Goal: Transaction & Acquisition: Obtain resource

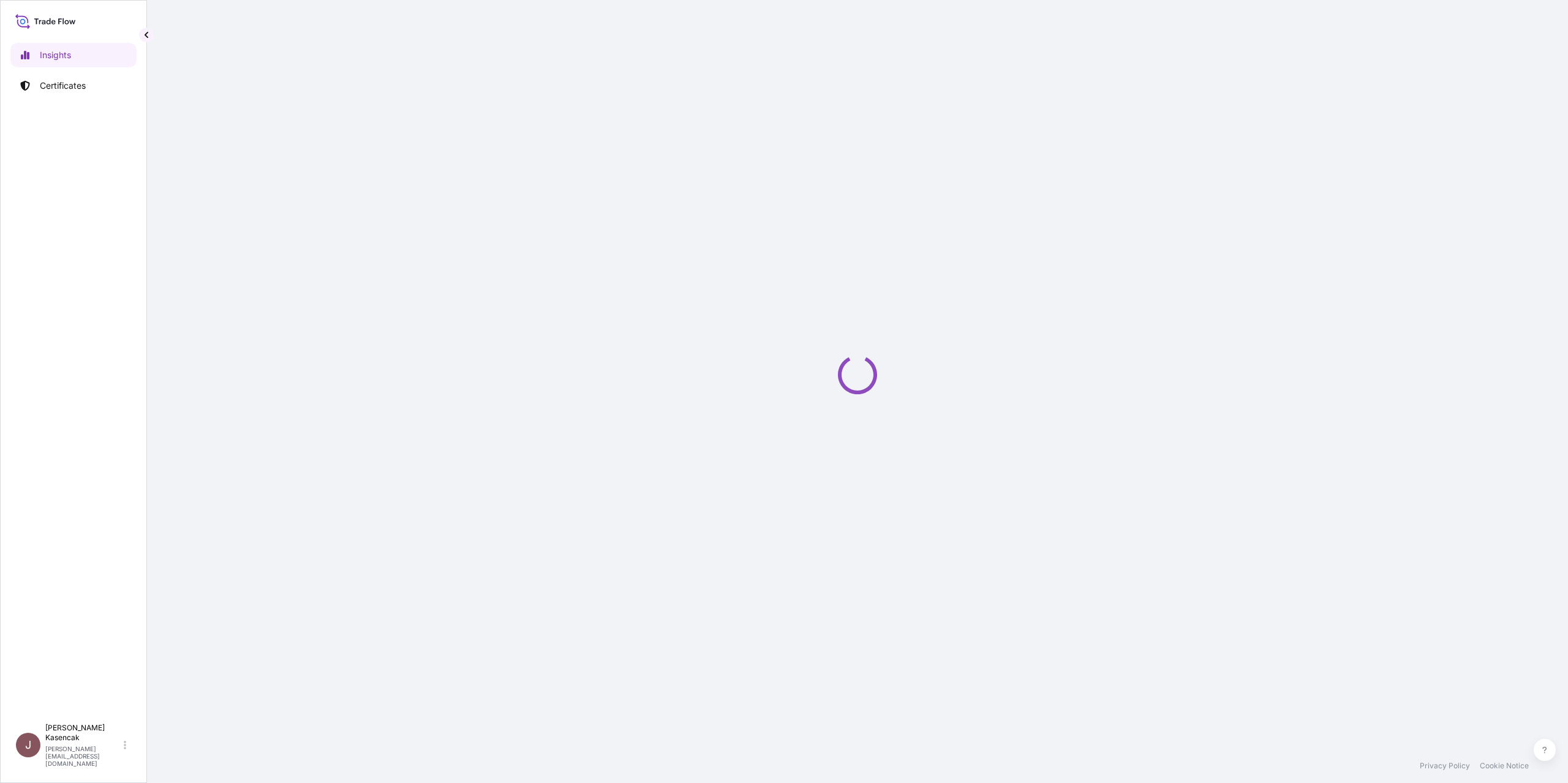
select select "2025"
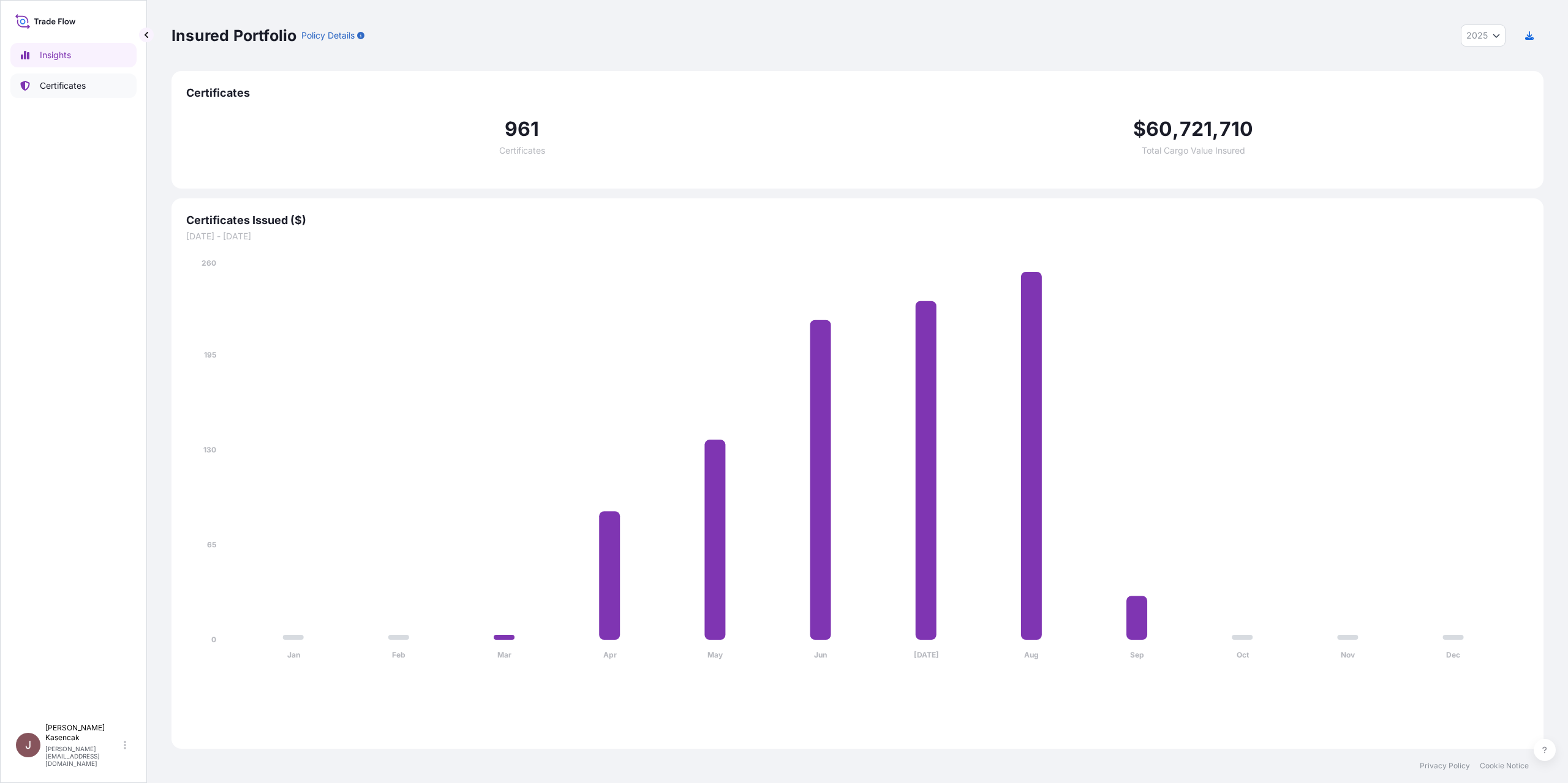
click at [65, 98] on link "Certificates" at bounding box center [74, 86] width 126 height 25
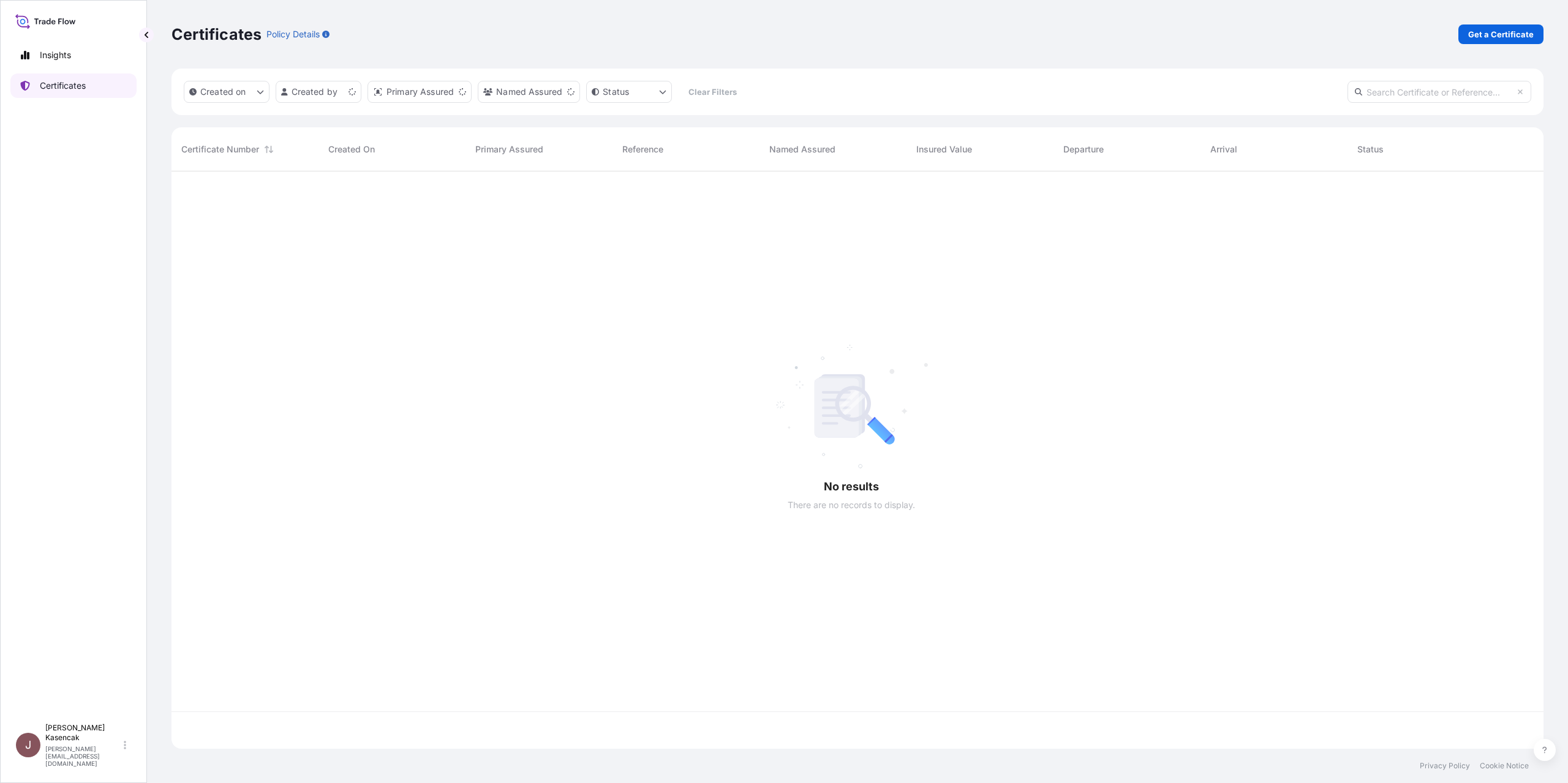
scroll to position [547, 1351]
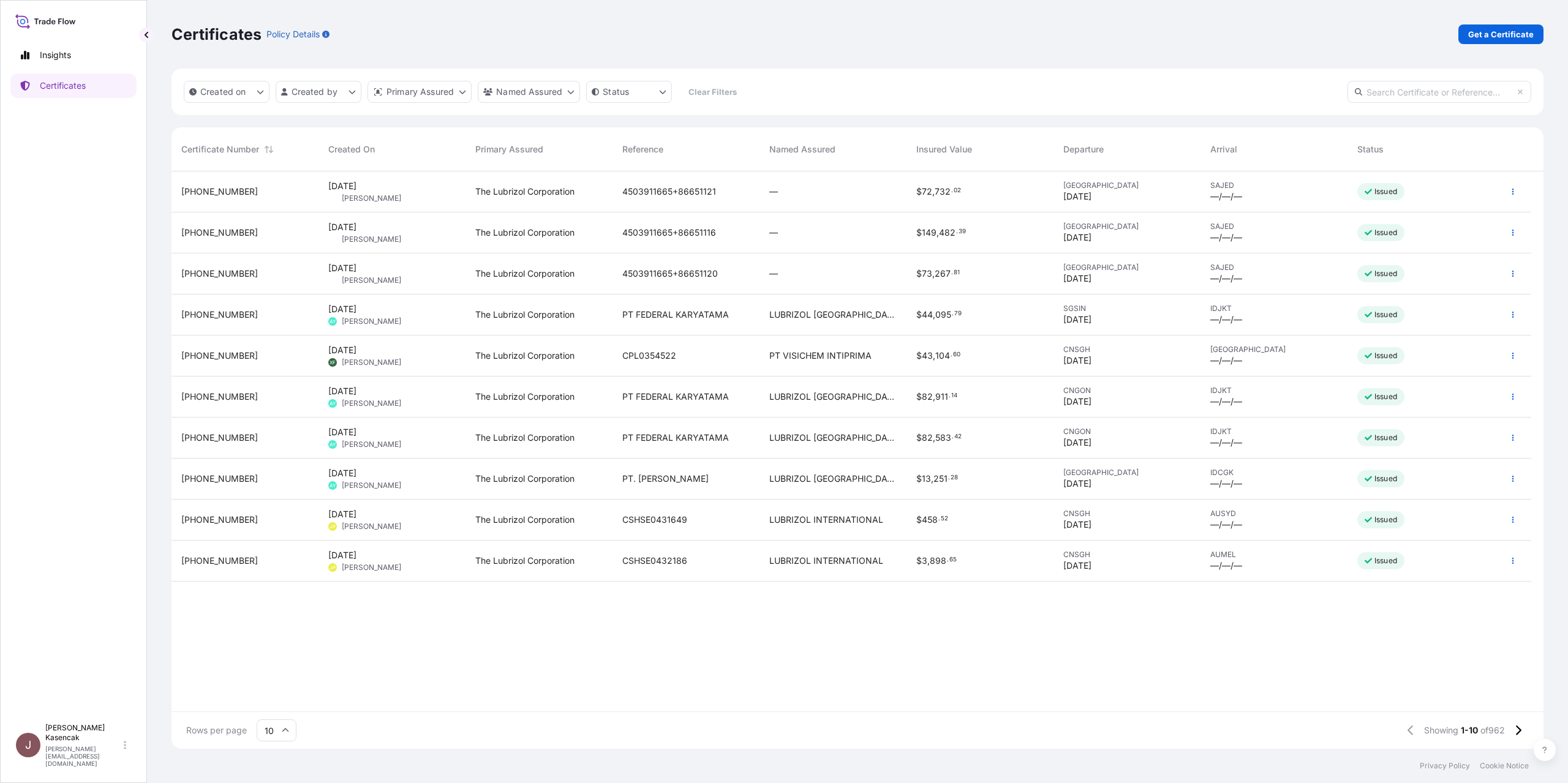
click at [1505, 41] on p "Get a Certificate" at bounding box center [1500, 35] width 65 height 12
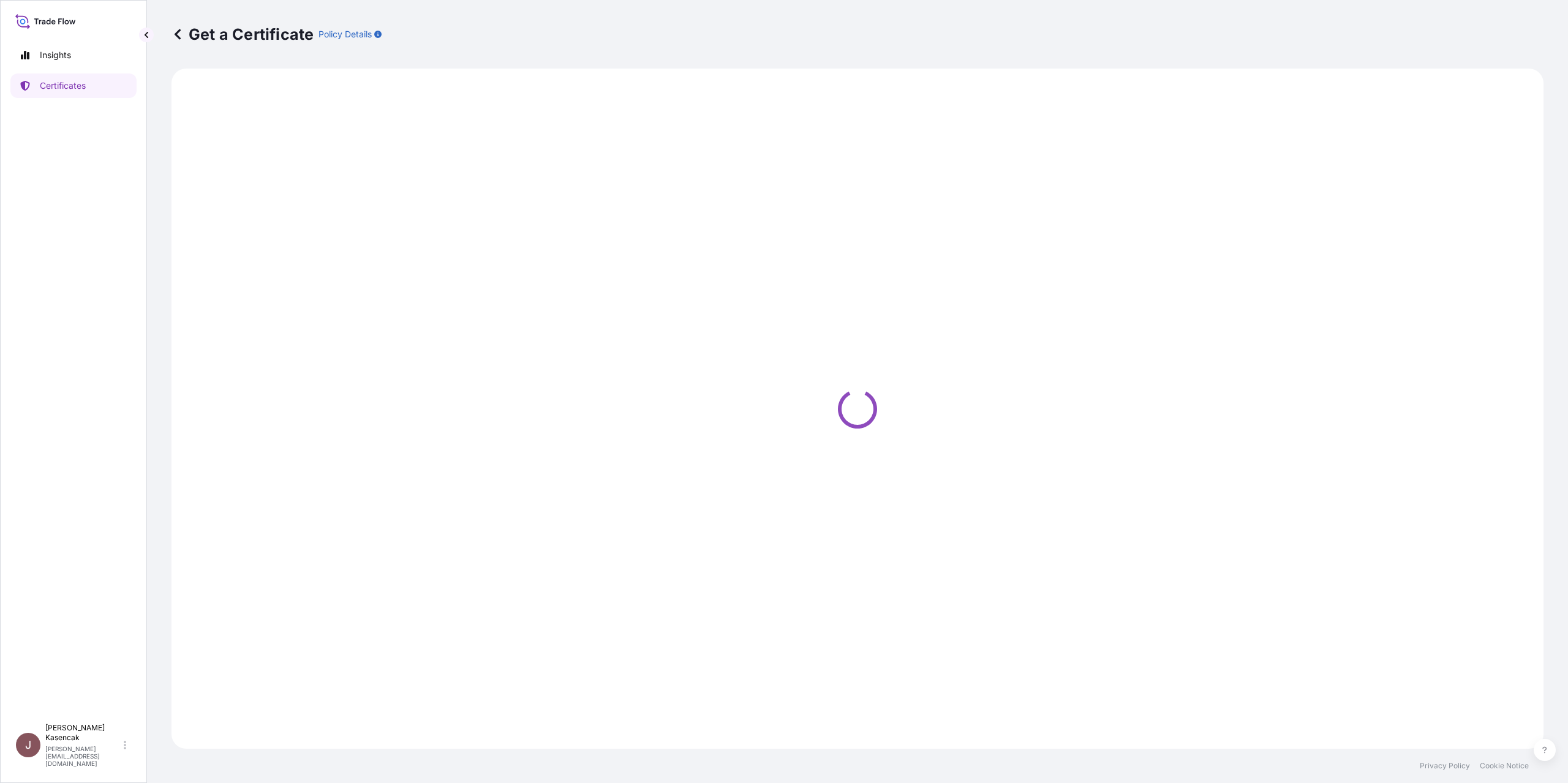
select select "Barge"
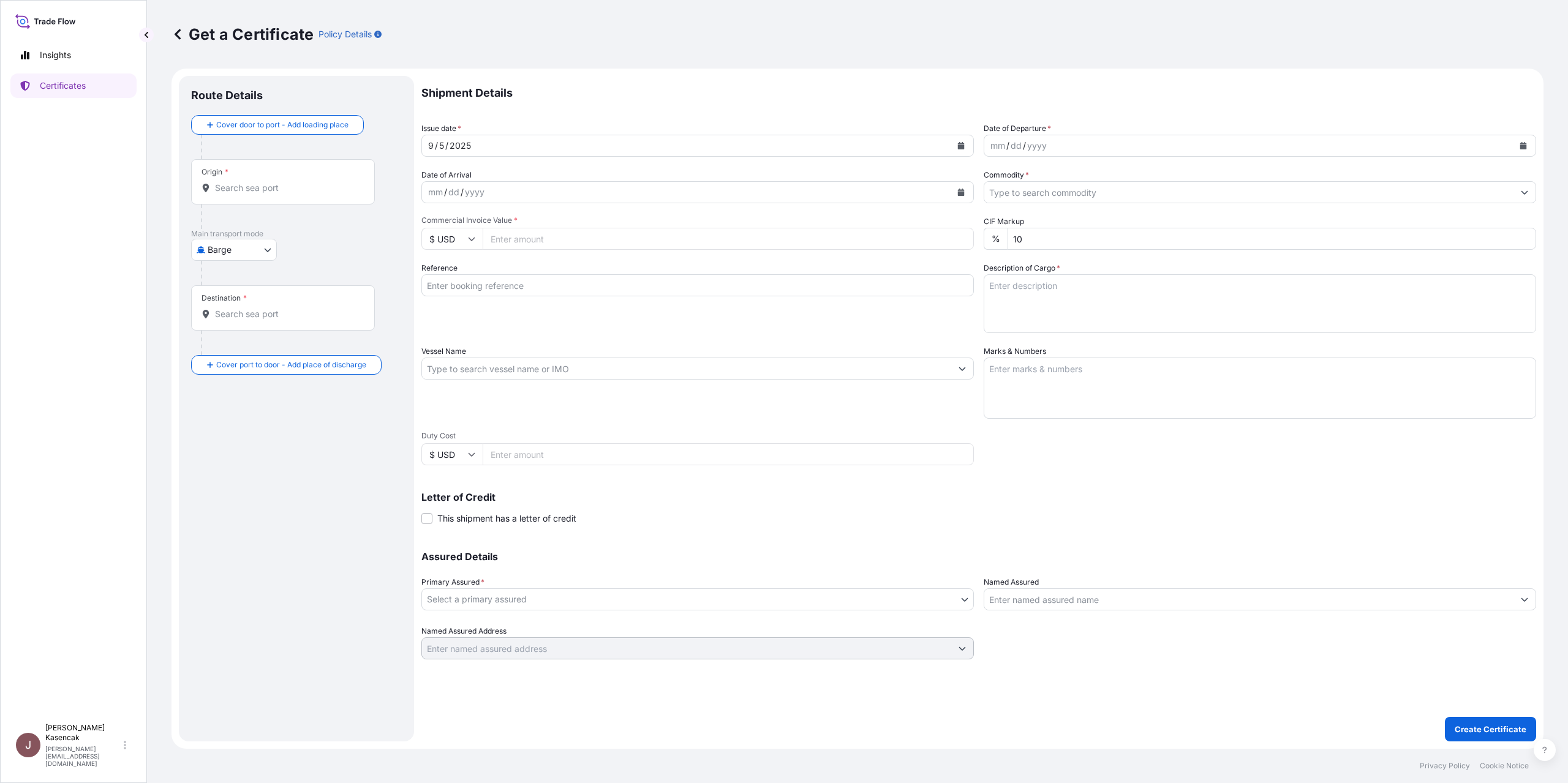
click at [1513, 156] on button "Calendar" at bounding box center [1523, 146] width 20 height 20
click at [1113, 273] on div "3" at bounding box center [1101, 262] width 22 height 22
click at [267, 204] on div "Origin *" at bounding box center [283, 181] width 184 height 45
click at [267, 194] on input "Origin *" at bounding box center [287, 188] width 144 height 12
click at [246, 194] on input "Origin * Please select an origin" at bounding box center [287, 188] width 144 height 12
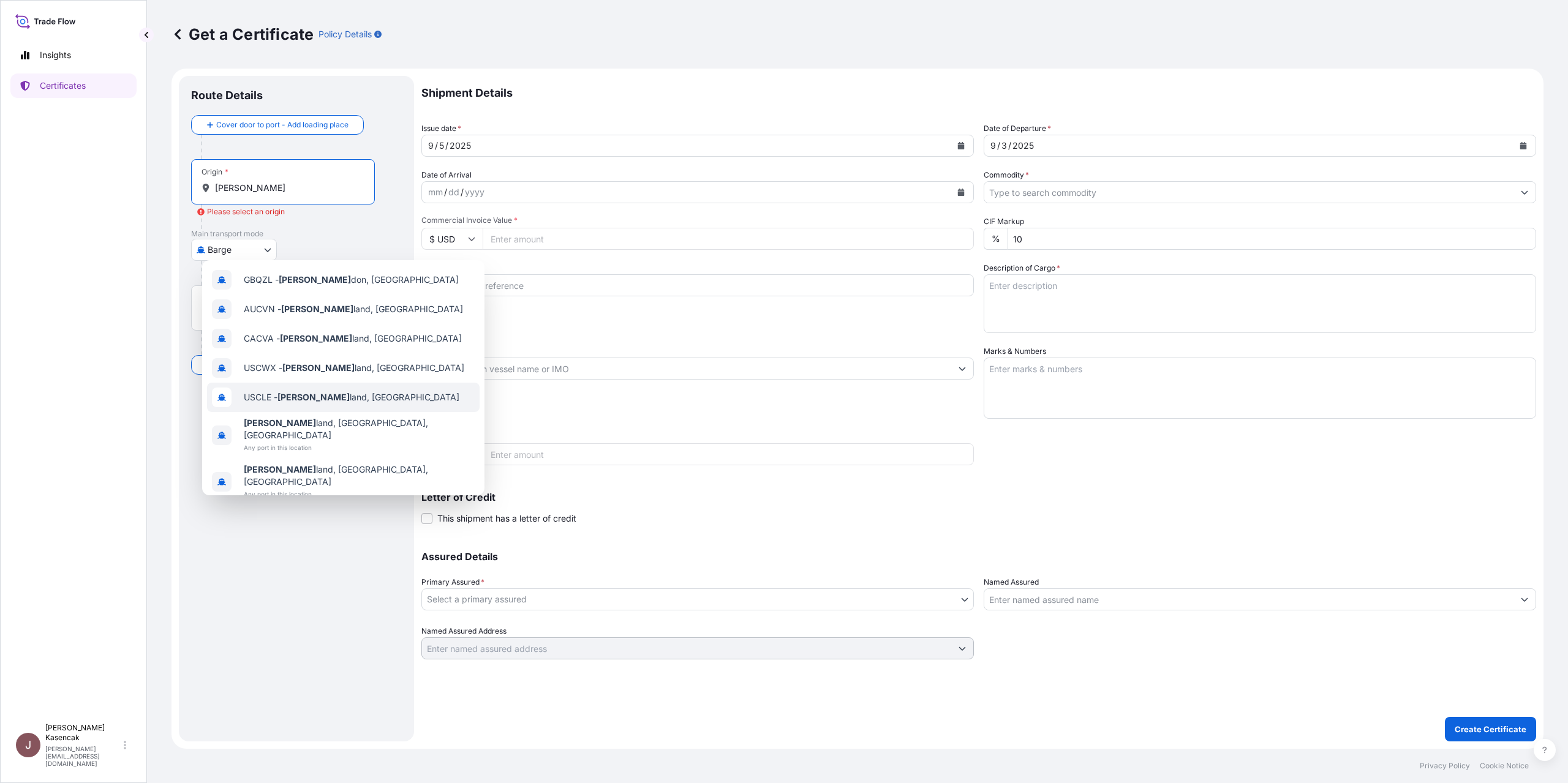
click at [401, 412] on div "USCLE - Cleve land, United States" at bounding box center [343, 397] width 273 height 29
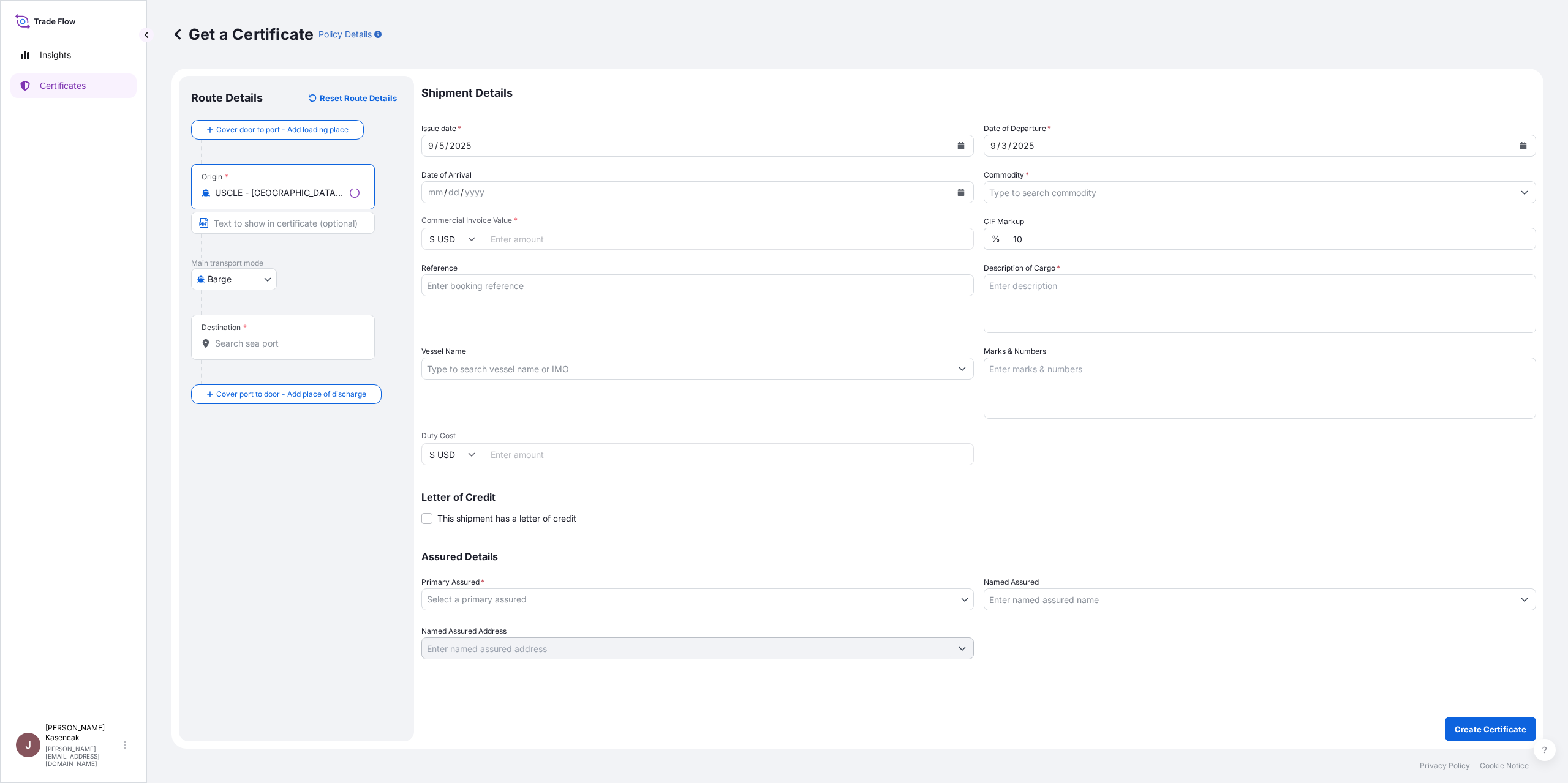
type input "USCLE - Cleveland, United States"
click at [299, 360] on div "Destination *" at bounding box center [283, 337] width 184 height 45
click at [299, 349] on input "Destination *" at bounding box center [287, 343] width 144 height 12
click at [233, 355] on body "7 options available. 0 options available. Insights Certificates J Jessica Kasen…" at bounding box center [784, 392] width 1568 height 783
click at [231, 455] on span "Ocean Vessel" at bounding box center [253, 449] width 55 height 12
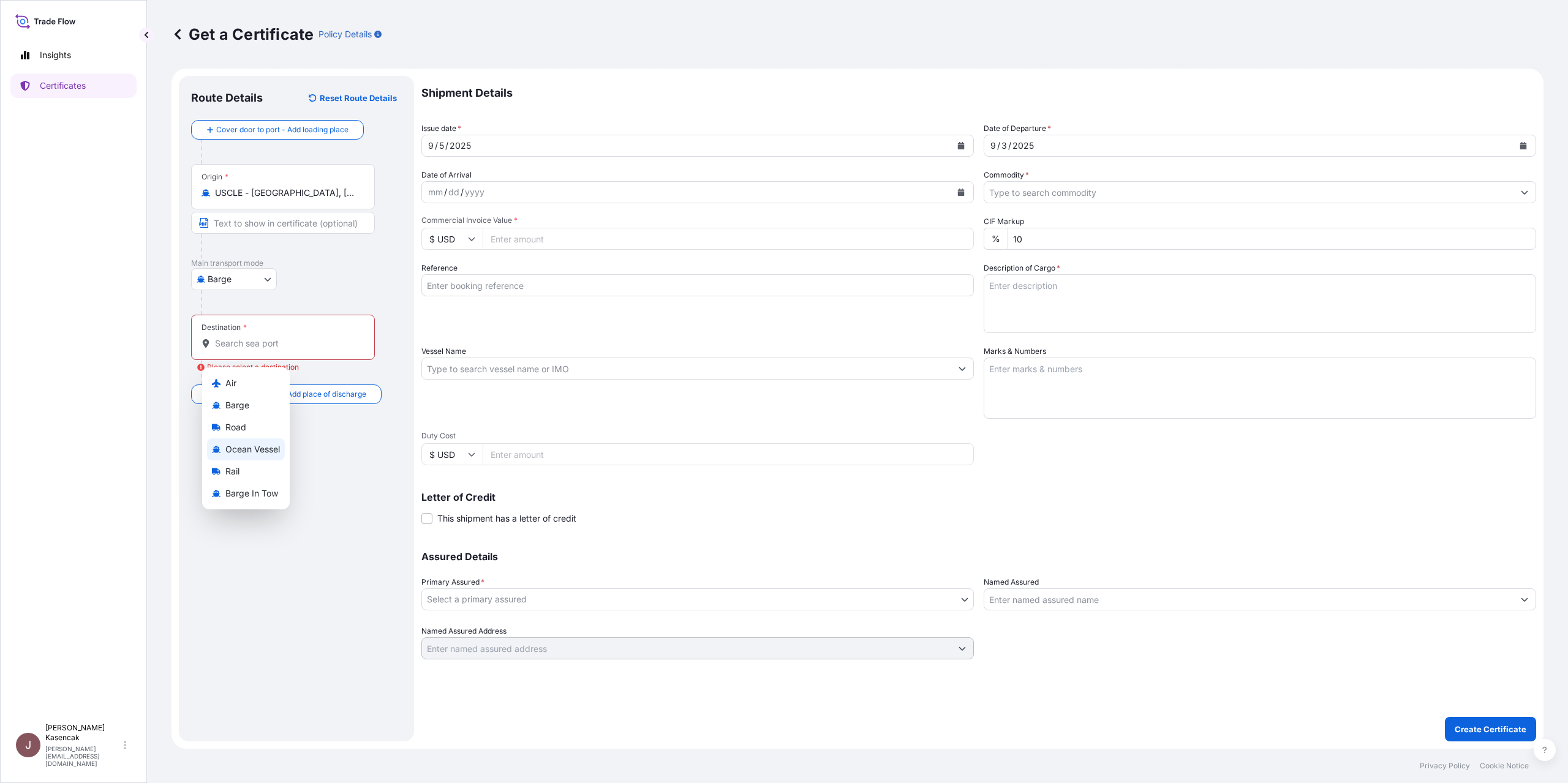
select select "Ocean Vessel"
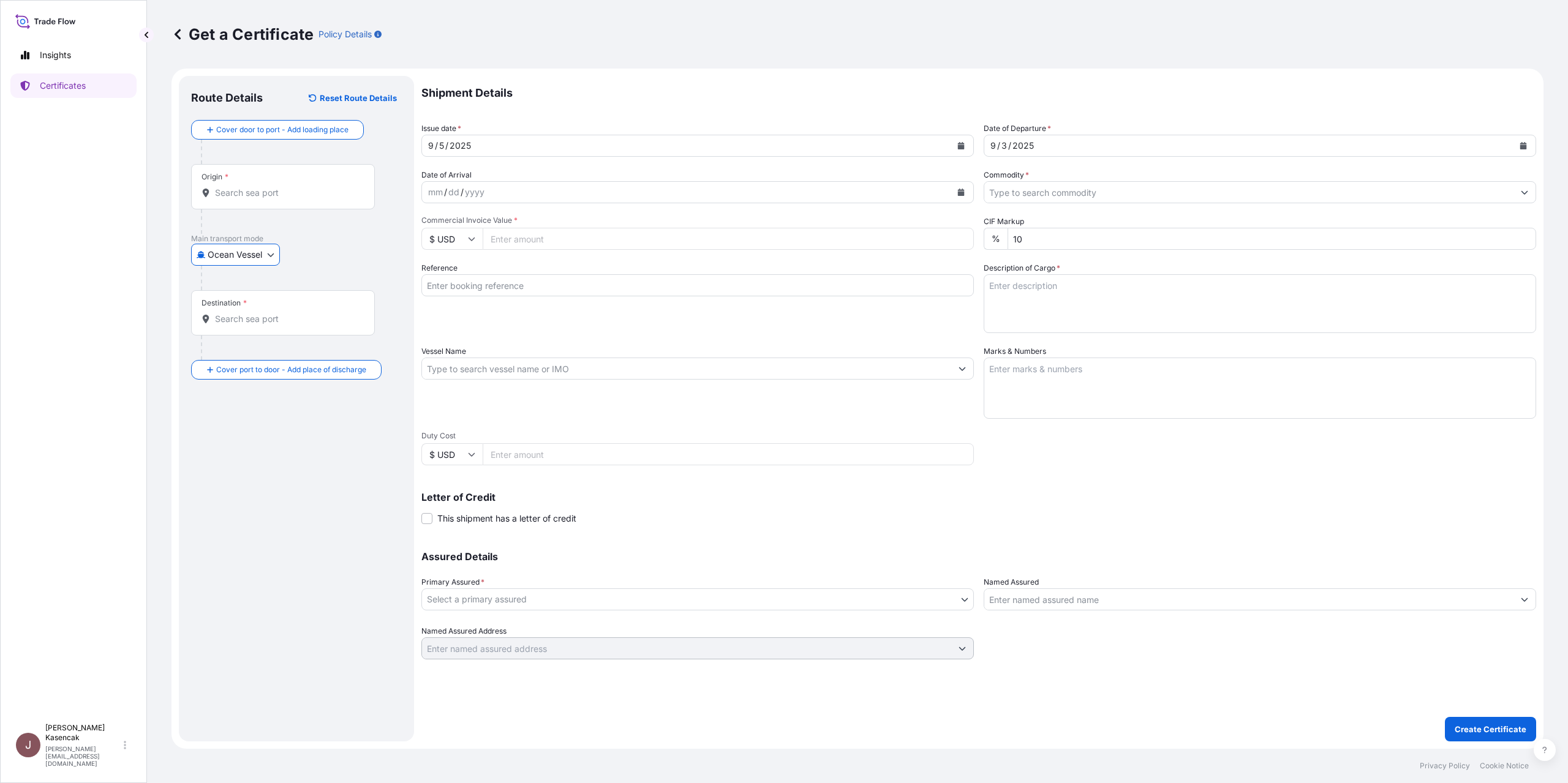
click at [293, 325] on input "Destination *" at bounding box center [287, 319] width 144 height 12
click at [275, 199] on input "Origin *" at bounding box center [287, 193] width 144 height 12
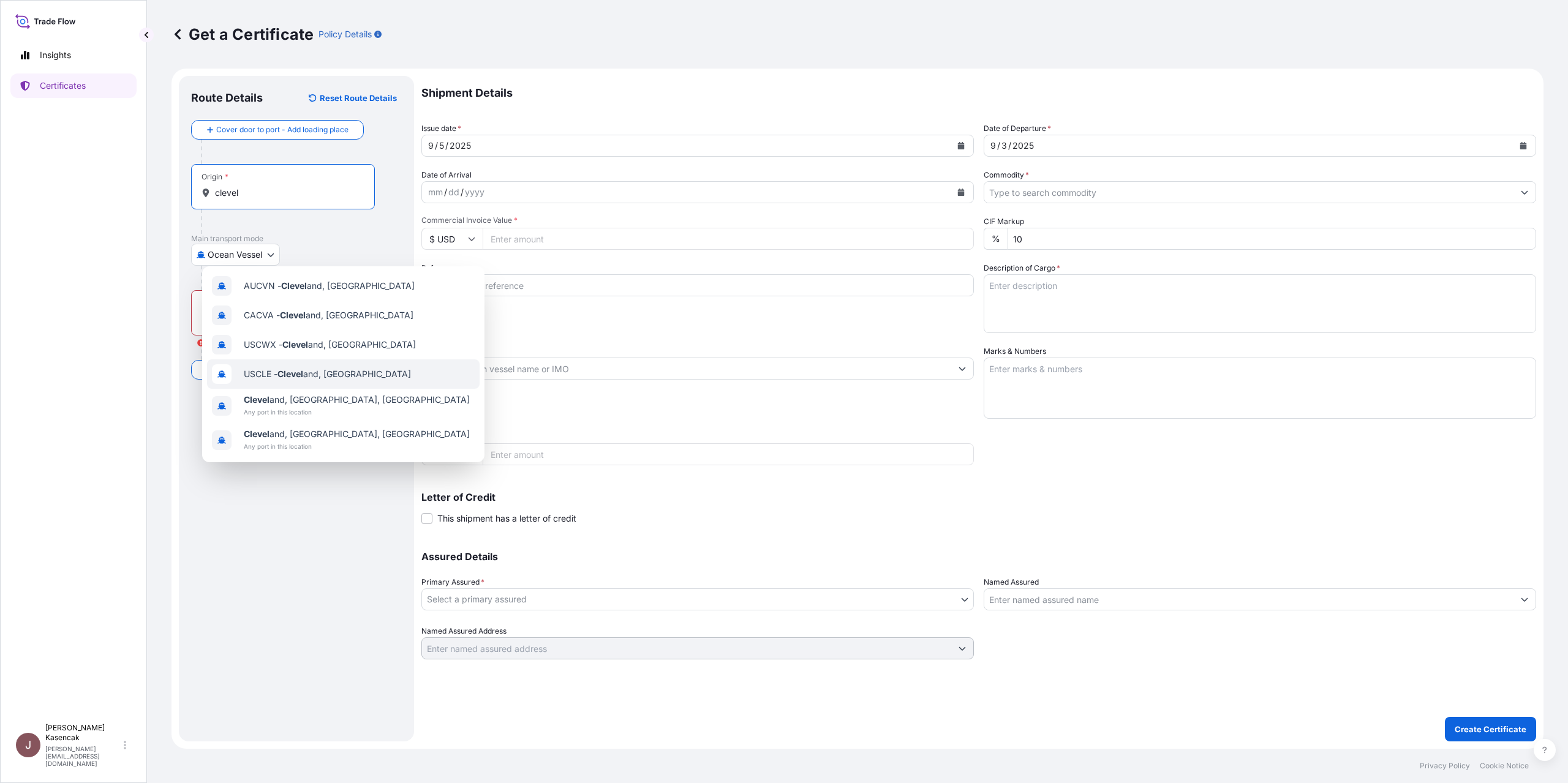
click at [286, 387] on div "USCLE - Clevel and, United States" at bounding box center [343, 374] width 273 height 29
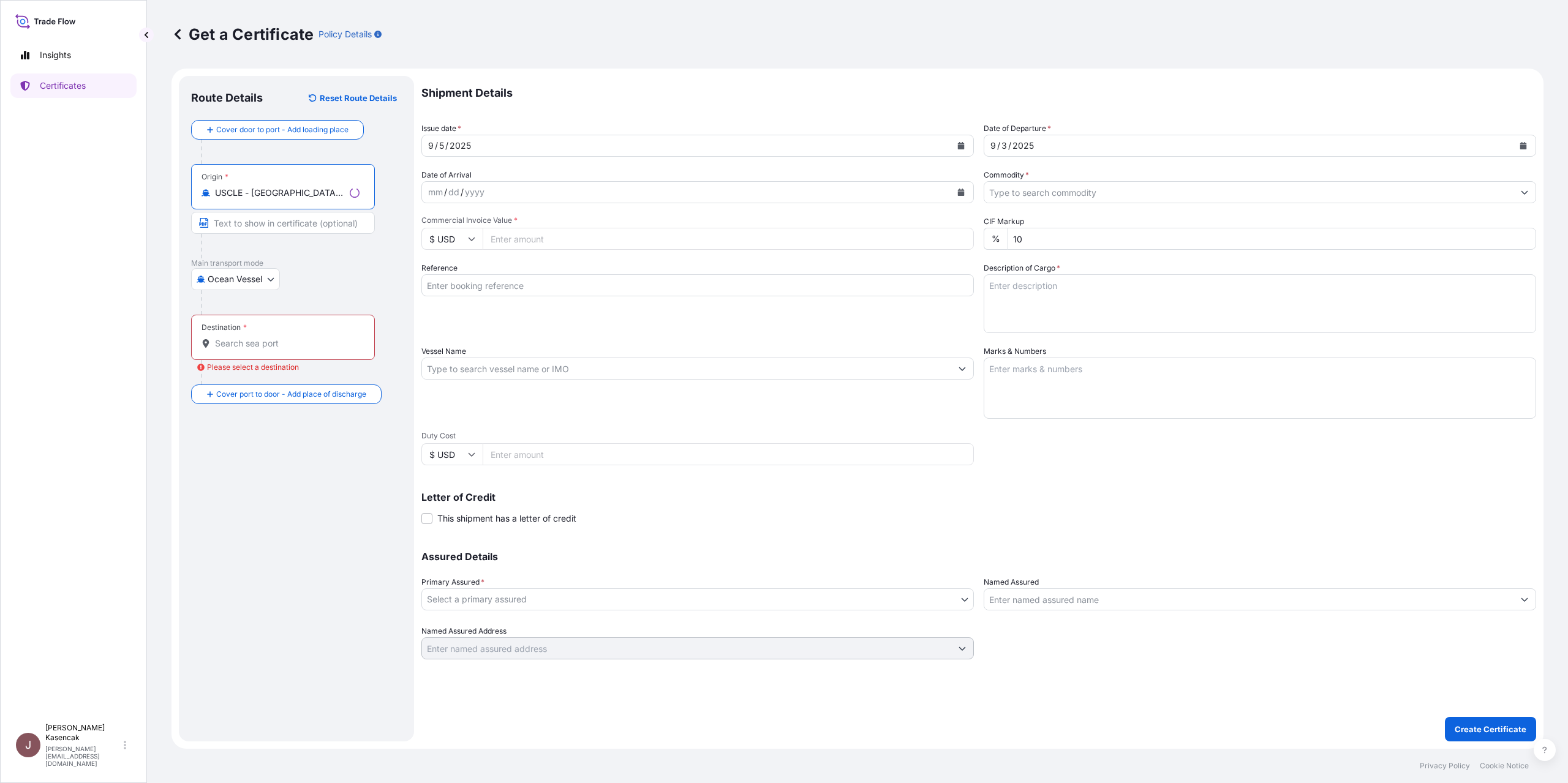
type input "USCLE - [GEOGRAPHIC_DATA], [GEOGRAPHIC_DATA]"
click at [242, 332] on div "Destination *" at bounding box center [223, 327] width 45 height 10
click at [242, 349] on input "Destination * Please select a destination" at bounding box center [287, 343] width 144 height 12
click at [240, 349] on input "Destination * Please select a destination" at bounding box center [287, 343] width 144 height 12
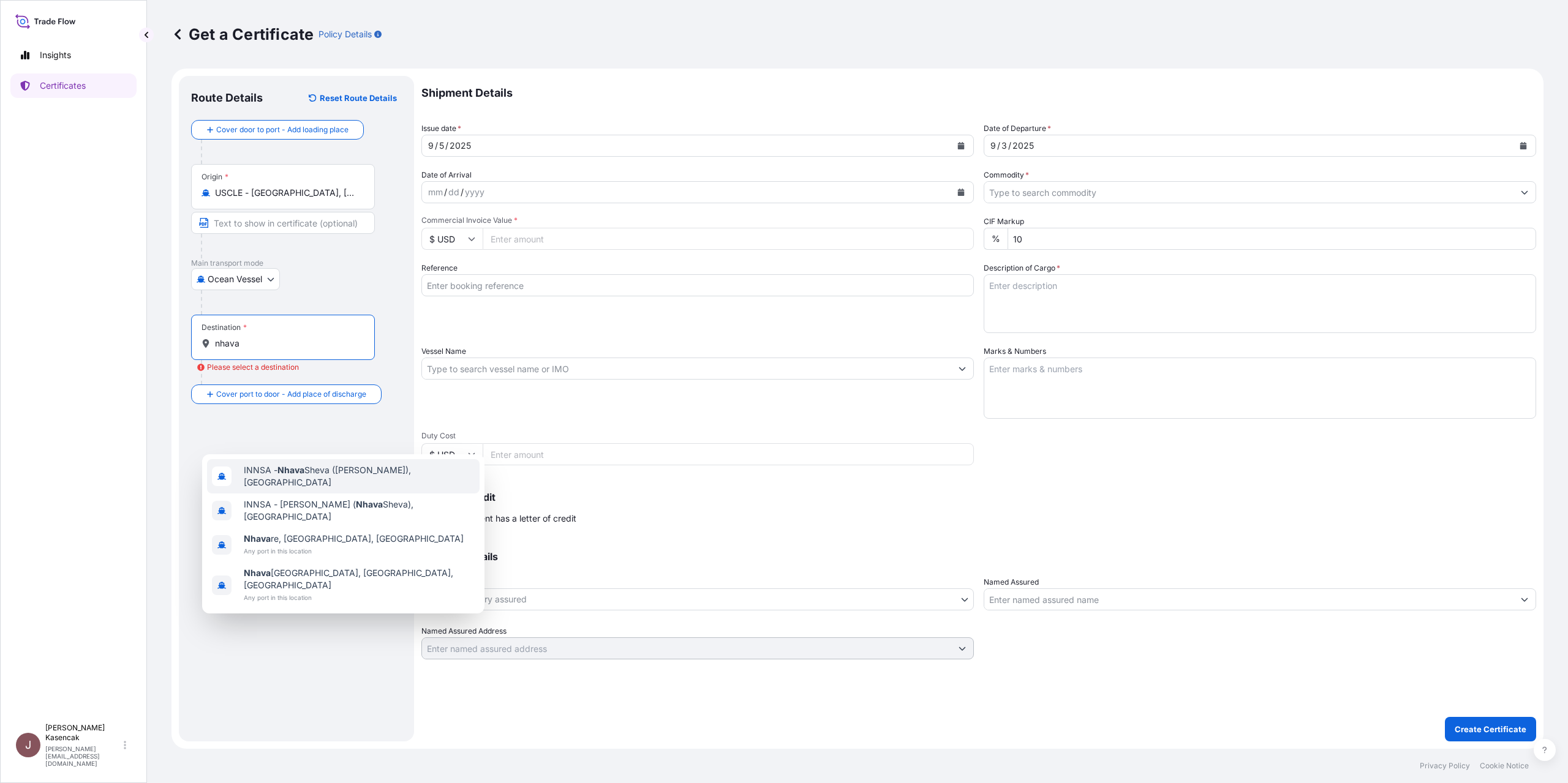
click at [307, 487] on div "INNSA - [GEOGRAPHIC_DATA] ([PERSON_NAME]), [GEOGRAPHIC_DATA]" at bounding box center [343, 476] width 273 height 35
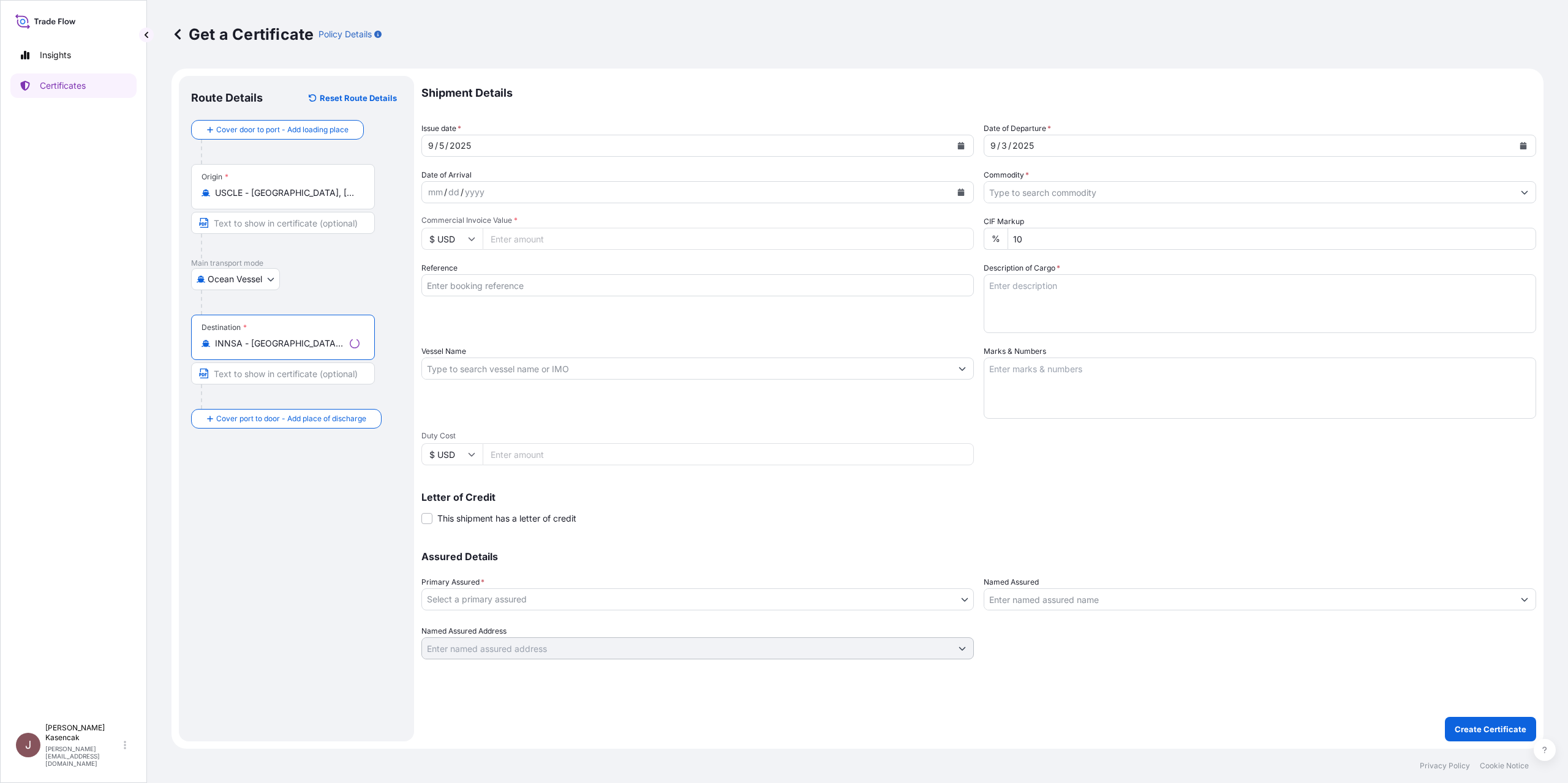
scroll to position [88, 0]
type input "INNSA - [GEOGRAPHIC_DATA] ([PERSON_NAME]), [GEOGRAPHIC_DATA]"
click at [561, 274] on input "Reference" at bounding box center [697, 285] width 552 height 22
type input "80000107359"
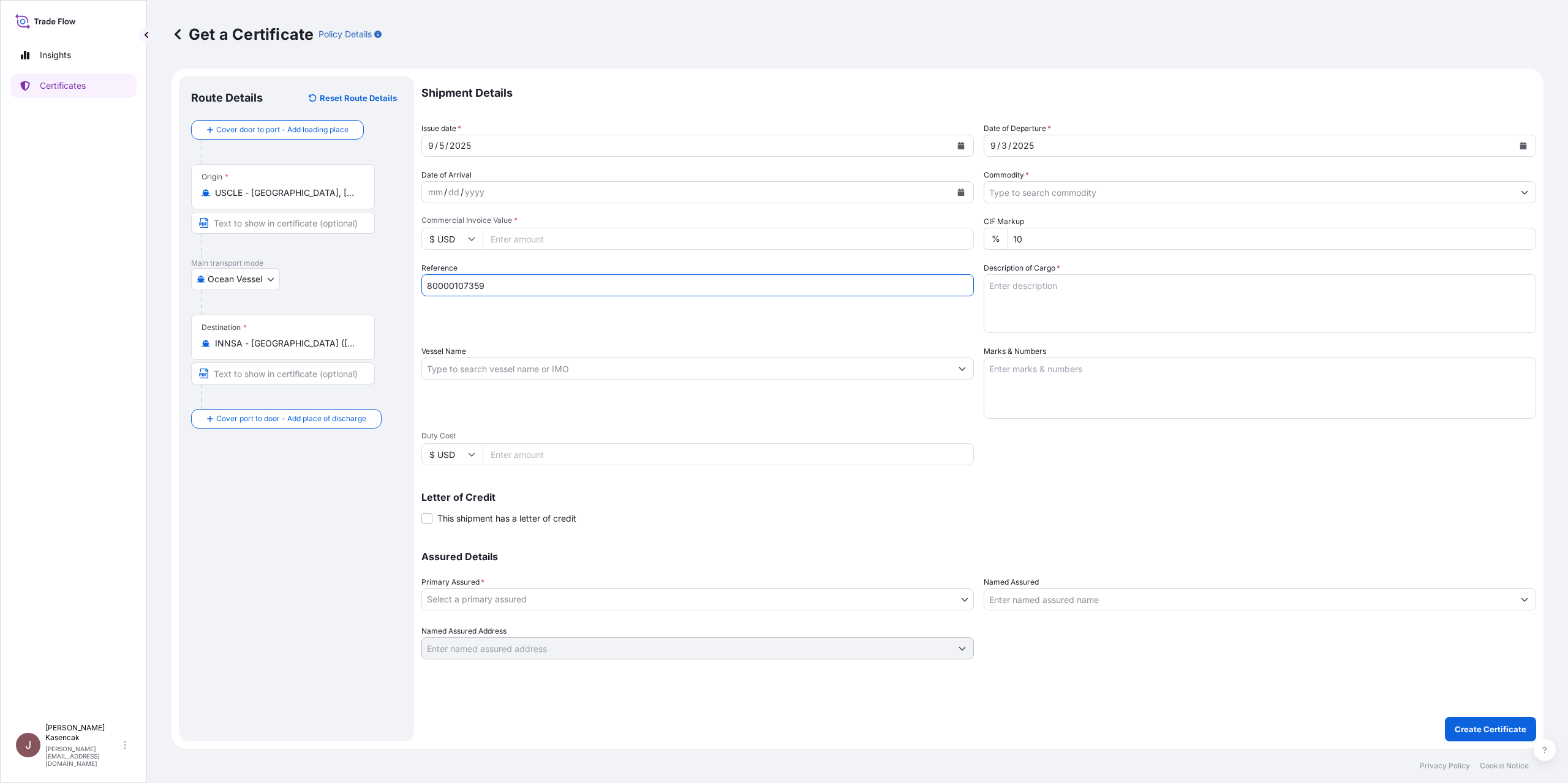
click at [625, 249] on input "Commercial Invoice Value *" at bounding box center [728, 239] width 491 height 22
click at [600, 249] on input "Commercial Invoice Value *" at bounding box center [728, 239] width 491 height 22
type input "86655.38"
click at [1069, 203] on input "Commodity *" at bounding box center [1249, 192] width 529 height 22
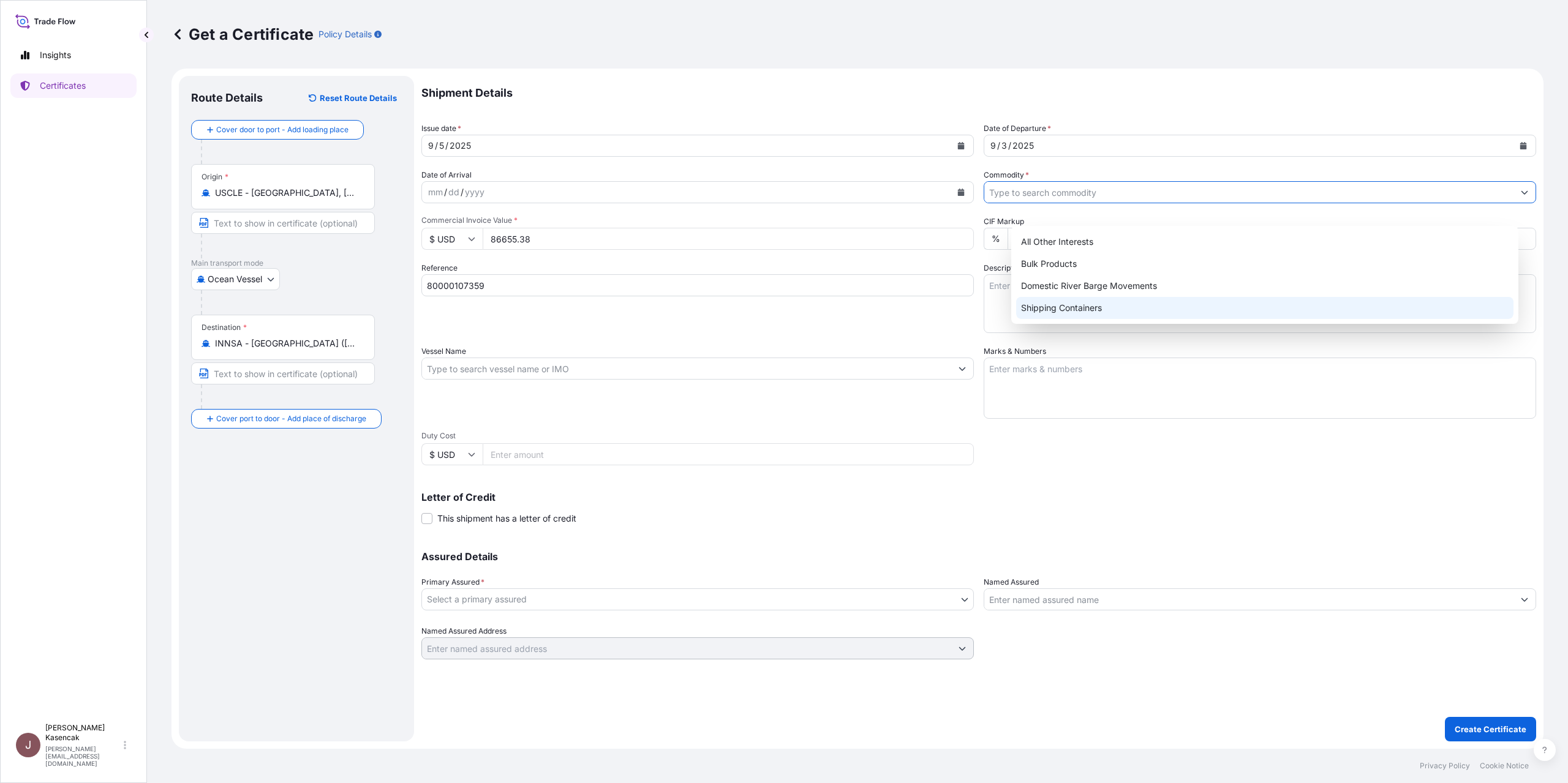
click at [1076, 313] on div "Shipping Containers" at bounding box center [1265, 308] width 498 height 22
type input "Shipping Containers"
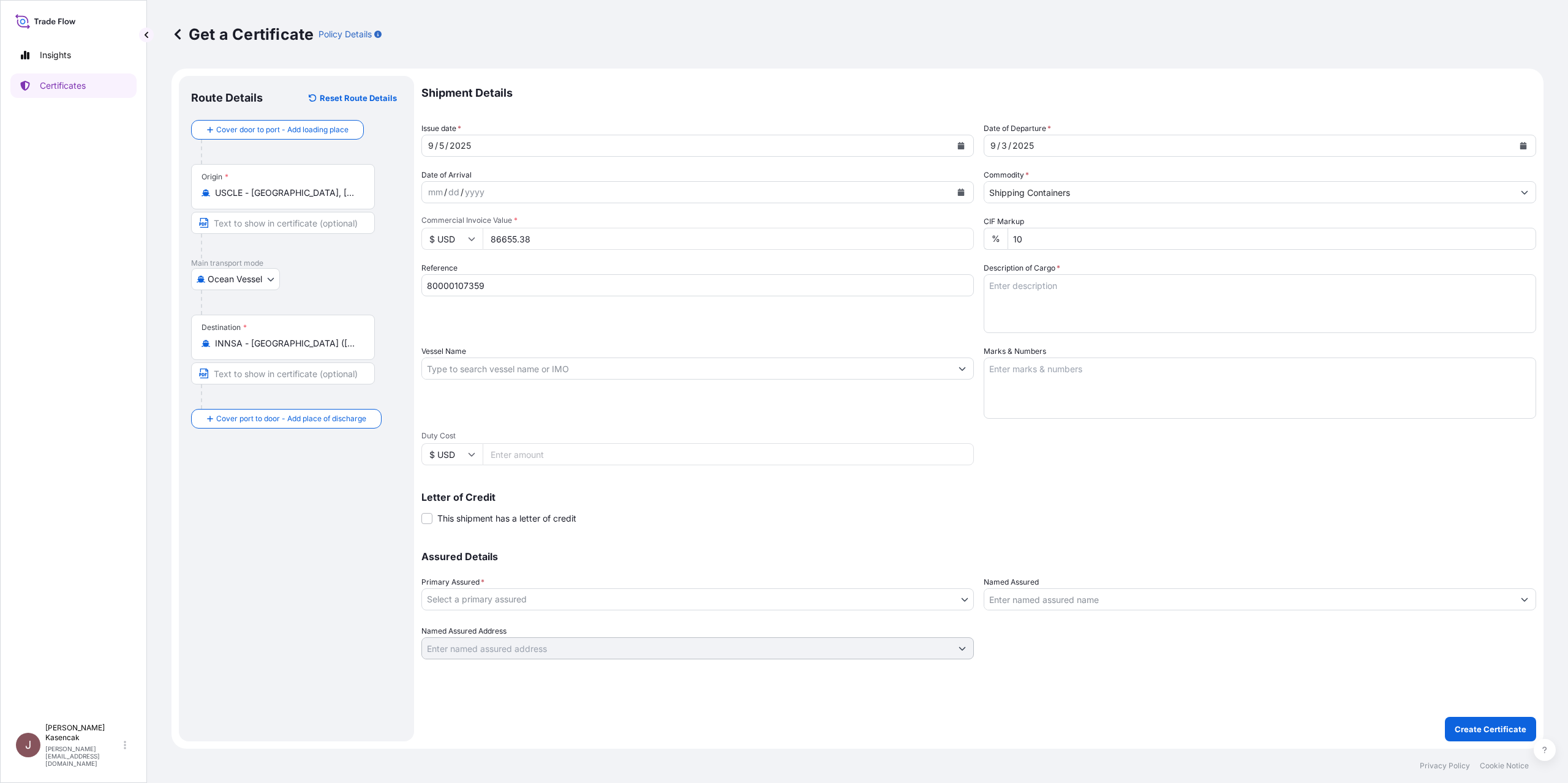
click at [511, 672] on body "Insights Certificates J Jessica Kasencak jessica.kasencak@dsv.com Get a Certifi…" at bounding box center [784, 392] width 1568 height 783
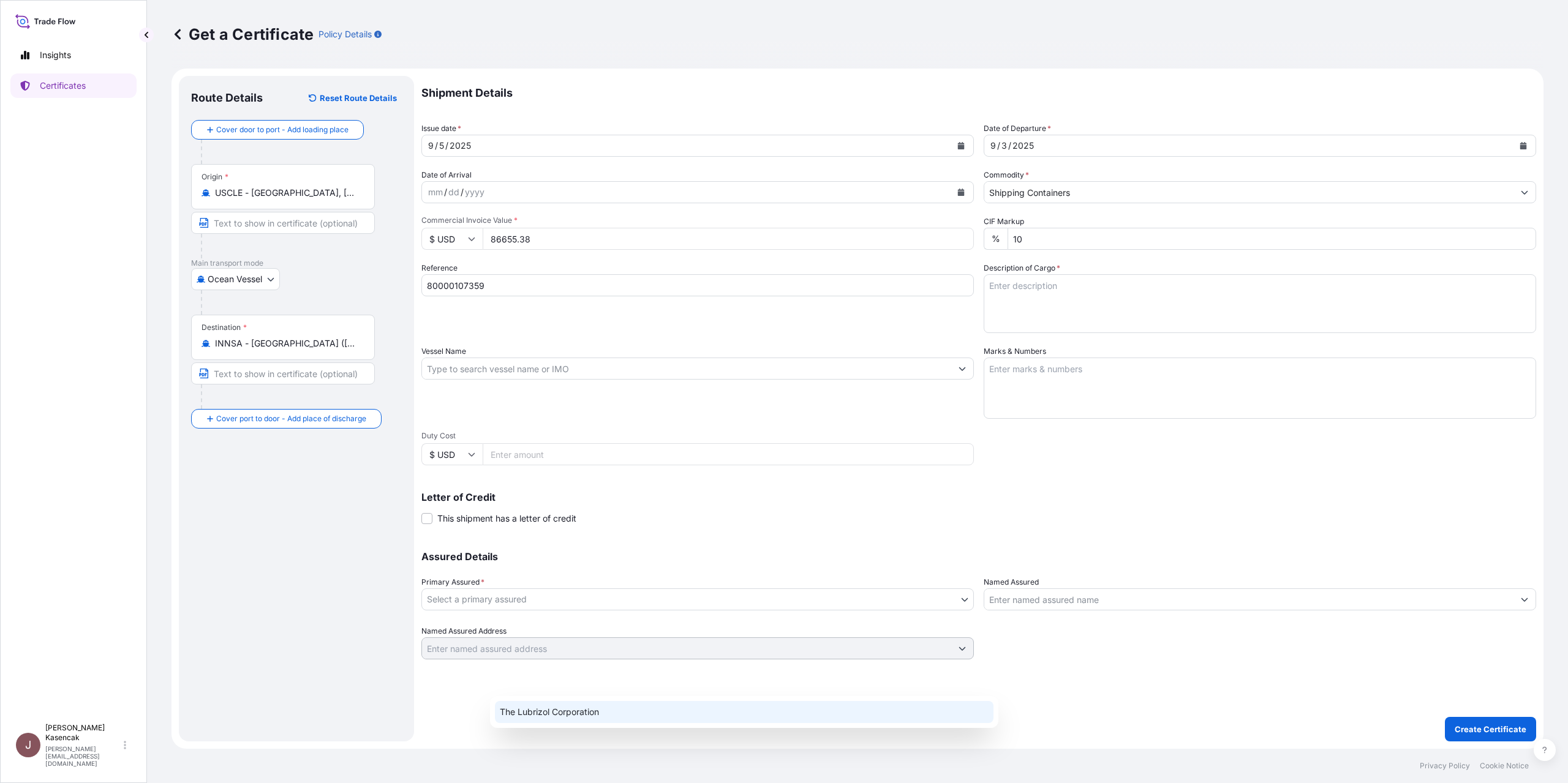
click at [596, 722] on div "The Lubrizol Corporation" at bounding box center [743, 712] width 498 height 22
select select "31566"
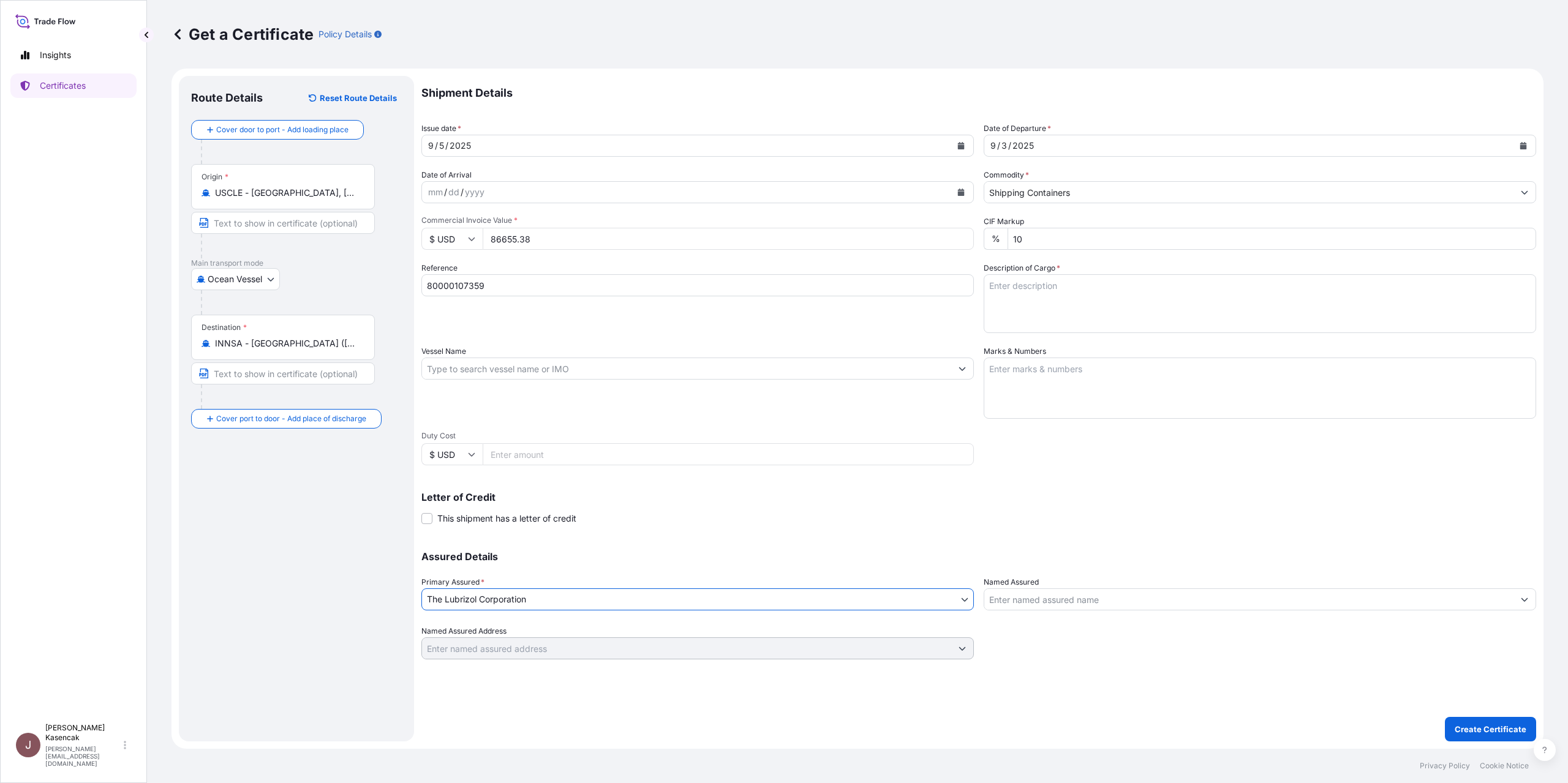
click at [1088, 610] on input "Named Assured" at bounding box center [1249, 599] width 529 height 22
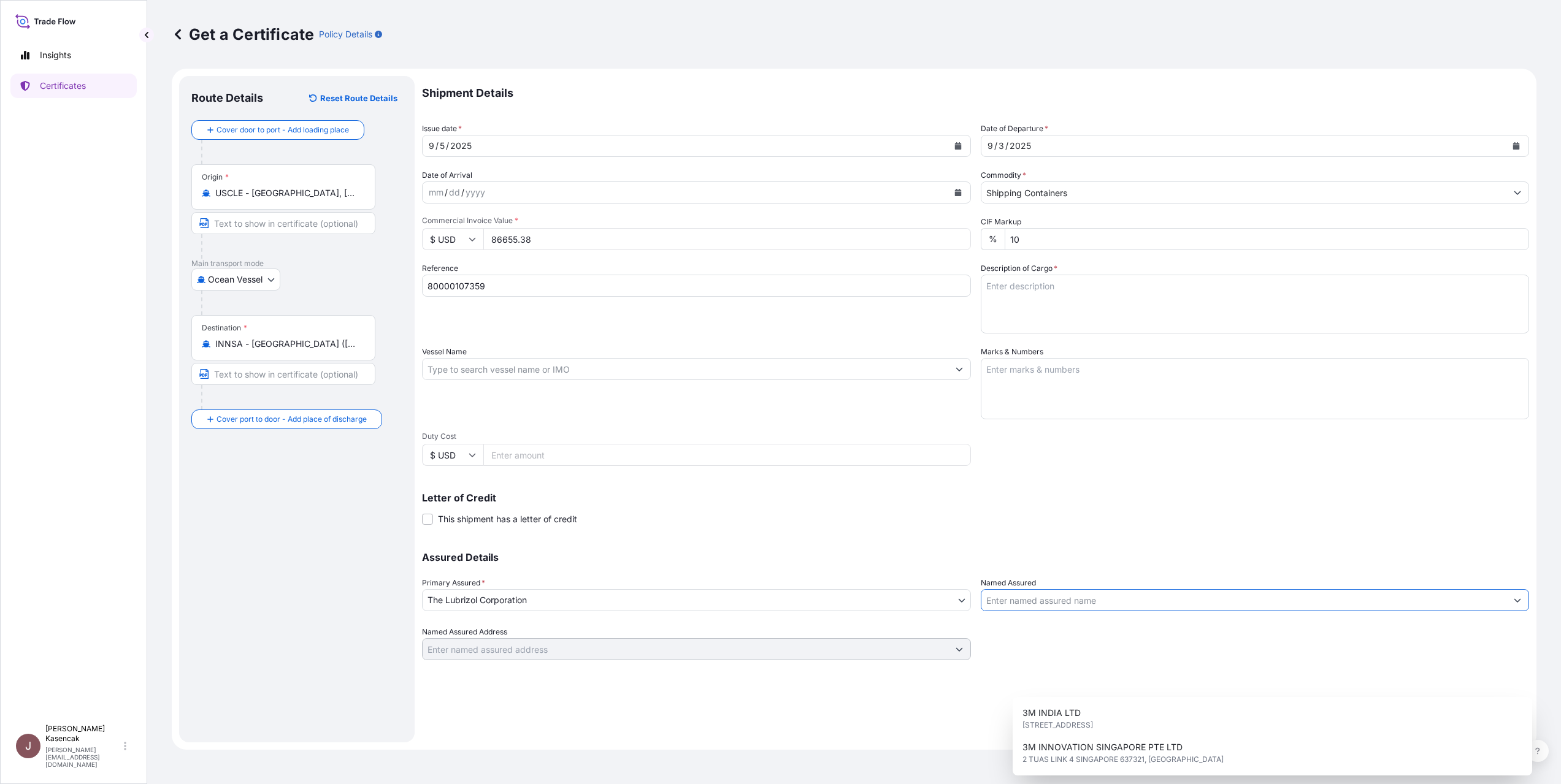
click at [1036, 611] on input "Named Assured" at bounding box center [1244, 600] width 526 height 22
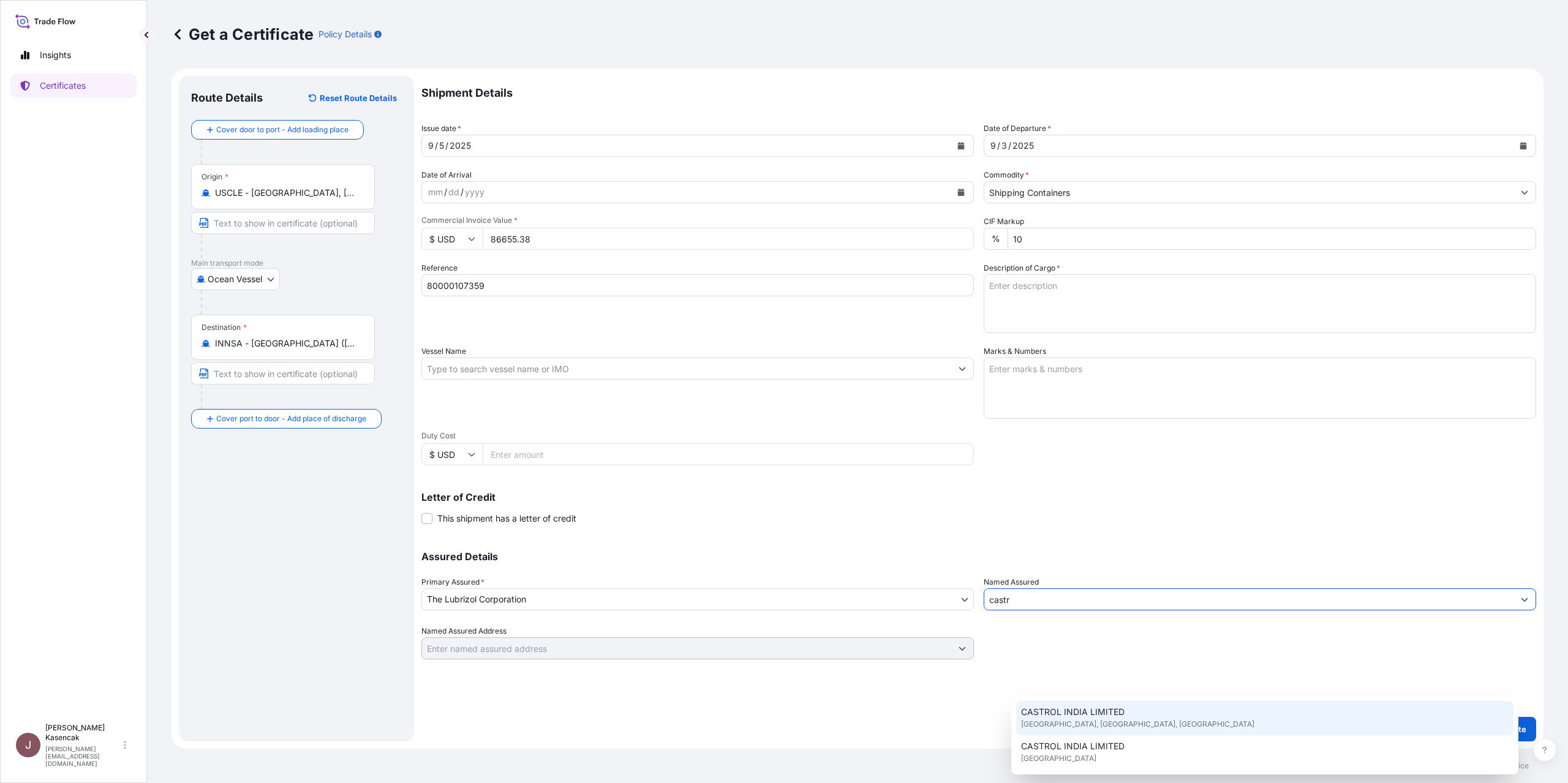
click at [1139, 724] on span "TECHNOPOLIS KNOWLEDGE PARK, MUMBAI, INDIA" at bounding box center [1138, 725] width 233 height 12
type input "CASTROL INDIA LIMITED"
type input "TECHNOPOLIS KNOWLEDGE PARK"
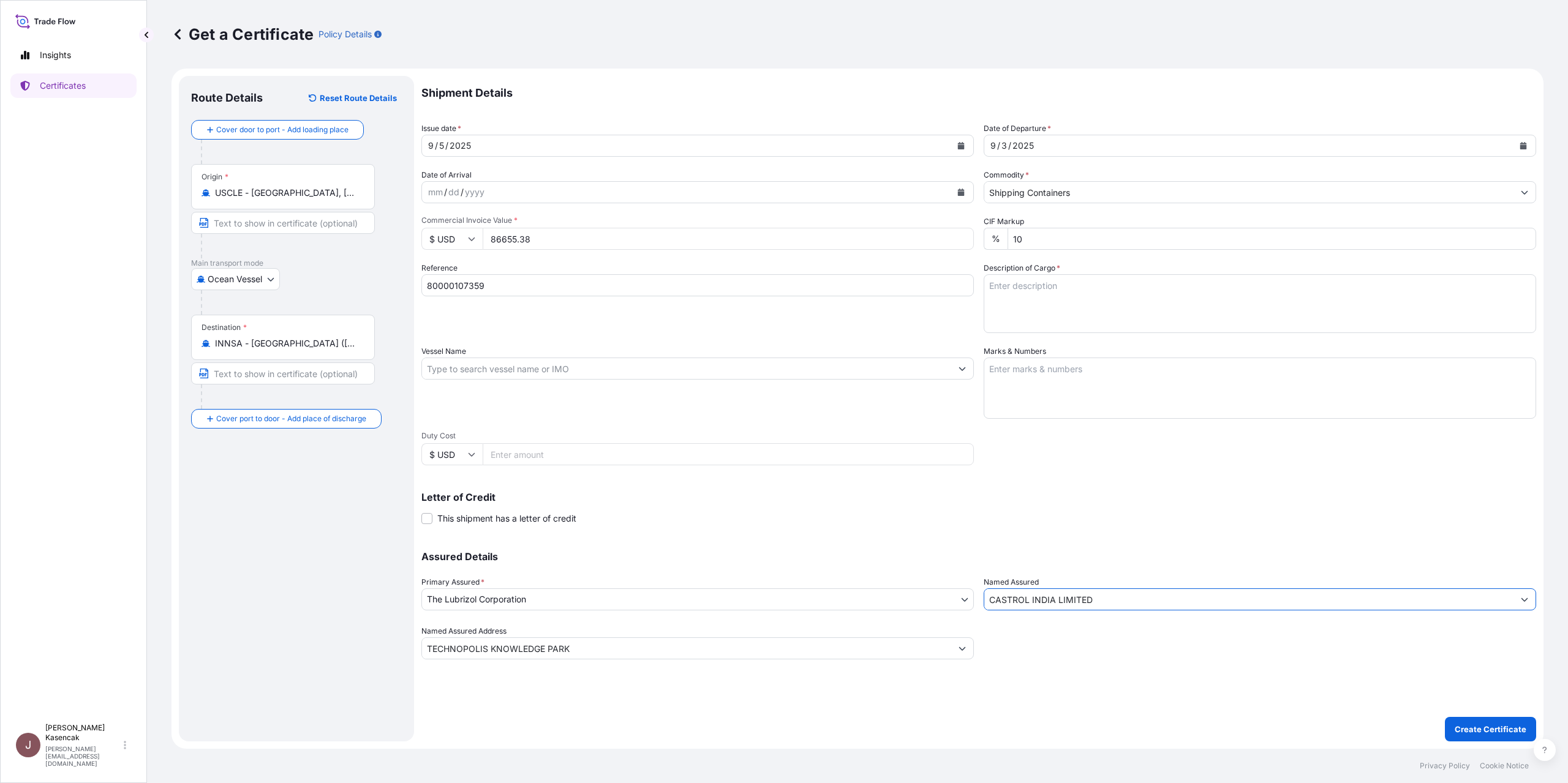
type input "CASTROL INDIA LIMITED"
click at [1085, 333] on textarea "Description of Cargo *" at bounding box center [1259, 303] width 552 height 59
click at [1159, 321] on textarea "Description of Cargo *" at bounding box center [1259, 303] width 552 height 59
click at [1159, 321] on textarea "Lubricating oil additives" at bounding box center [1259, 303] width 552 height 59
click at [1145, 333] on textarea "Lubricating oil additives" at bounding box center [1259, 303] width 552 height 59
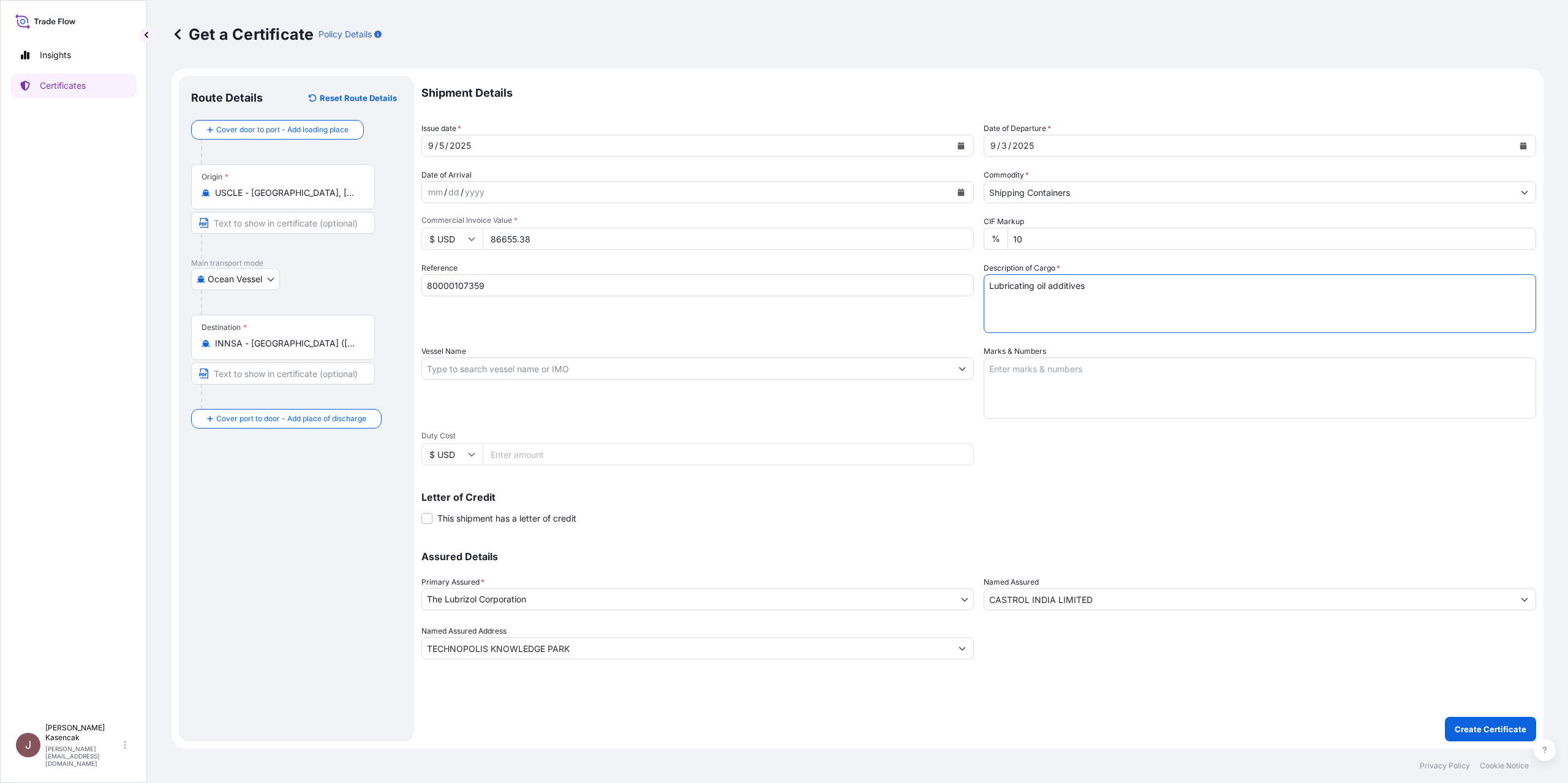
paste textarea "MEDU5008753"
click at [1034, 333] on textarea "Lubricating oil additives MEDU5008753 /" at bounding box center [1259, 303] width 552 height 59
click at [1142, 333] on textarea "Lubricating oil additives MEDU5008753 /" at bounding box center [1259, 303] width 552 height 59
paste textarea "00442904"
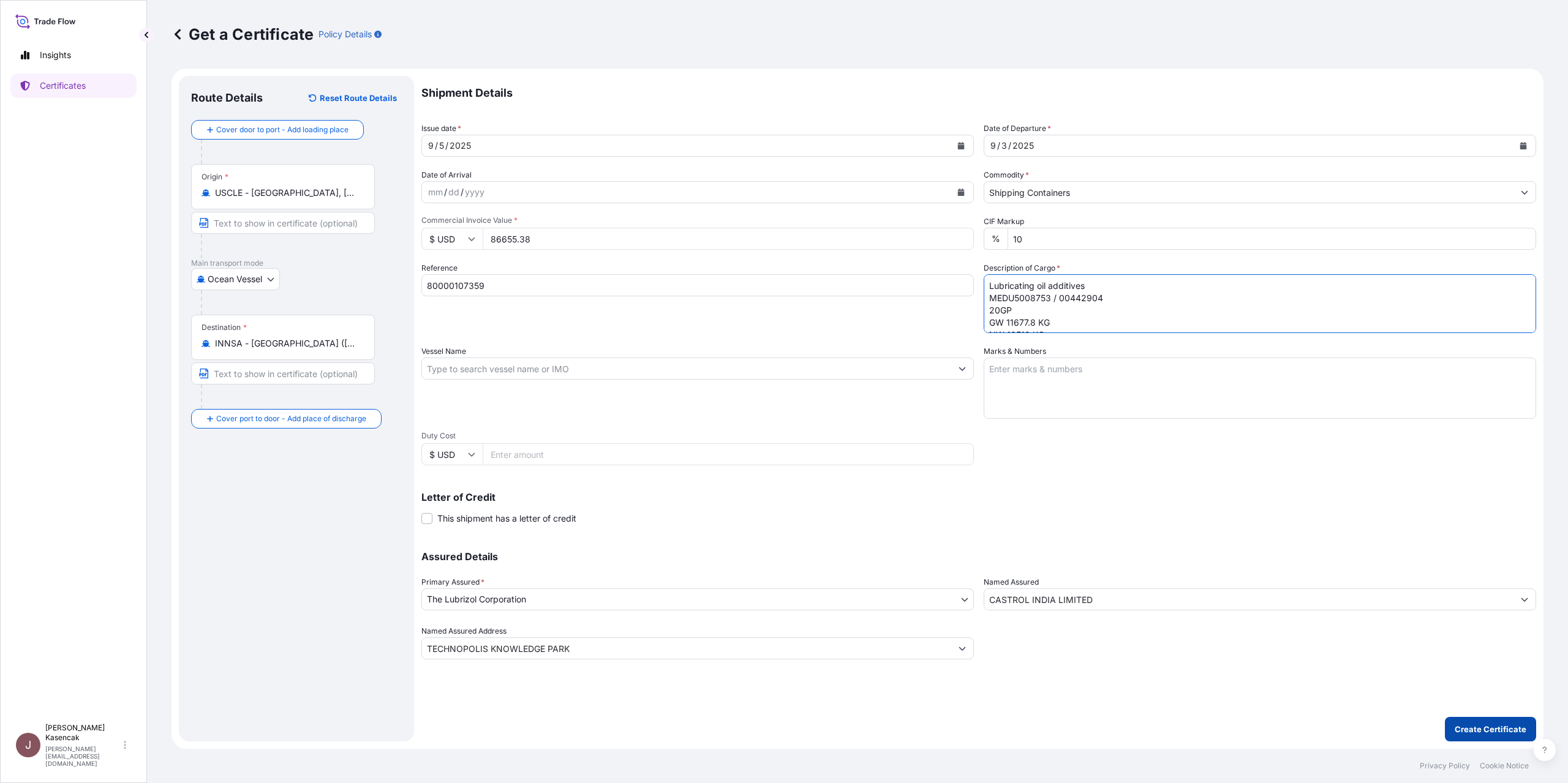
type textarea "Lubricating oil additives MEDU5008753 / 00442904 20GP GW 11677.8 KG NW 10512 KG"
click at [1454, 723] on p "Create Certificate" at bounding box center [1490, 729] width 71 height 12
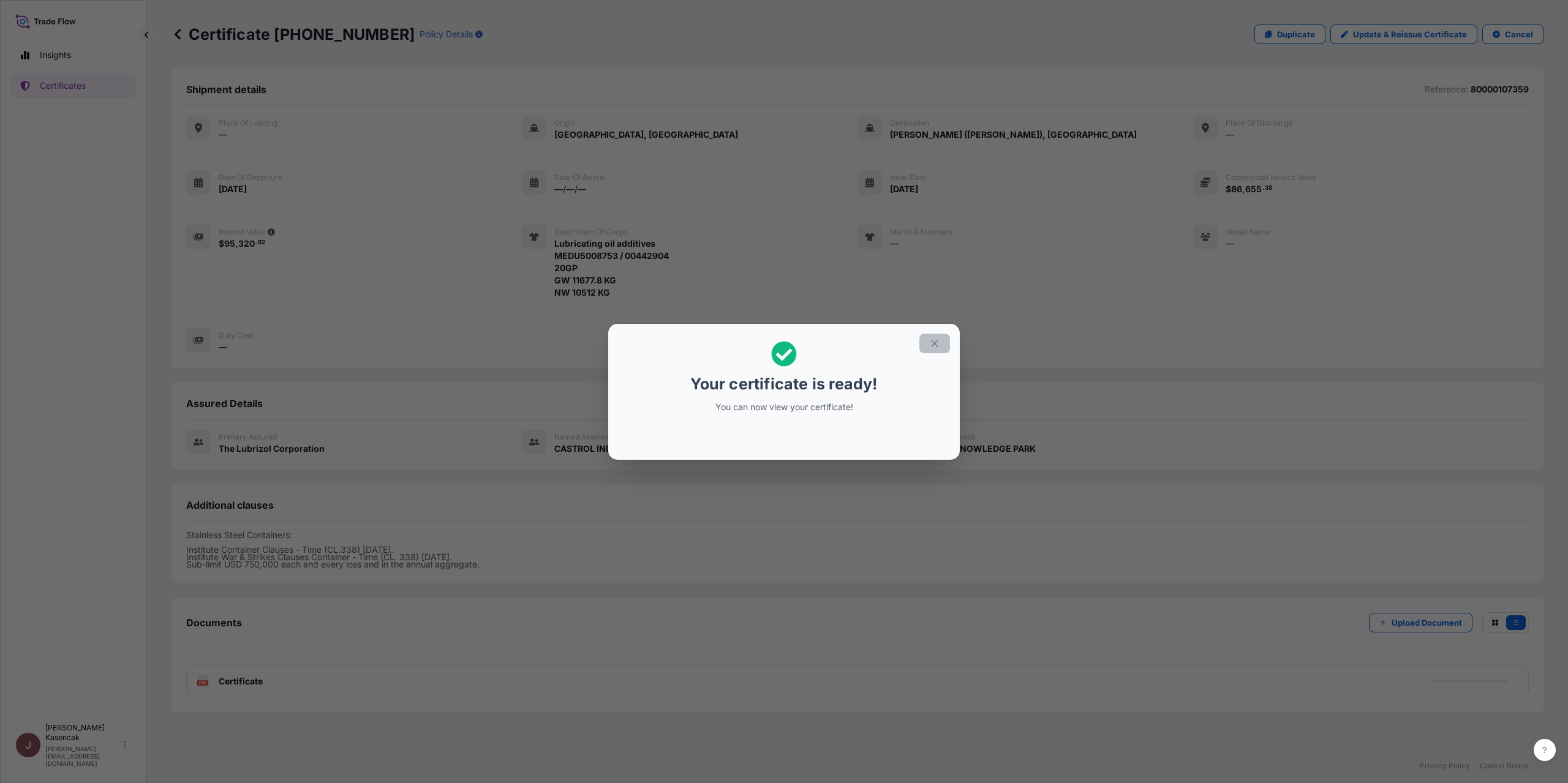
click at [940, 338] on icon "button" at bounding box center [935, 343] width 11 height 11
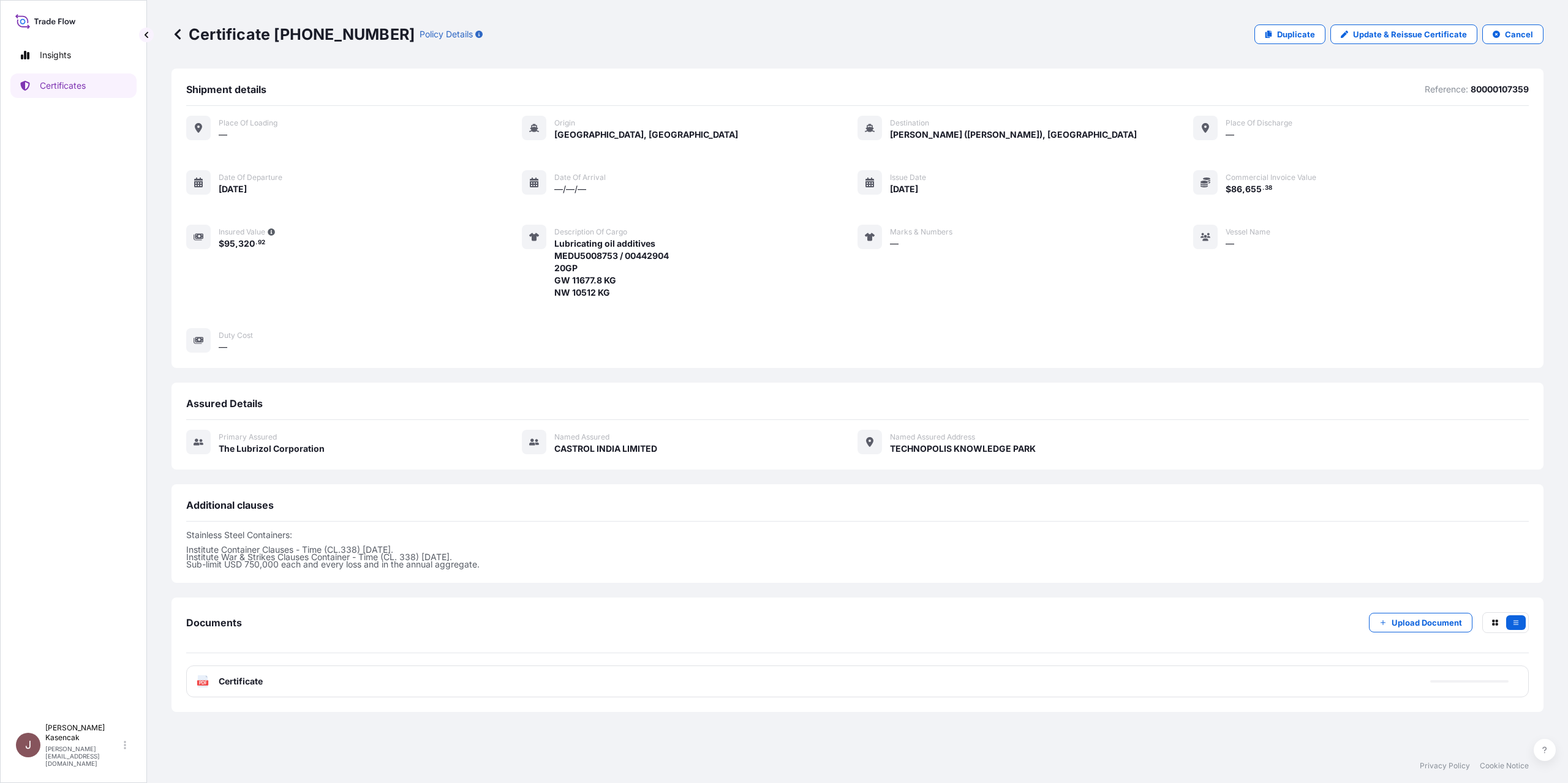
scroll to position [111, 0]
click at [256, 688] on span "Certificate" at bounding box center [240, 682] width 44 height 12
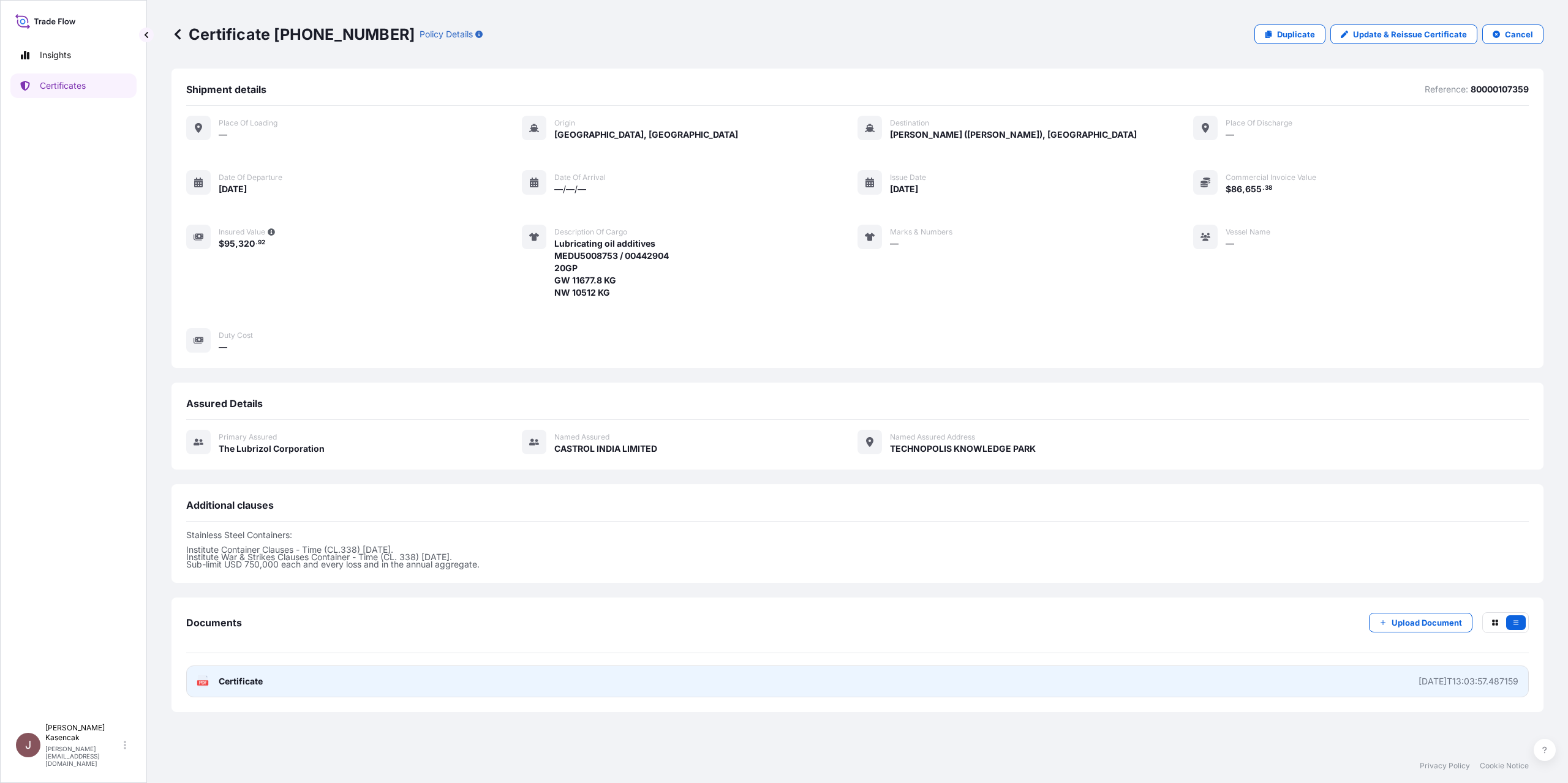
click at [207, 685] on text "PDF" at bounding box center [203, 683] width 8 height 5
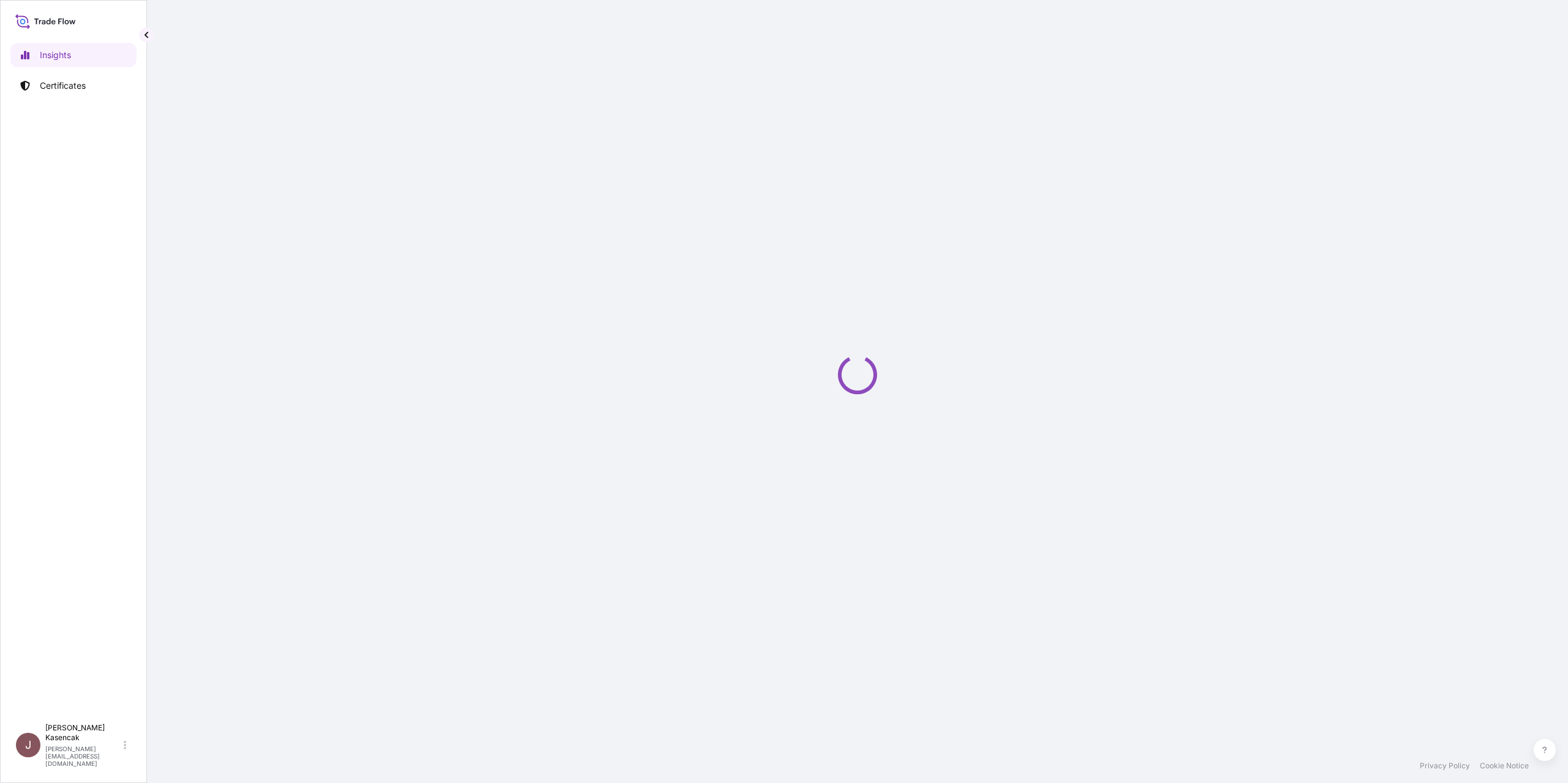
select select "2025"
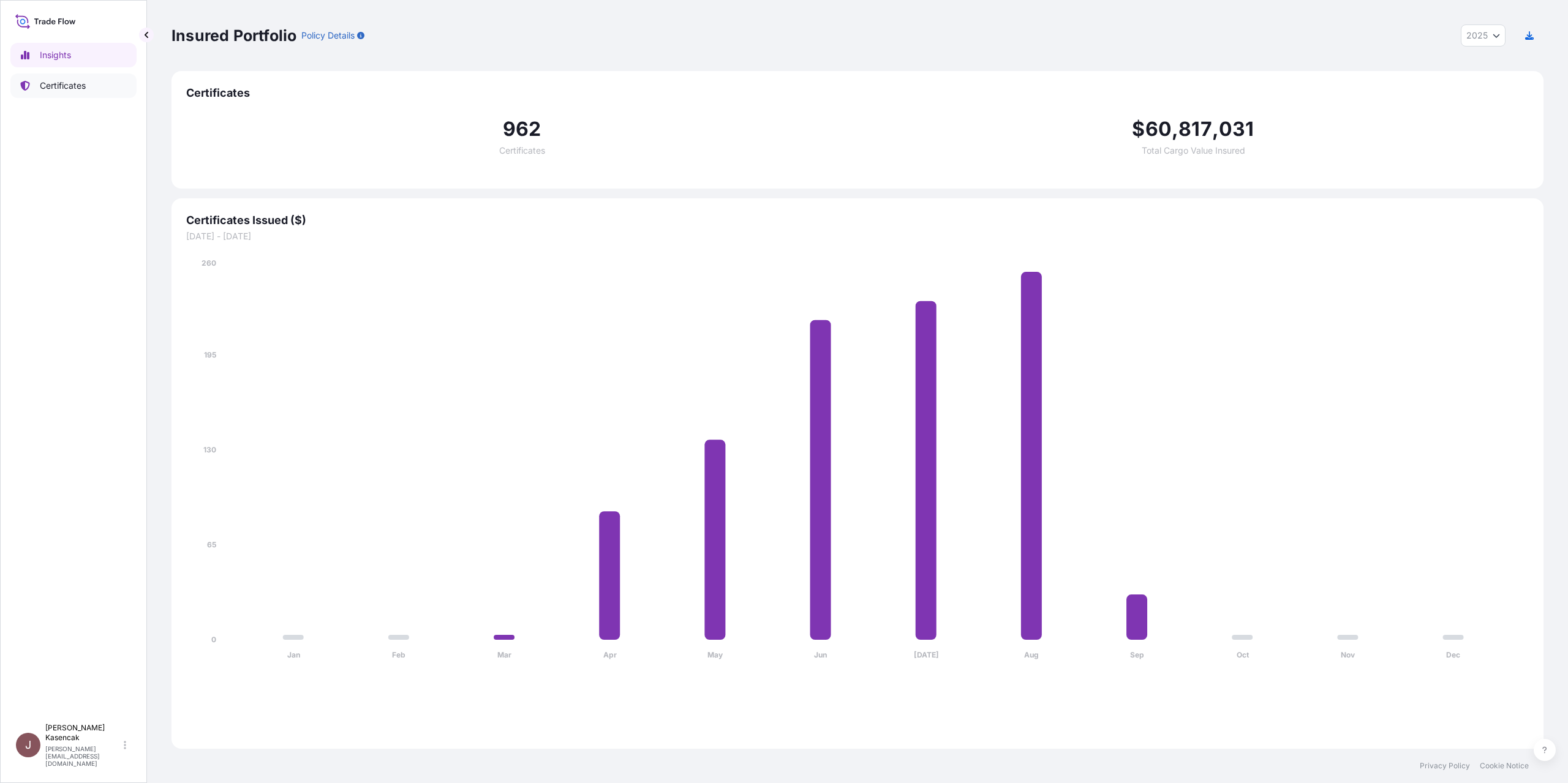
click at [35, 88] on link "Certificates" at bounding box center [74, 86] width 126 height 25
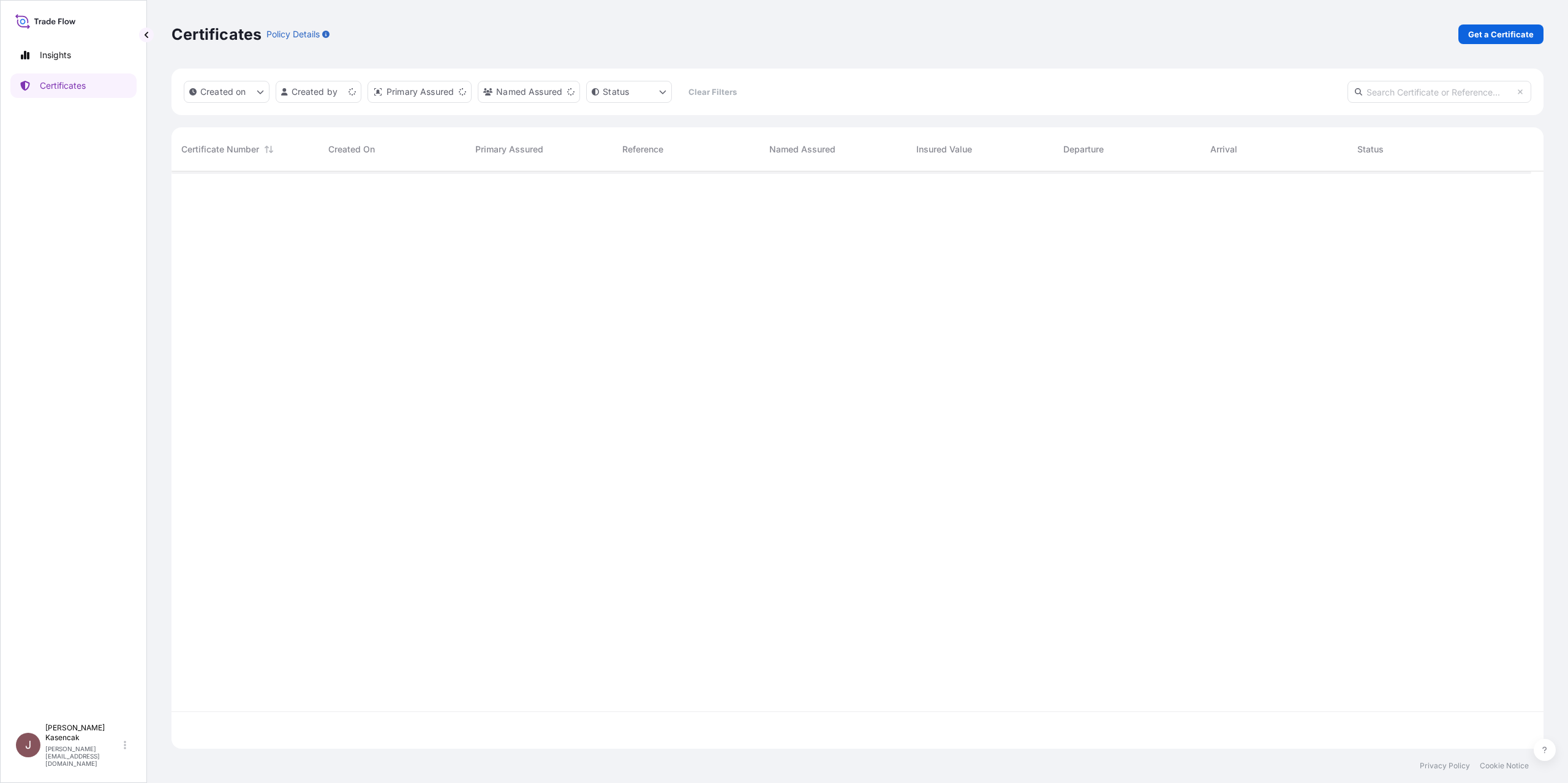
scroll to position [547, 1351]
click at [1468, 41] on p "Get a Certificate" at bounding box center [1500, 35] width 65 height 12
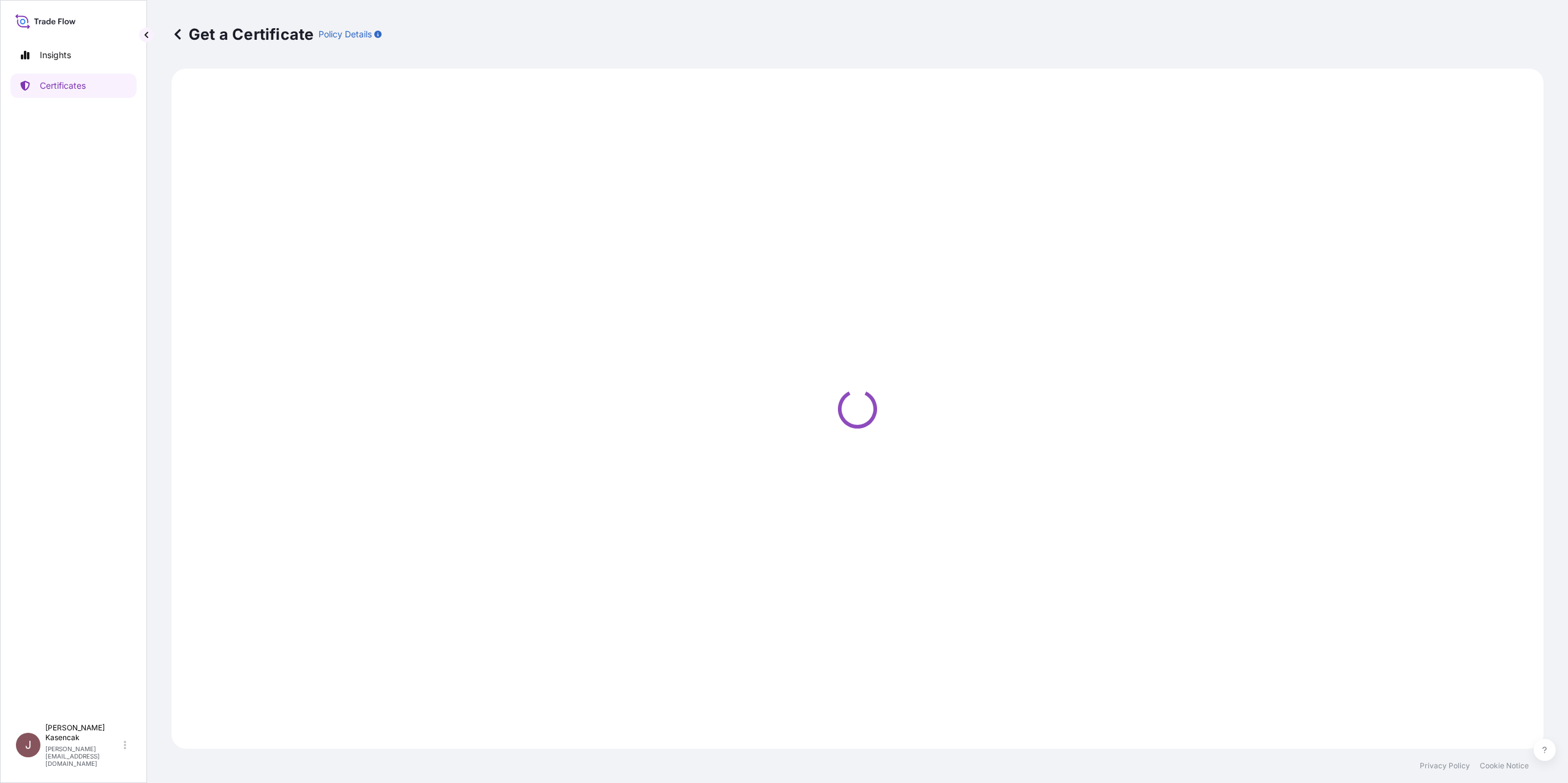
select select "Barge"
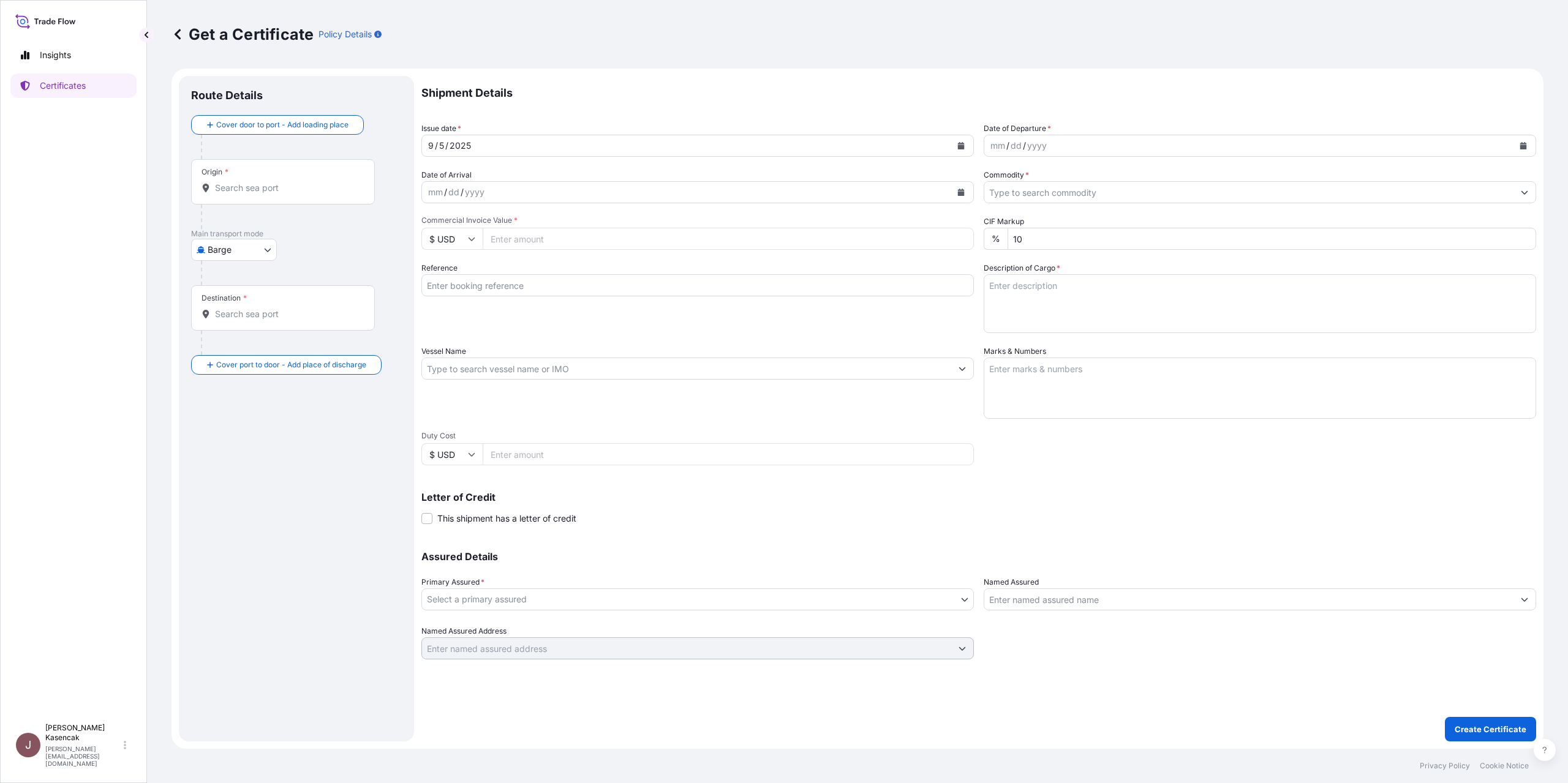
click at [1513, 156] on button "Calendar" at bounding box center [1523, 146] width 20 height 20
click at [1136, 273] on div "4" at bounding box center [1125, 262] width 22 height 22
click at [577, 296] on input "Reference" at bounding box center [697, 285] width 552 height 22
type input "80000108612"
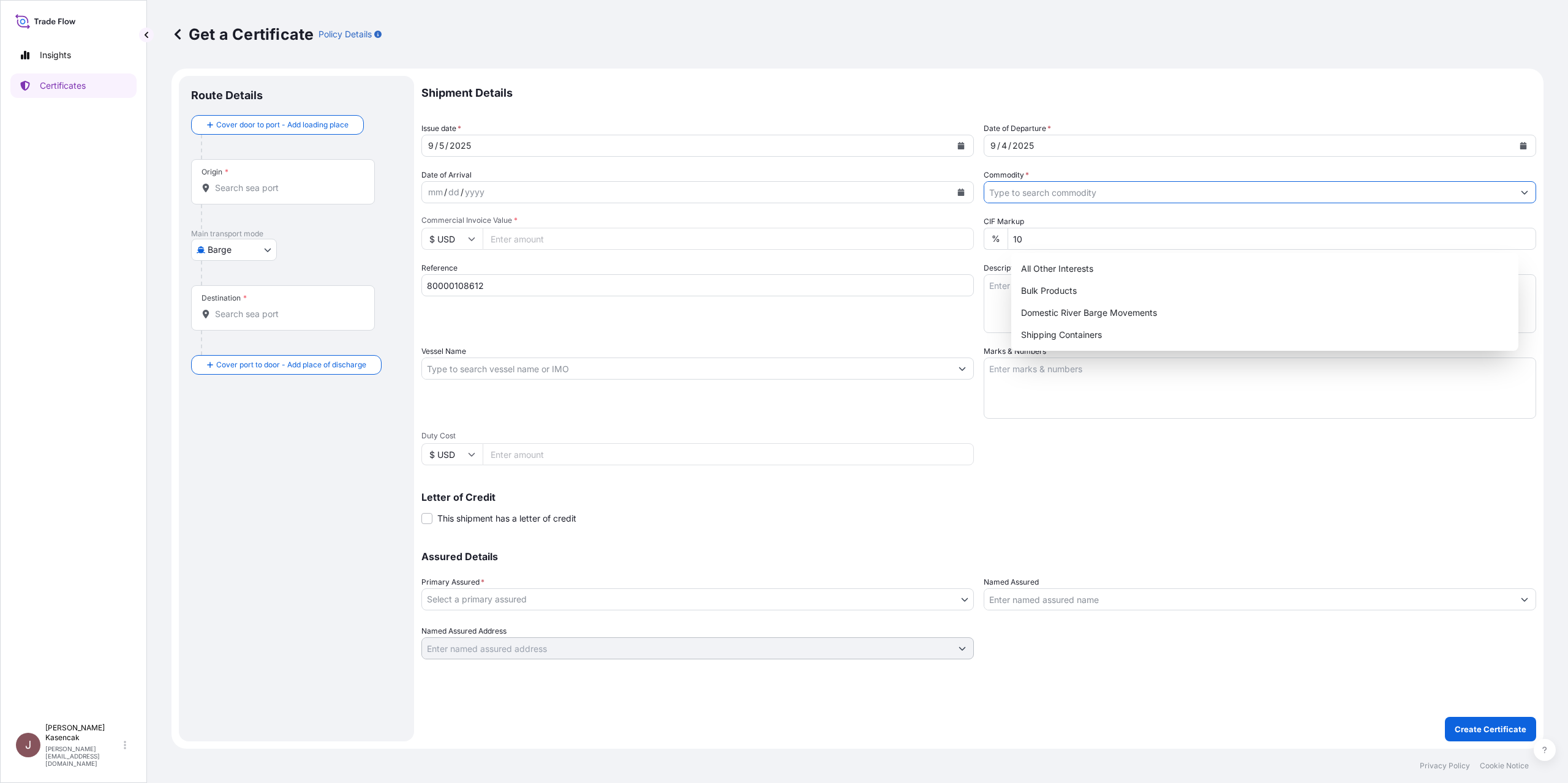
click at [1106, 203] on input "Commodity *" at bounding box center [1249, 192] width 529 height 22
click at [1100, 335] on div "Shipping Containers" at bounding box center [1265, 335] width 498 height 22
type input "Shipping Containers"
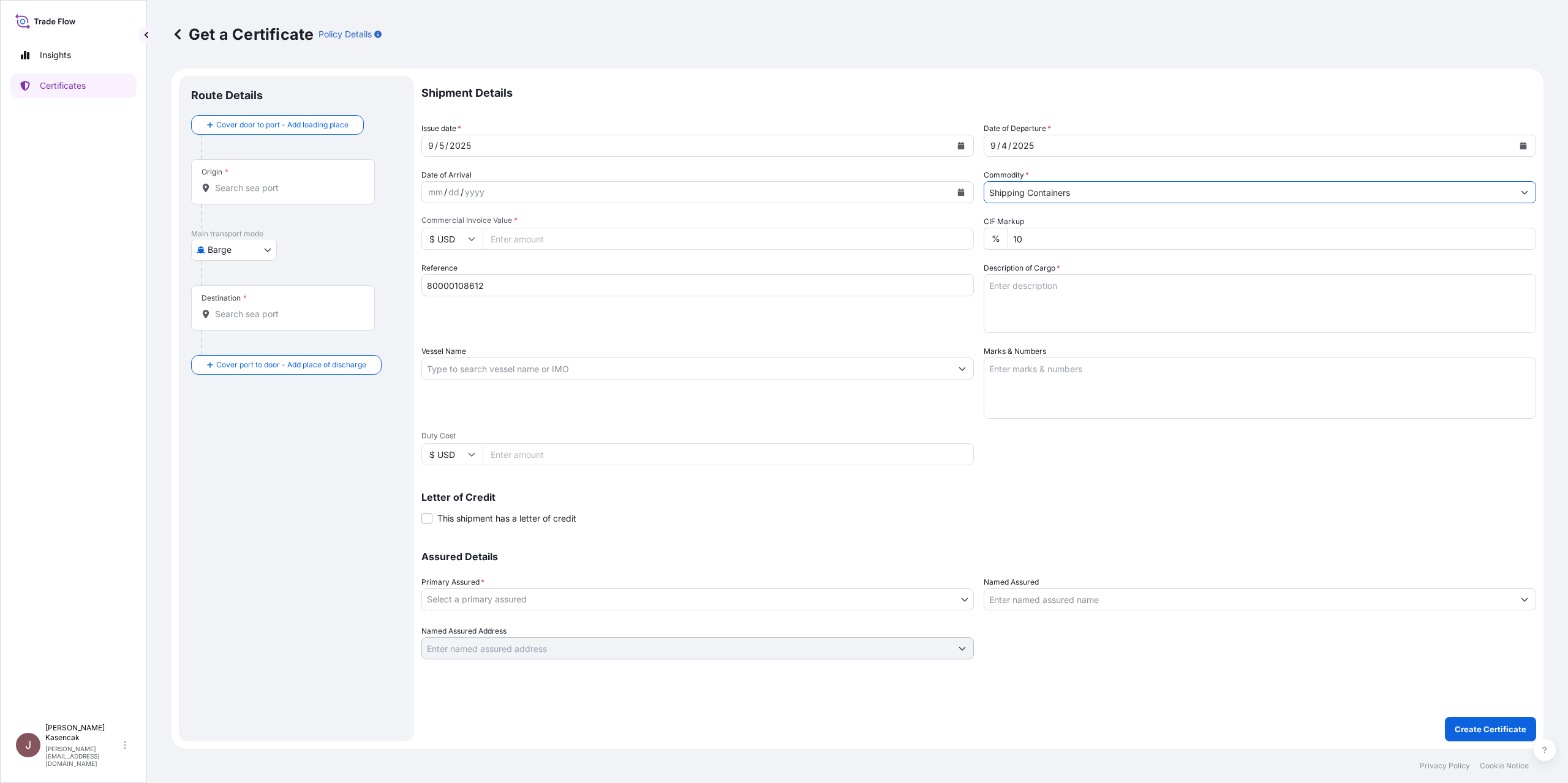
click at [645, 249] on input "Commercial Invoice Value *" at bounding box center [728, 239] width 491 height 22
click at [594, 249] on input "Commercial Invoice Value *" at bounding box center [728, 239] width 491 height 22
type input "73287.08"
click at [655, 312] on div "Shipment Details Issue date * [DATE] Date of Departure * [DATE] Date of Arrival…" at bounding box center [979, 368] width 1115 height 583
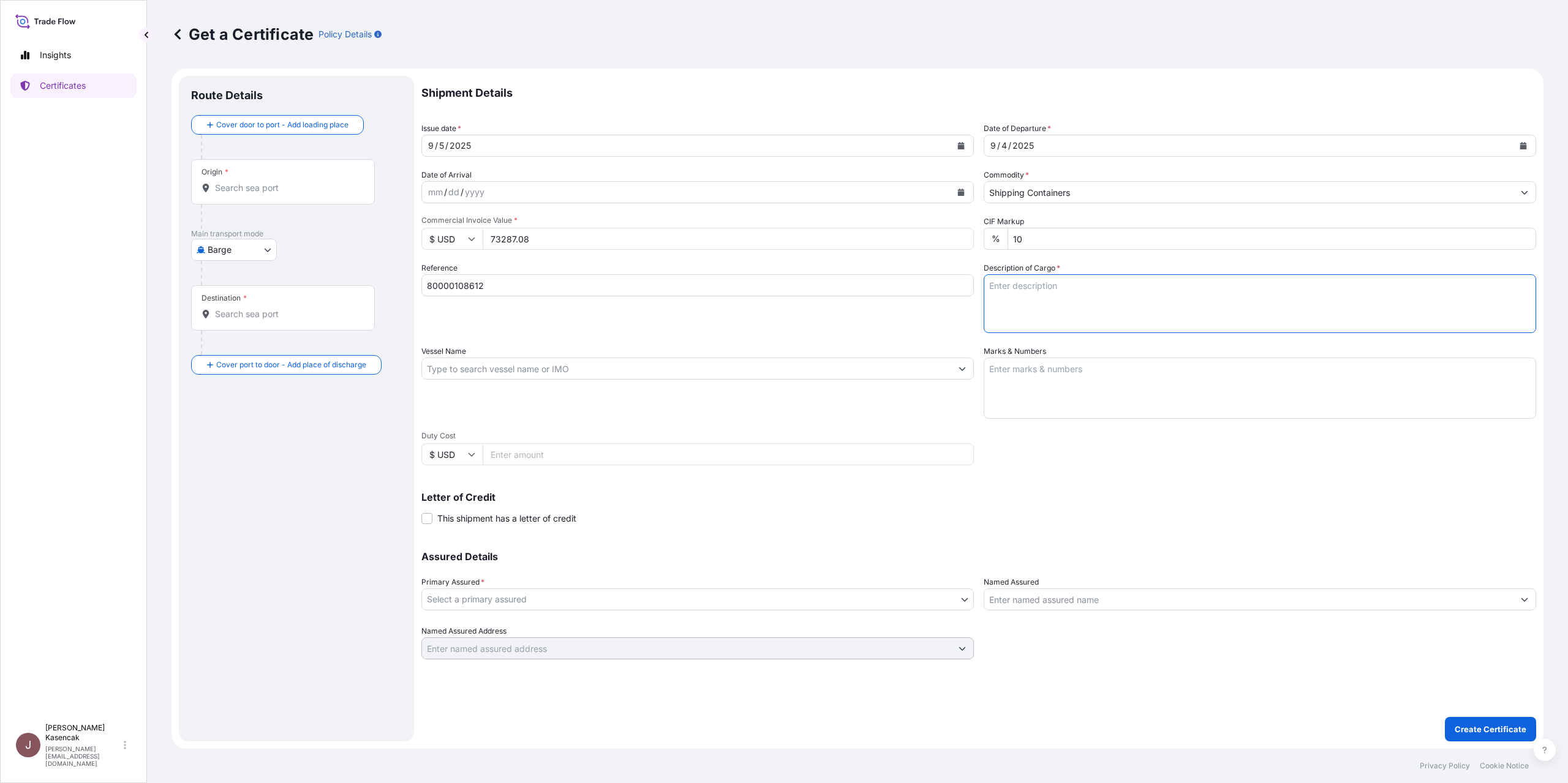
click at [1055, 290] on textarea "Description of Cargo *" at bounding box center [1259, 303] width 552 height 59
click at [1133, 274] on textarea "80000108612" at bounding box center [1259, 303] width 552 height 59
paste textarea "LUBRICATING OIL ADDITIVES"
click at [1147, 274] on textarea "80000108612 LUBRICATING OIL ADDITIVES" at bounding box center [1259, 303] width 552 height 59
click at [1148, 274] on textarea "80000108612 LUBRICATING OIL ADDITIVES" at bounding box center [1259, 303] width 552 height 59
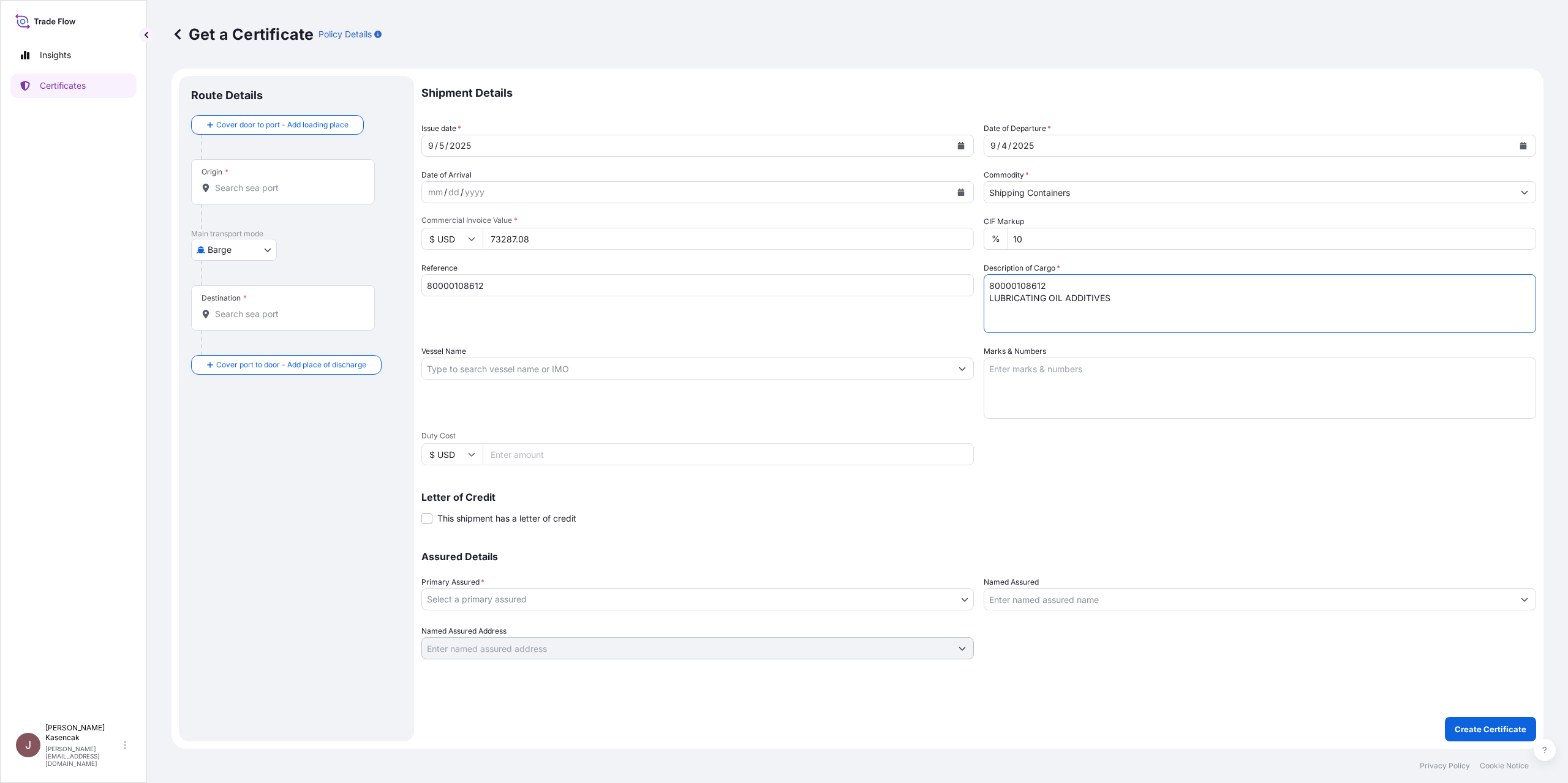
paste textarea "IEC NO : 0300031238 GST No : 27AAACE7652D1ZS Email of importer: [PERSON_NAME][E…"
click at [1149, 279] on textarea "80000108612 LUBRICATING OIL ADDITIVES IEC NO : 0300031238 GST No : 27AAACE7652D…" at bounding box center [1259, 303] width 552 height 59
drag, startPoint x: 1150, startPoint y: 266, endPoint x: 1528, endPoint y: 371, distance: 392.3
click at [1533, 372] on div "Get a Certificate Policy Details Route Details Cover door to port - Add loading…" at bounding box center [857, 374] width 1421 height 748
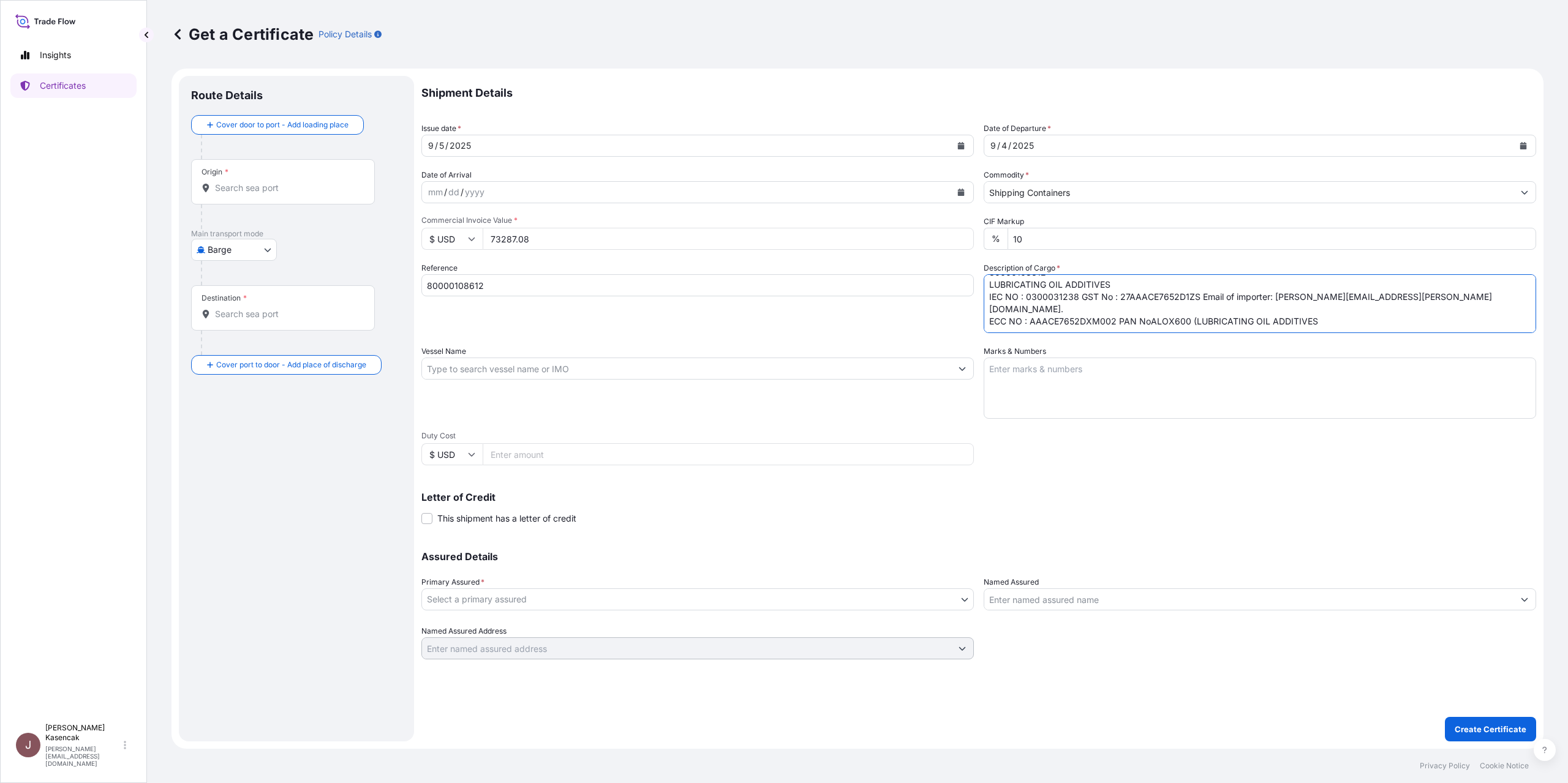
paste textarea "IEC NO : 0300031238 GST No : 27AAACE7652D1ZS Email of importer: [PERSON_NAME][E…"
click at [1139, 274] on textarea "80000108612 LUBRICATING OIL ADDITIVESIEC NO : 0300031238 GST No : 27AAACE7652D1…" at bounding box center [1259, 303] width 552 height 59
click at [1112, 282] on textarea "80000108612 LUBRICATING OIL ADDITIVES IEC NO : 0300031238 GST No : 27AAACE7652D…" at bounding box center [1259, 303] width 552 height 59
click at [1110, 281] on textarea "80000108612 LUBRICATING OIL ADDITIVES IEC NO : 0300031238 GST No : 27AAACE7652D…" at bounding box center [1259, 303] width 552 height 59
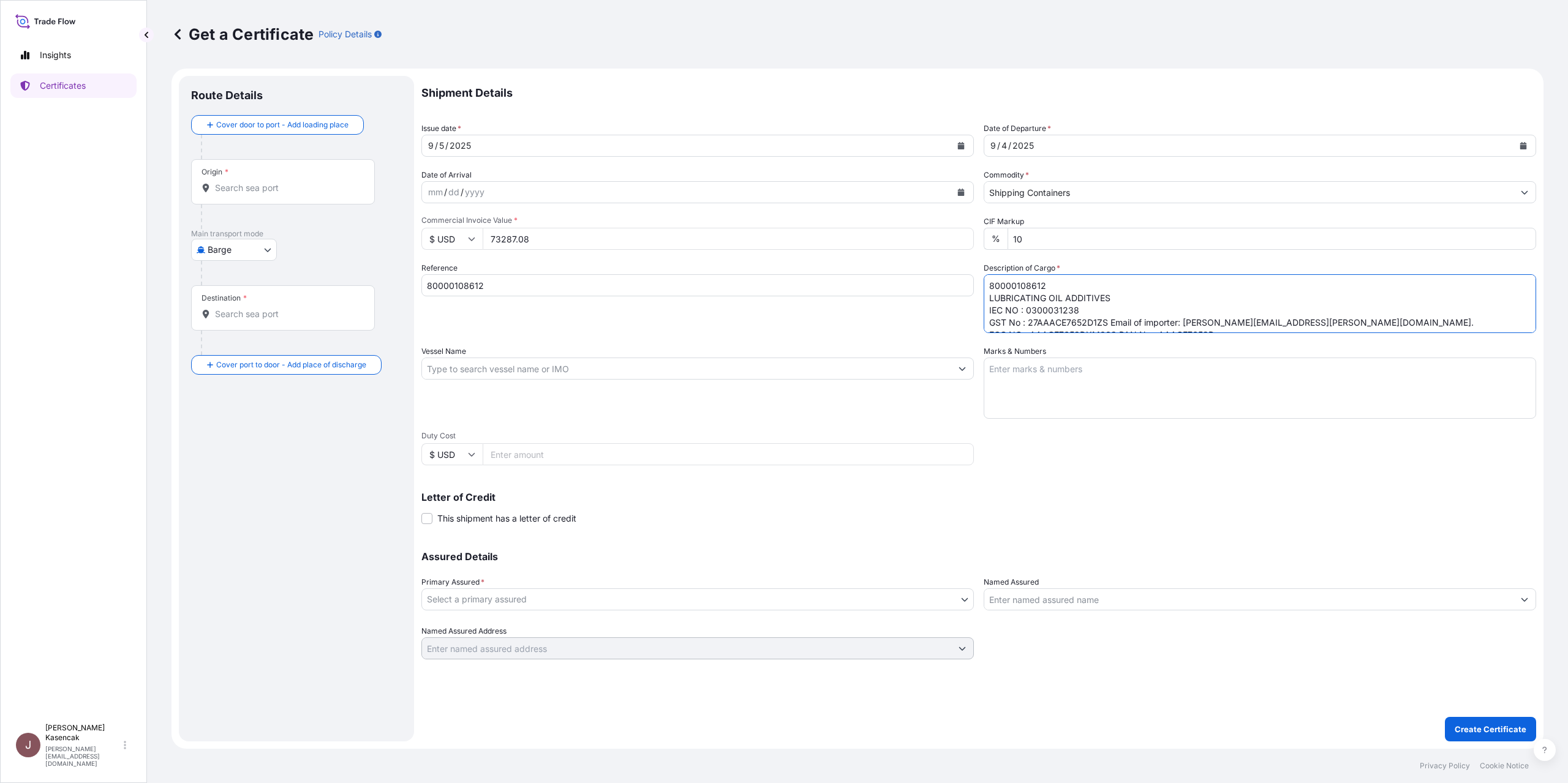
click at [1138, 292] on textarea "80000108612 LUBRICATING OIL ADDITIVES IEC NO : 0300031238 GST No : 27AAACE7652D…" at bounding box center [1259, 303] width 552 height 59
drag, startPoint x: 1208, startPoint y: 301, endPoint x: 1020, endPoint y: 281, distance: 189.1
click at [1020, 281] on textarea "80000108612 LUBRICATING OIL ADDITIVES IEC NO : 0300031238 GST No : 27AAACE7652D…" at bounding box center [1259, 303] width 552 height 59
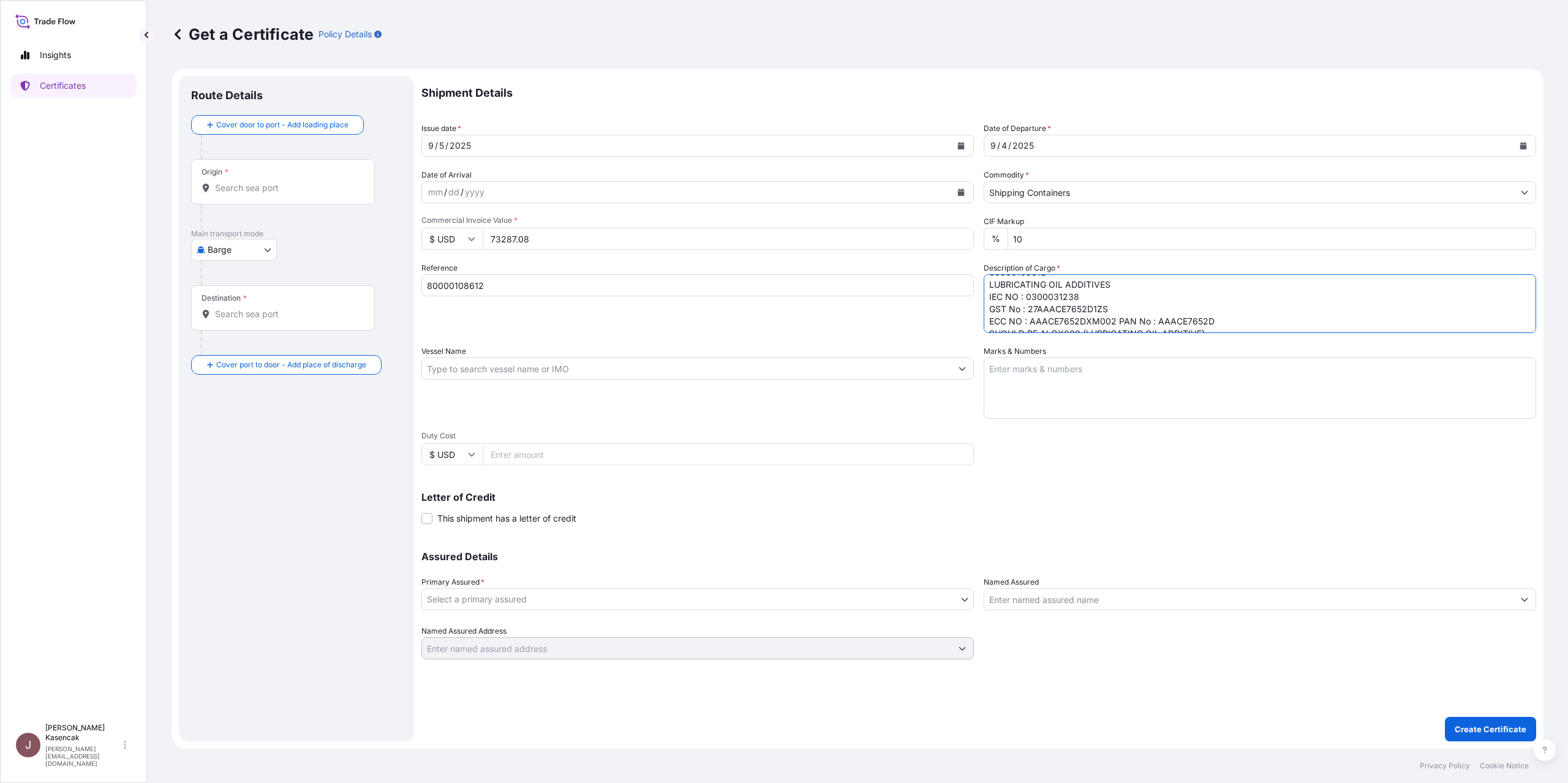
click at [1143, 290] on textarea "80000108612 LUBRICATING OIL ADDITIVES IEC NO : 0300031238 GST No : 27AAACE7652D…" at bounding box center [1259, 303] width 552 height 59
click at [1147, 290] on textarea "80000108612 LUBRICATING OIL ADDITIVES IEC NO : 0300031238 GST No : 27AAACE7652D…" at bounding box center [1259, 303] width 552 height 59
click at [1233, 304] on textarea "80000108612 LUBRICATING OIL ADDITIVES IEC NO : 0300031238 GST No : 27AAACE7652D…" at bounding box center [1259, 303] width 552 height 59
type textarea "80000108612 LUBRICATING OIL ADDITIVES IEC NO : 0300031238 GST No : 27AAACE7652D…"
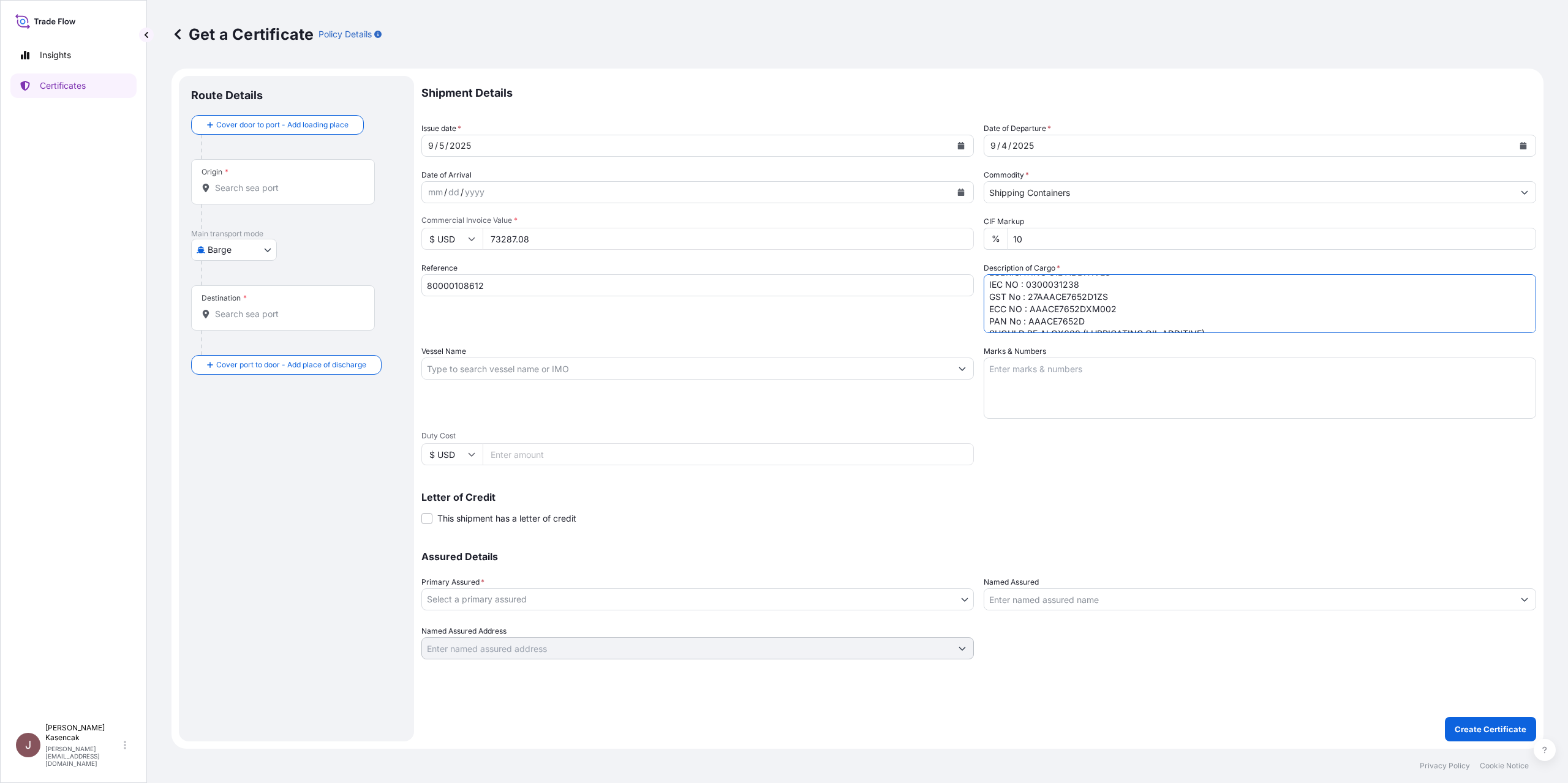
click at [1251, 378] on textarea "Marks & Numbers" at bounding box center [1259, 388] width 552 height 61
click at [805, 622] on body "Insights Certificates J [PERSON_NAME] [PERSON_NAME][EMAIL_ADDRESS][DOMAIN_NAME]…" at bounding box center [784, 392] width 1568 height 783
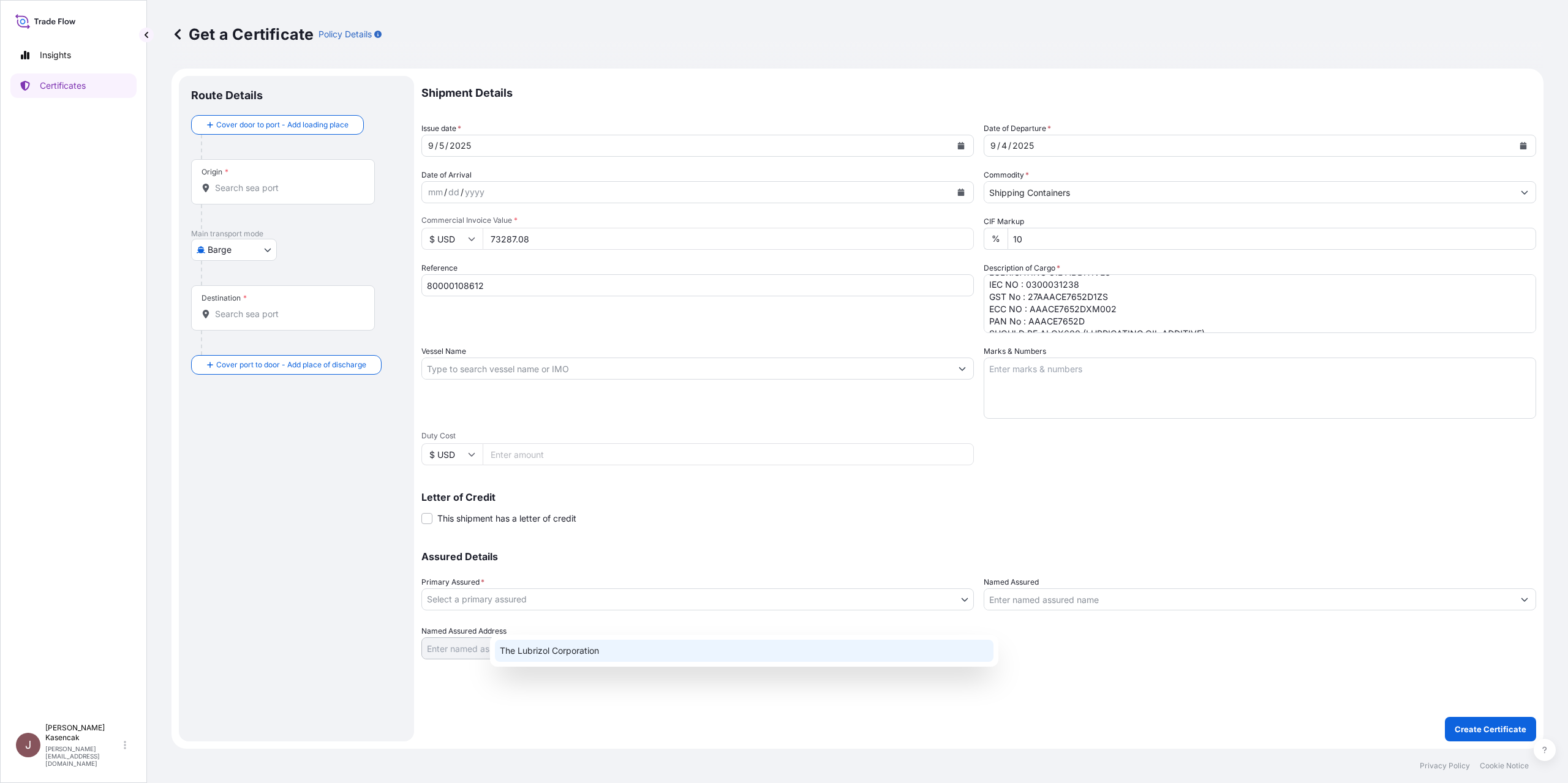
click at [785, 639] on div "The Lubrizol Corporation" at bounding box center [744, 650] width 508 height 31
click at [790, 652] on div "The Lubrizol Corporation" at bounding box center [743, 650] width 498 height 22
select select "31566"
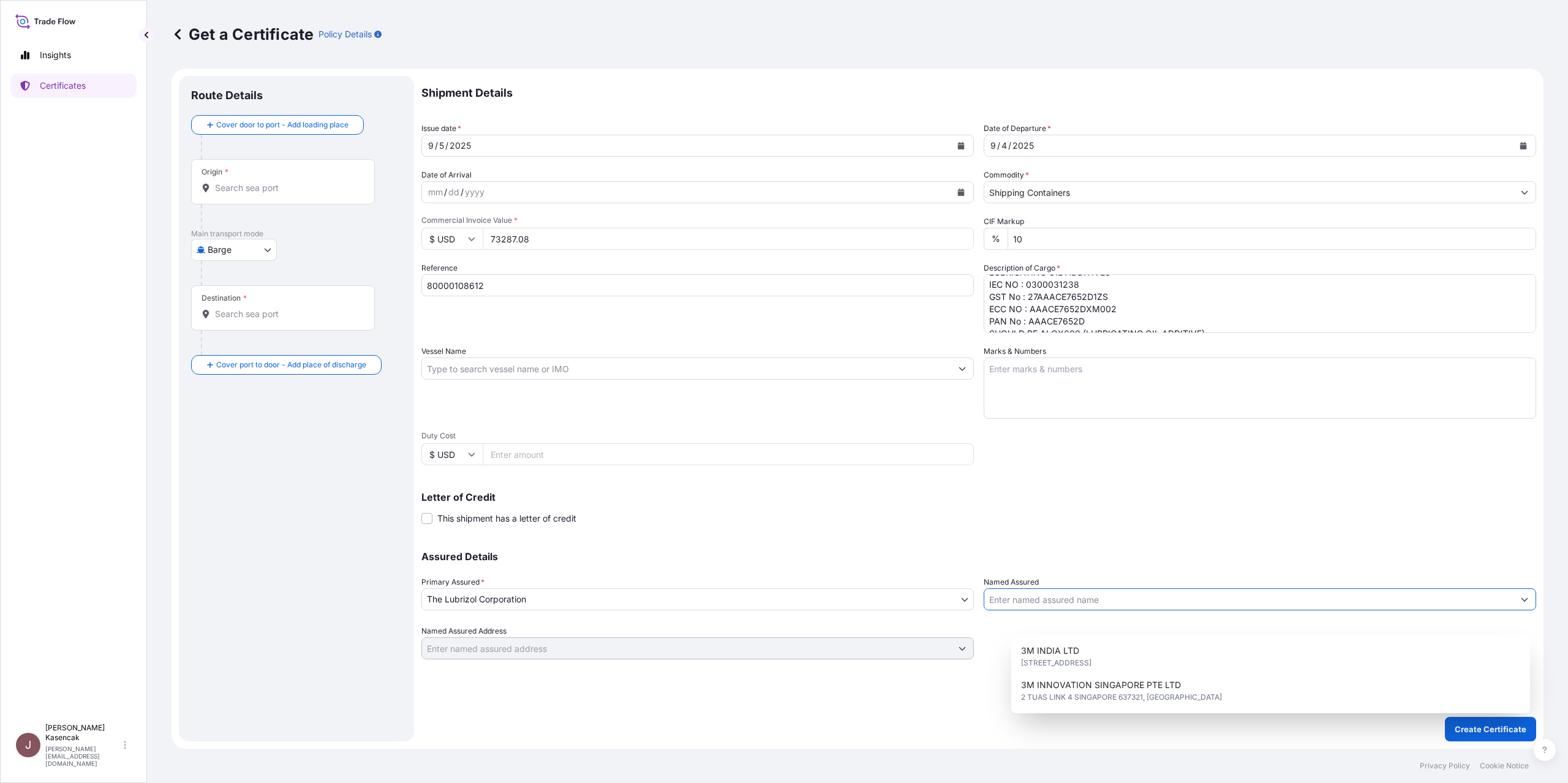
click at [1060, 603] on input "Named Assured" at bounding box center [1249, 599] width 529 height 22
click at [1077, 610] on input "Named Assured" at bounding box center [1249, 599] width 529 height 22
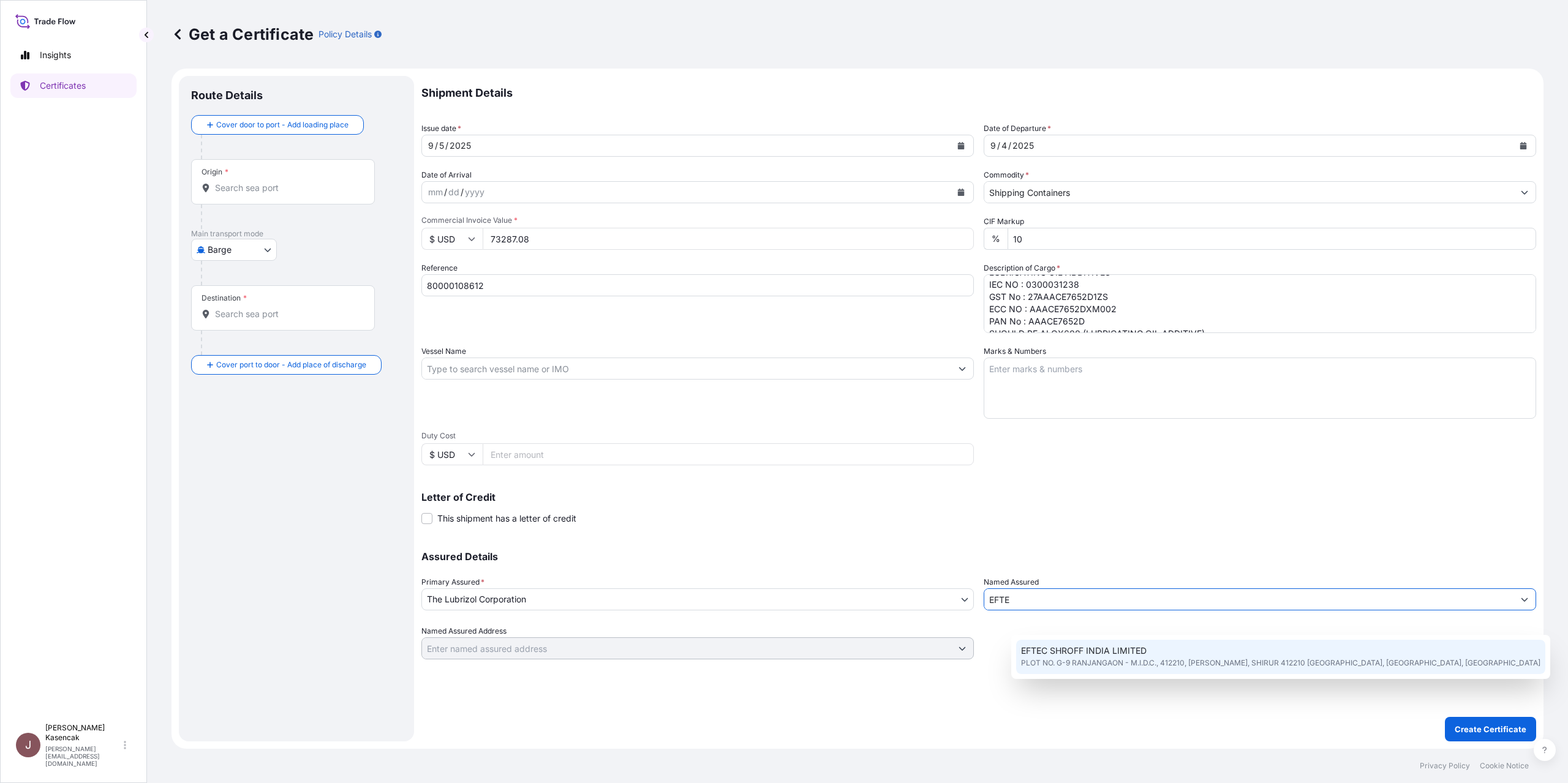
click at [1072, 666] on span "PLOT NO. G-9 RANJANGAON - M.I.D.C., 412210, [PERSON_NAME], SHIRUR 412210 [GEOGR…" at bounding box center [1281, 663] width 519 height 12
type input "EFTEC SHROFF INDIA LIMITED"
type input "PLOT NO. G-9 RANJANGAON - M.I.D.C."
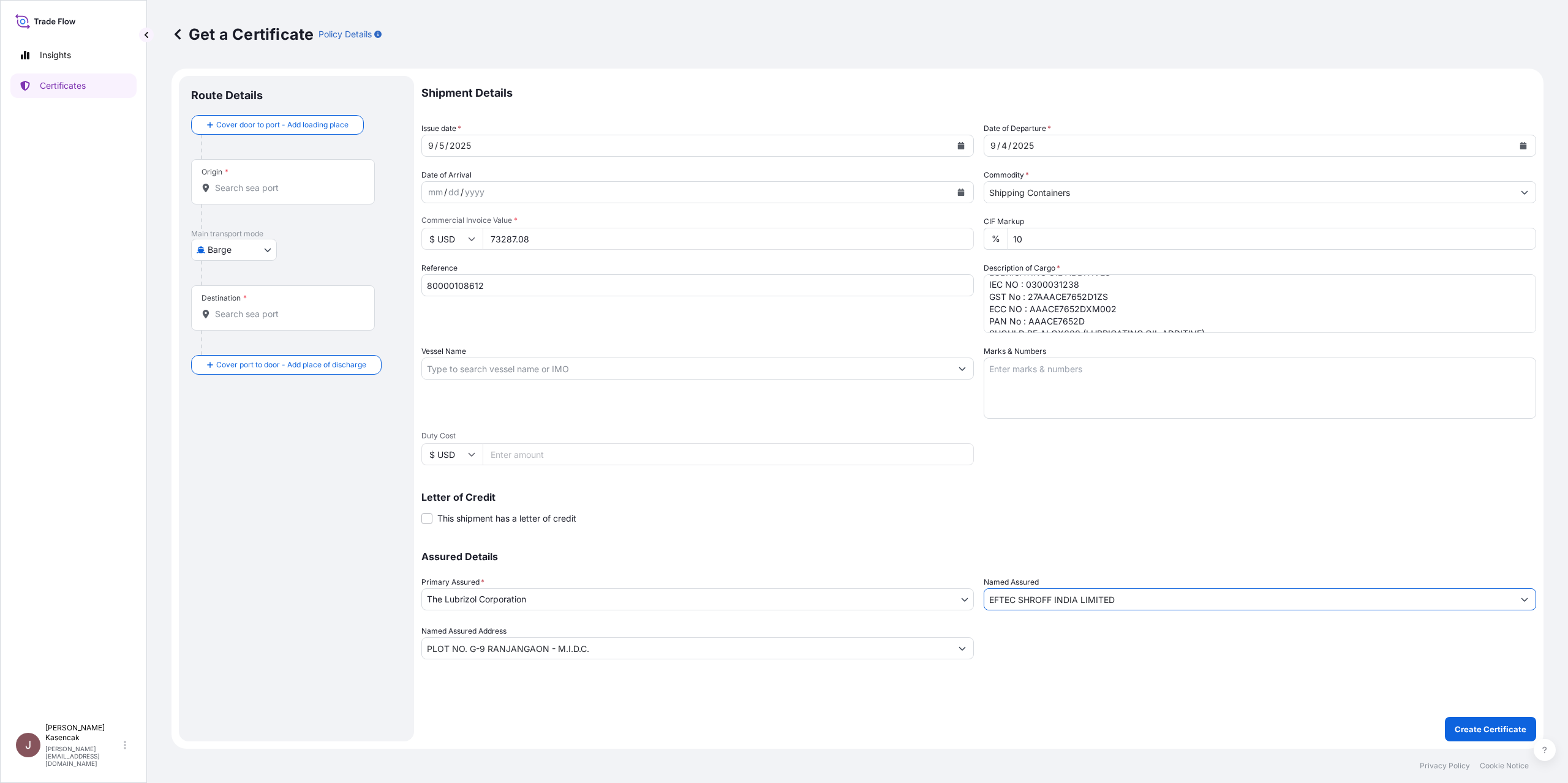
scroll to position [61, 0]
type input "EFTEC SHROFF INDIA LIMITED"
click at [1246, 330] on textarea "80000108612 LUBRICATING OIL ADDITIVES IEC NO : 0300031238 GST No : 27AAACE7652D…" at bounding box center [1259, 303] width 552 height 59
paste textarea "14 FREE DAYS AT DESTINATION"
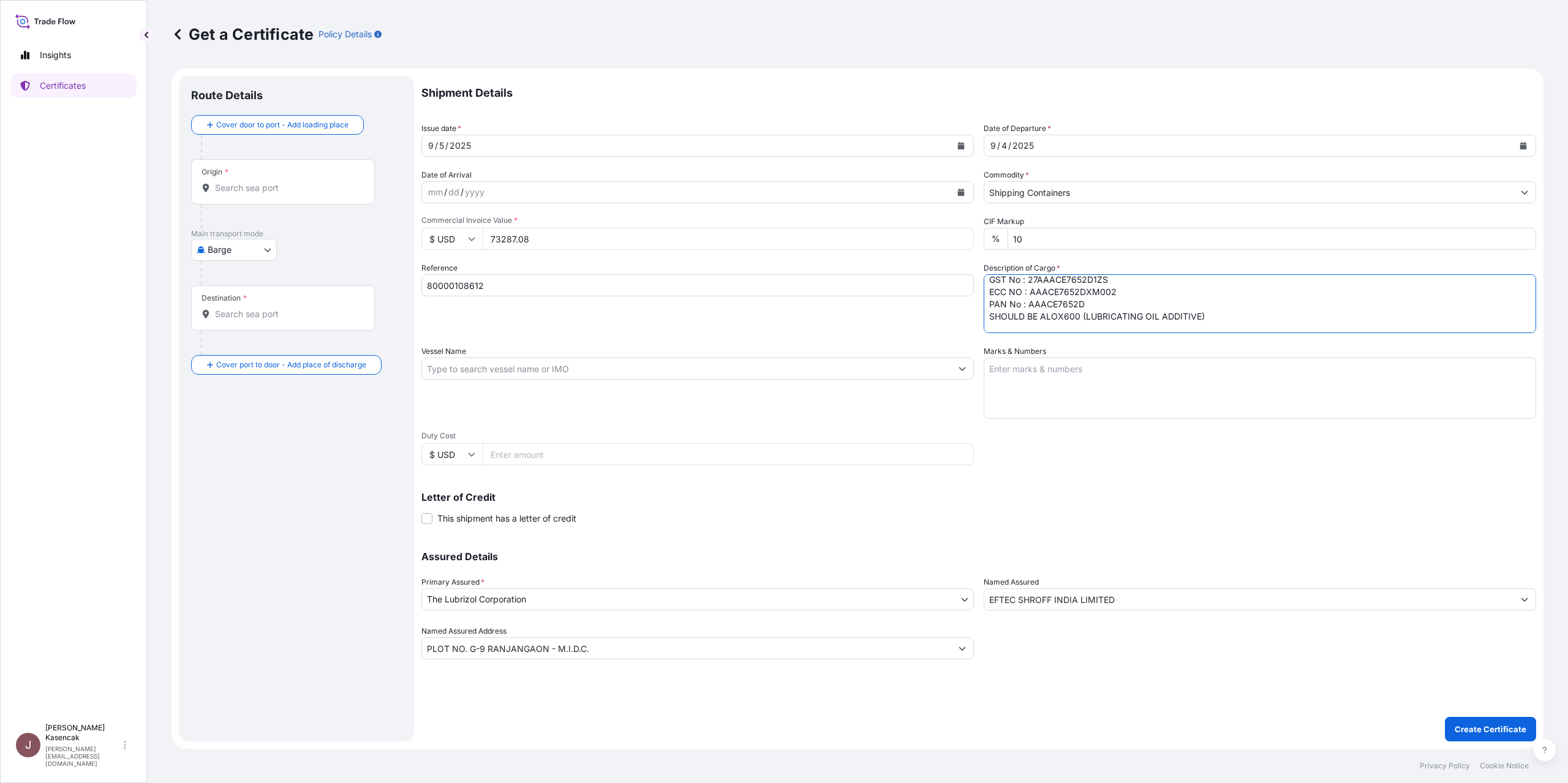
type textarea "80000108612 LUBRICATING OIL ADDITIVES IEC NO : 0300031238 GST No : 27AAACE7652D…"
click at [1454, 723] on p "Create Certificate" at bounding box center [1490, 729] width 71 height 12
click at [254, 182] on input "Origin * Please select an origin" at bounding box center [287, 188] width 144 height 12
type input "CLEVELA"
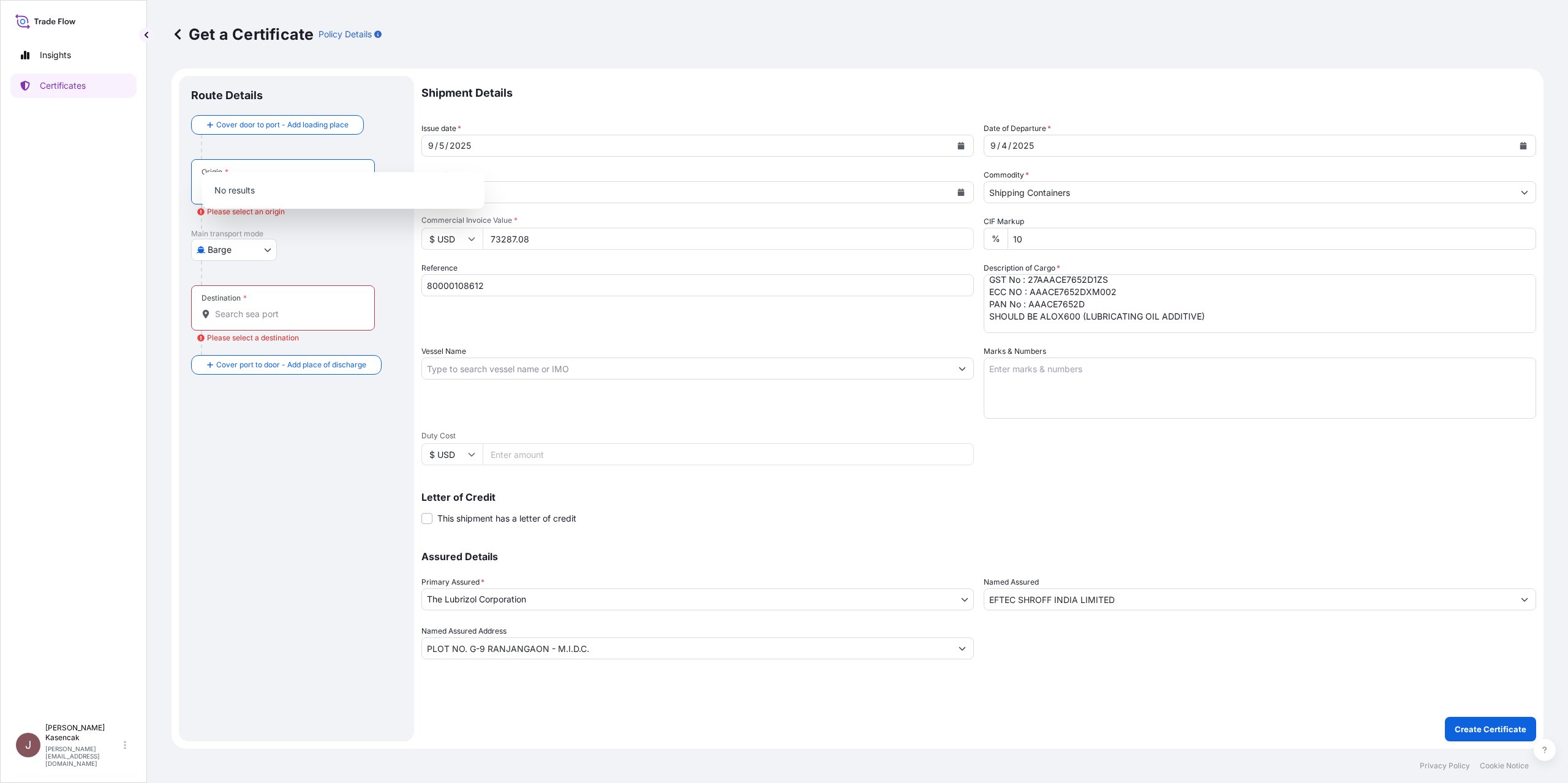
click at [299, 261] on div at bounding box center [302, 273] width 201 height 25
click at [283, 236] on body "0 options available. Insights Certificates J [PERSON_NAME] [PERSON_NAME][EMAIL_…" at bounding box center [784, 392] width 1568 height 783
click at [253, 331] on span "Ocean Vessel" at bounding box center [253, 325] width 55 height 12
select select "Ocean Vessel"
click at [280, 187] on input "Origin *" at bounding box center [287, 193] width 144 height 12
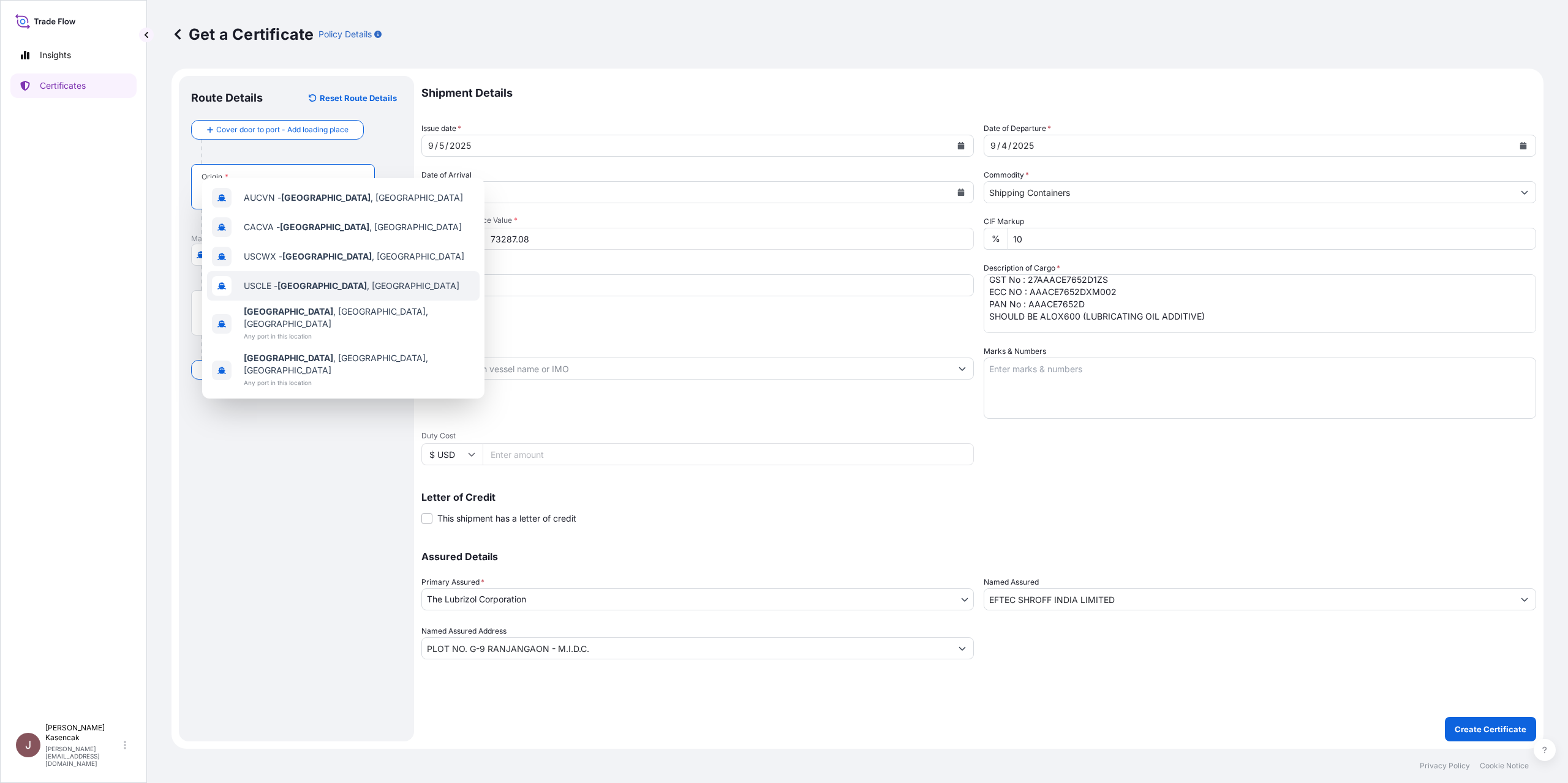
click at [340, 301] on div "USCLE - [GEOGRAPHIC_DATA] , [GEOGRAPHIC_DATA]" at bounding box center [343, 286] width 273 height 29
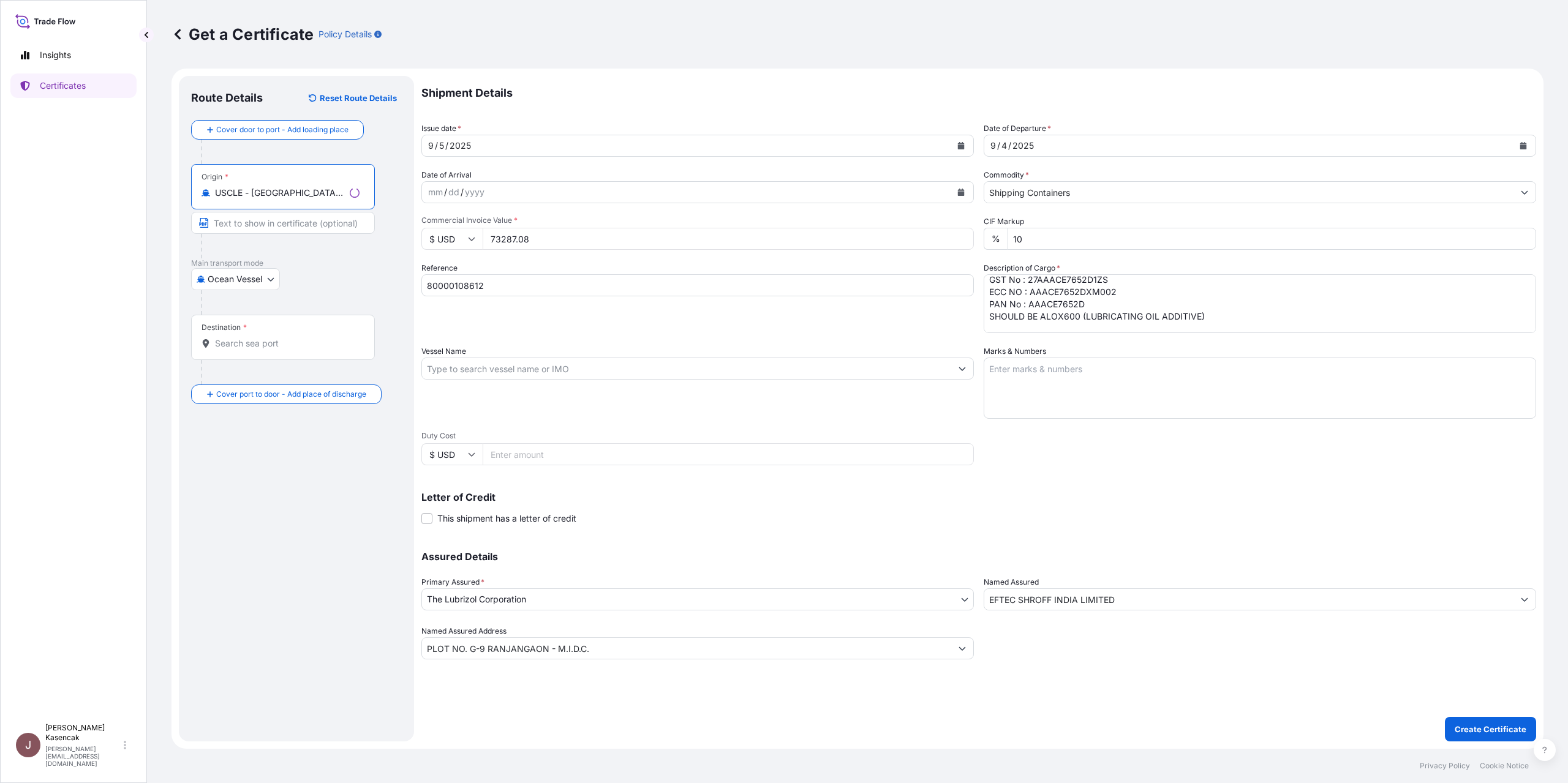
type input "USCLE - [GEOGRAPHIC_DATA], [GEOGRAPHIC_DATA]"
click at [335, 331] on div "Destination *" at bounding box center [283, 337] width 184 height 45
click at [335, 337] on input "Destination *" at bounding box center [287, 343] width 144 height 12
click at [270, 340] on input "Destination * Please select a destination" at bounding box center [287, 343] width 144 height 12
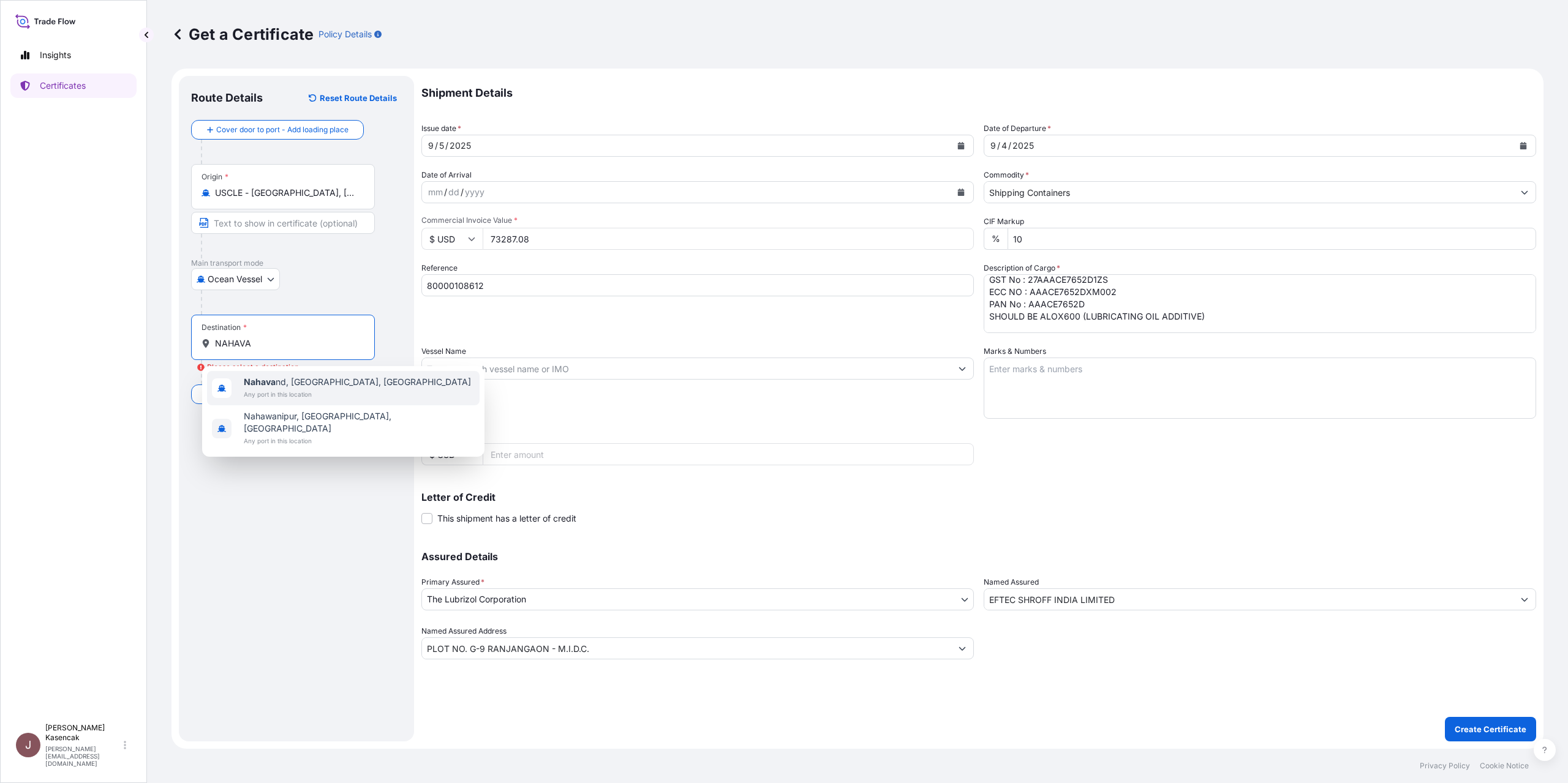
click at [238, 343] on input "NAHAVA" at bounding box center [287, 343] width 144 height 12
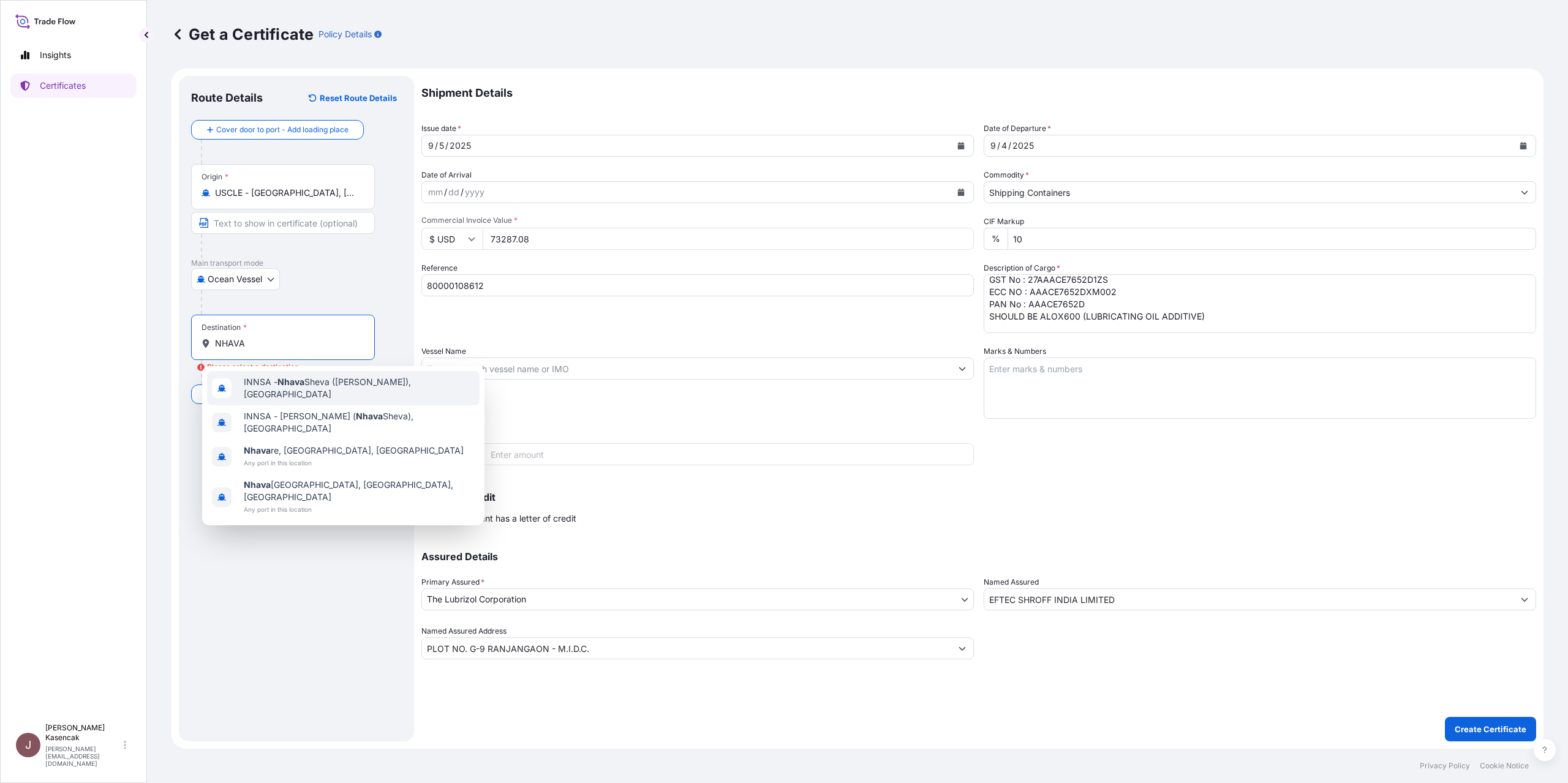
click at [306, 343] on input "NHAVA" at bounding box center [287, 343] width 144 height 12
click at [324, 391] on span "INNSA - [GEOGRAPHIC_DATA] ([PERSON_NAME]), [GEOGRAPHIC_DATA]" at bounding box center [359, 388] width 231 height 25
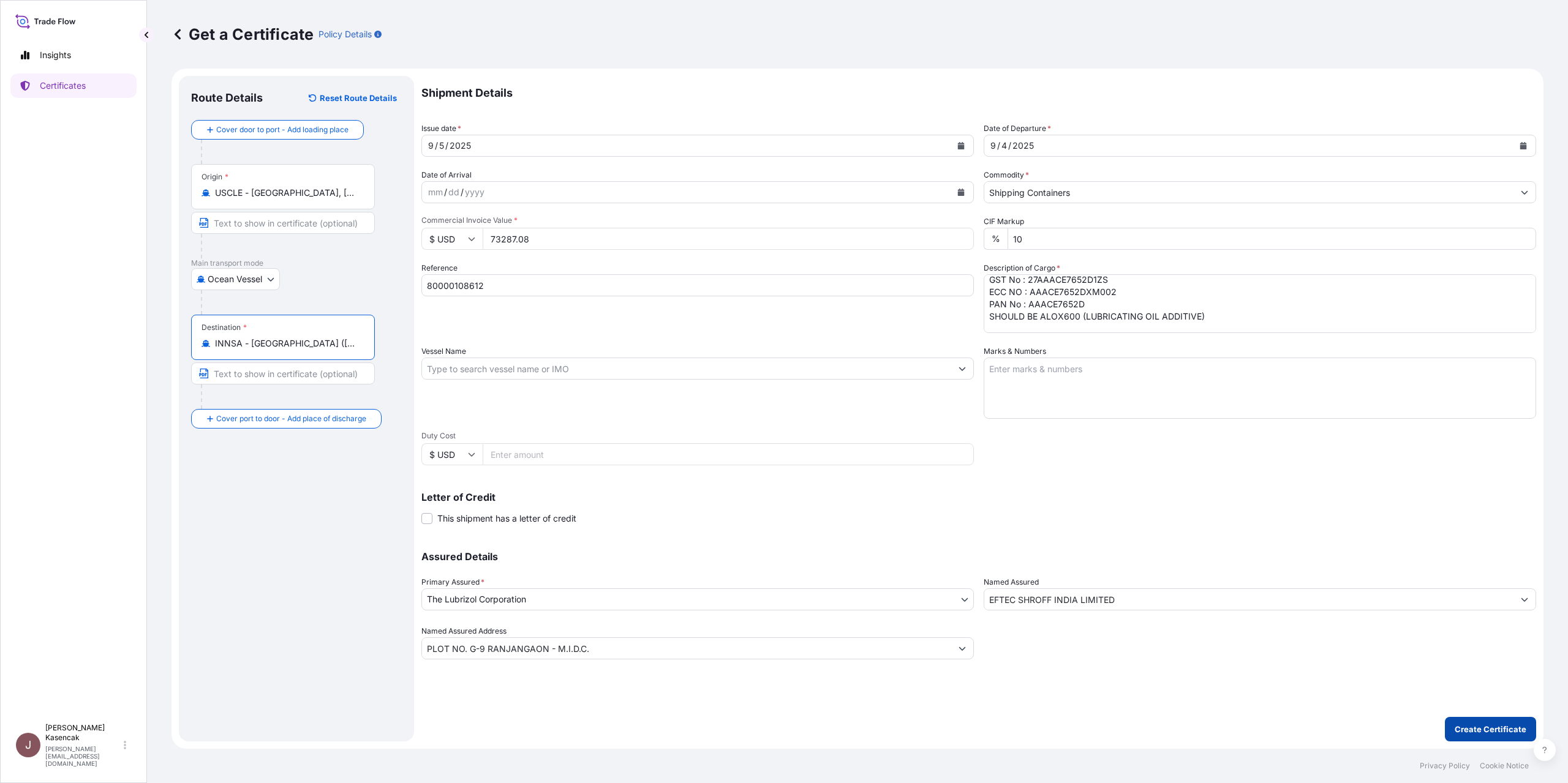
type input "INNSA - [GEOGRAPHIC_DATA] ([PERSON_NAME]), [GEOGRAPHIC_DATA]"
click at [1458, 717] on button "Create Certificate" at bounding box center [1490, 729] width 91 height 25
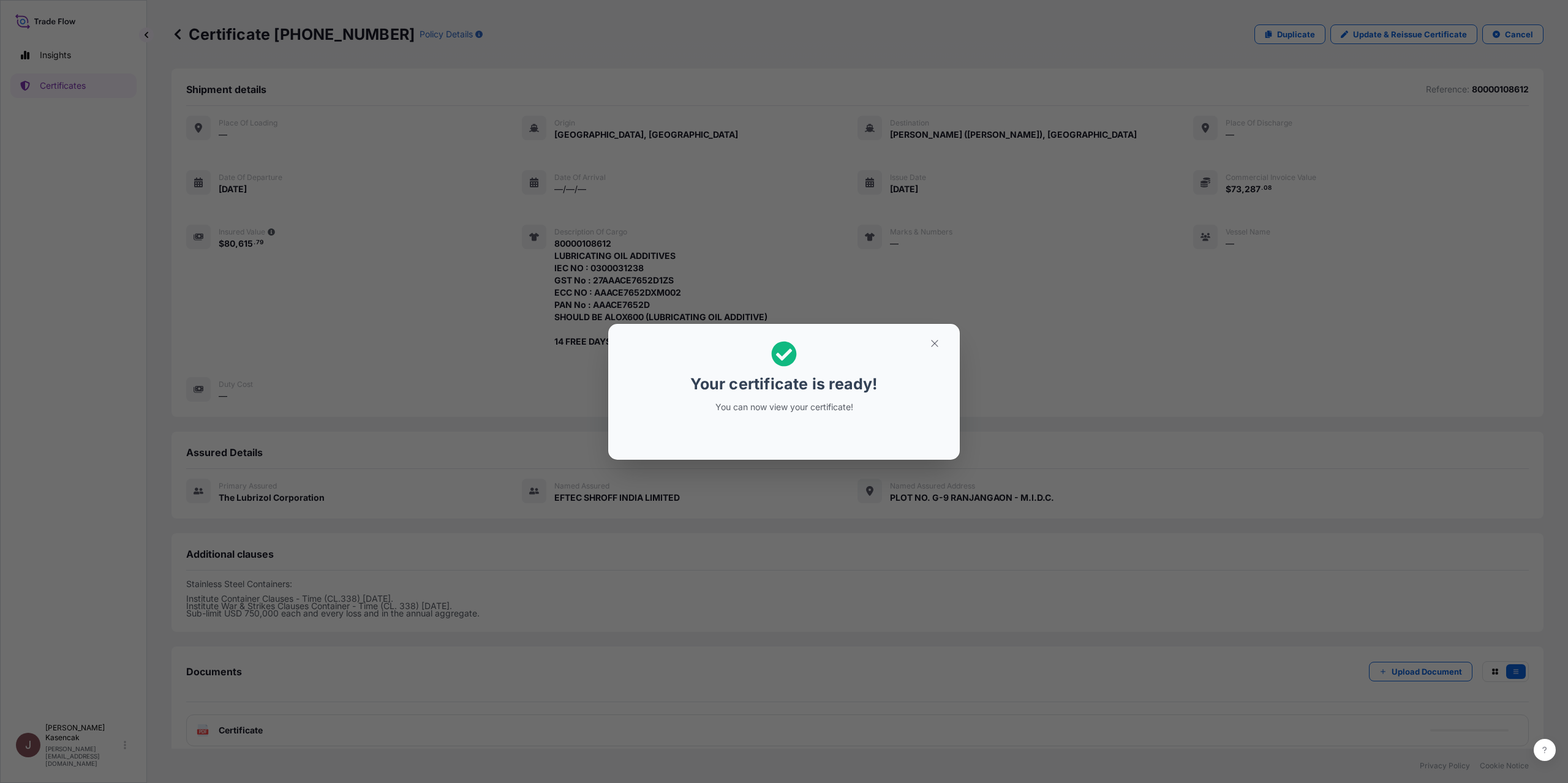
click at [716, 553] on div "Your certificate is ready! You can now view your certificate!" at bounding box center [784, 392] width 1568 height 783
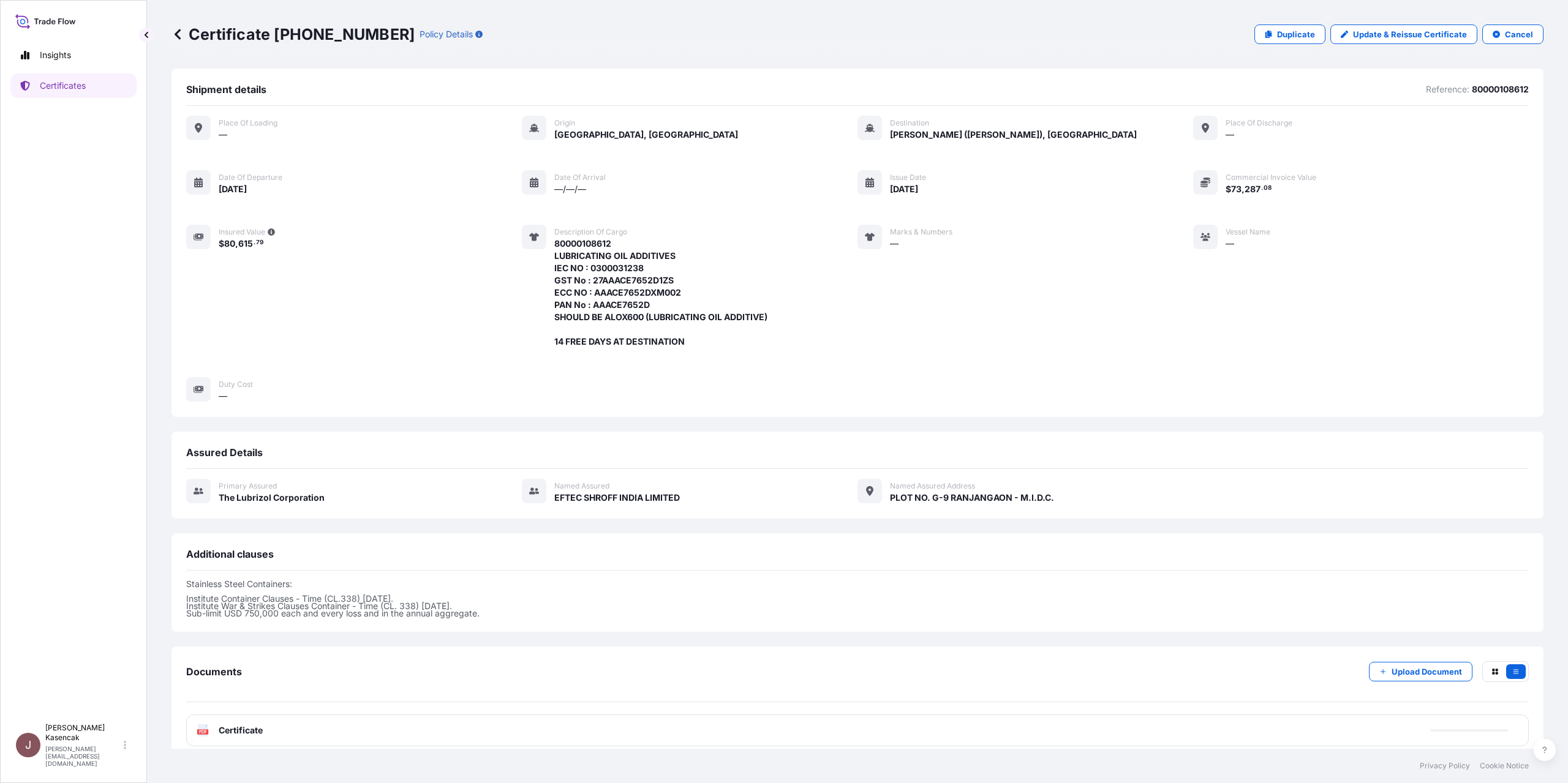
scroll to position [159, 0]
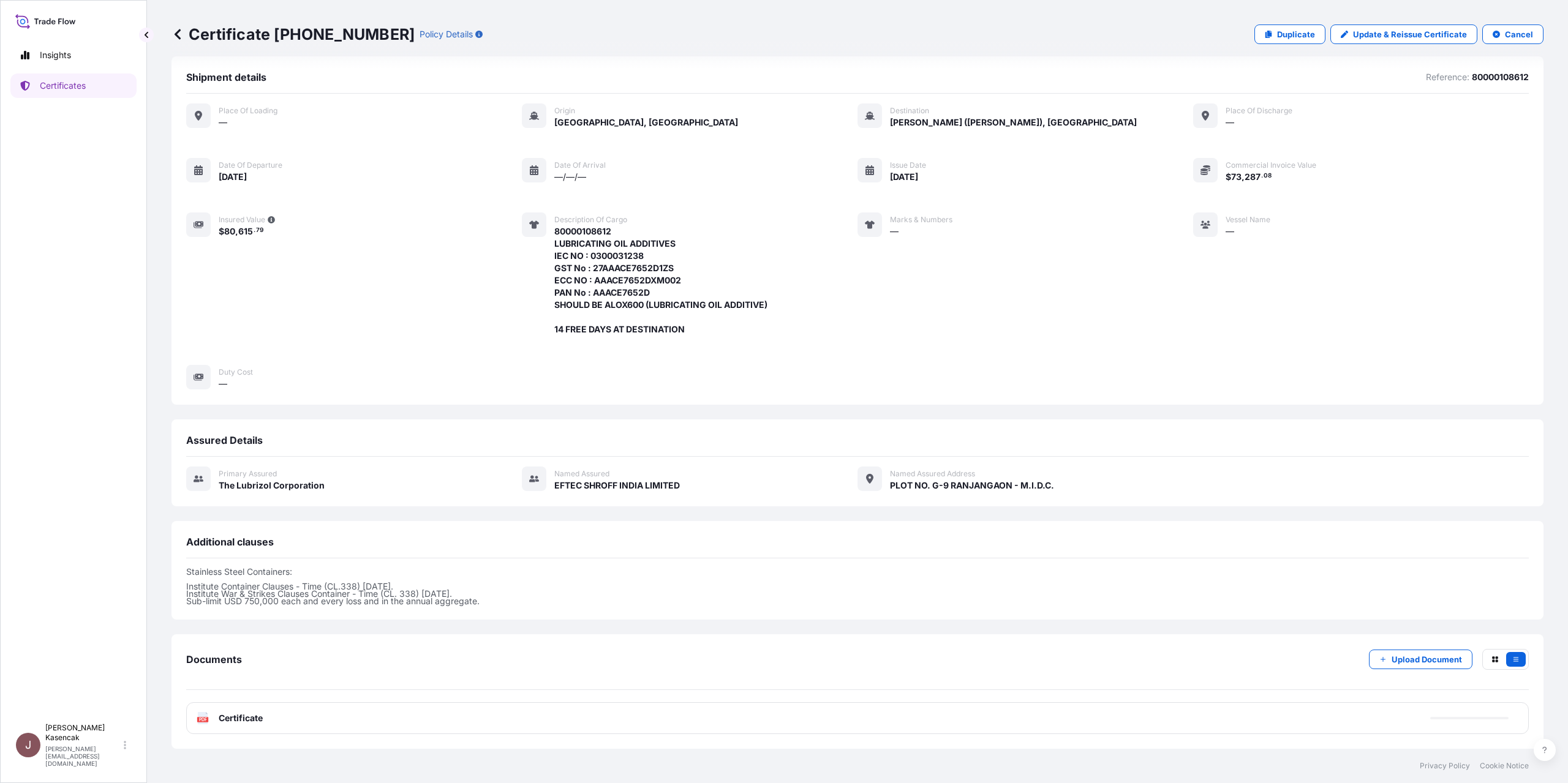
click at [229, 712] on div "PDF Certificate" at bounding box center [230, 719] width 66 height 12
click at [207, 718] on text "PDF" at bounding box center [203, 720] width 8 height 5
click at [290, 702] on div "PDF Certificate" at bounding box center [857, 718] width 1342 height 31
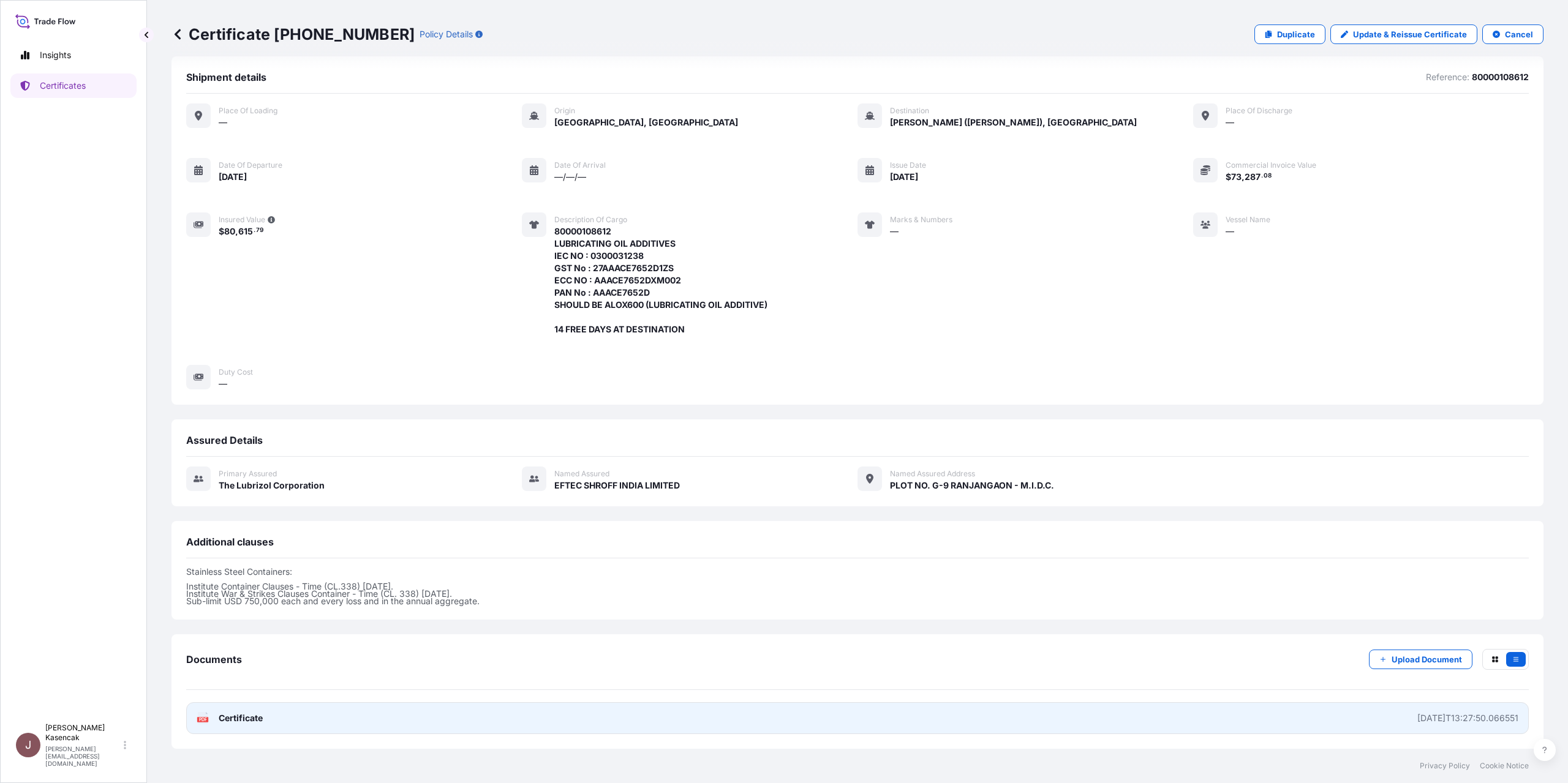
click at [263, 712] on span "Certificate" at bounding box center [240, 719] width 44 height 12
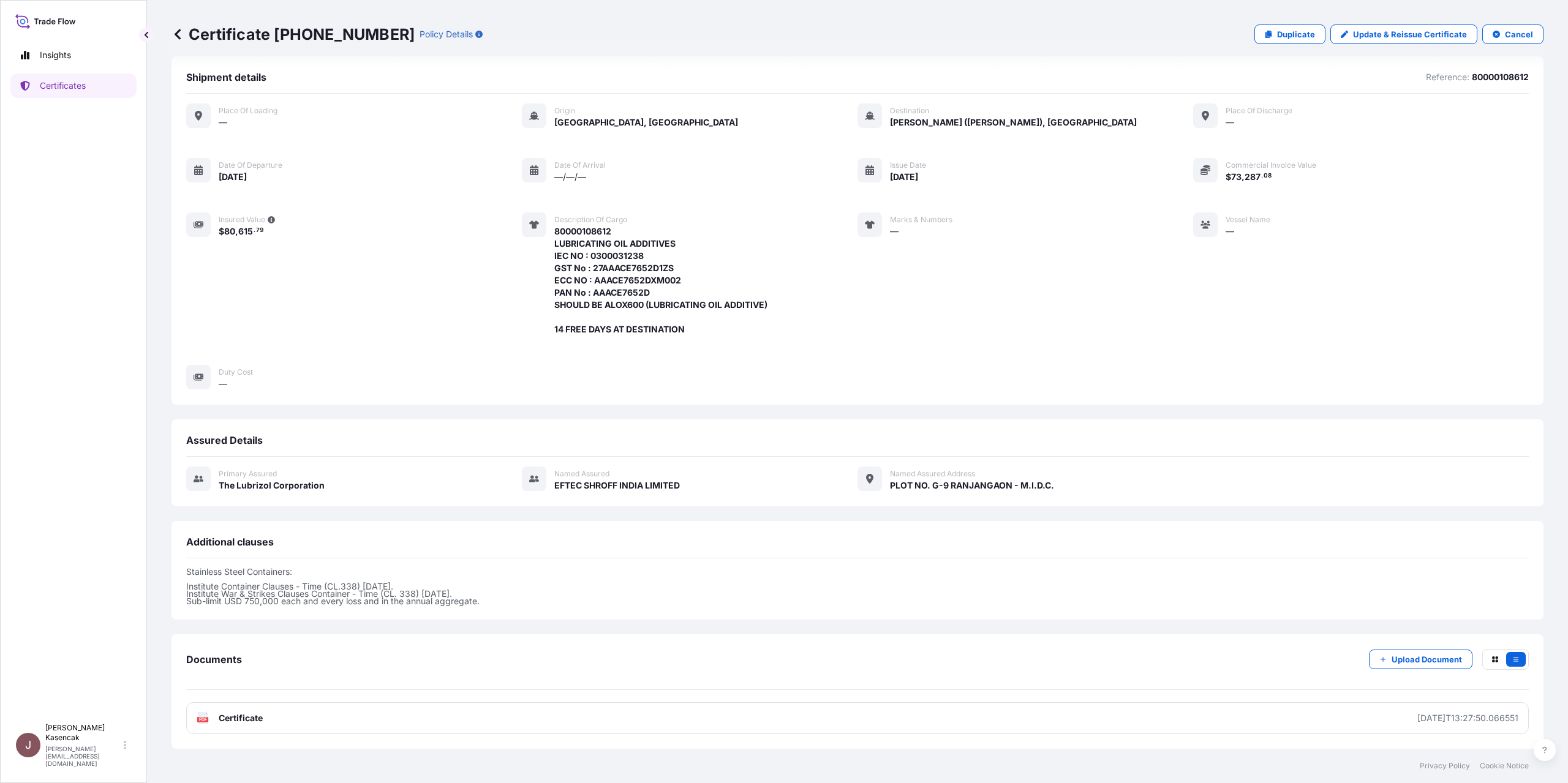
scroll to position [0, 0]
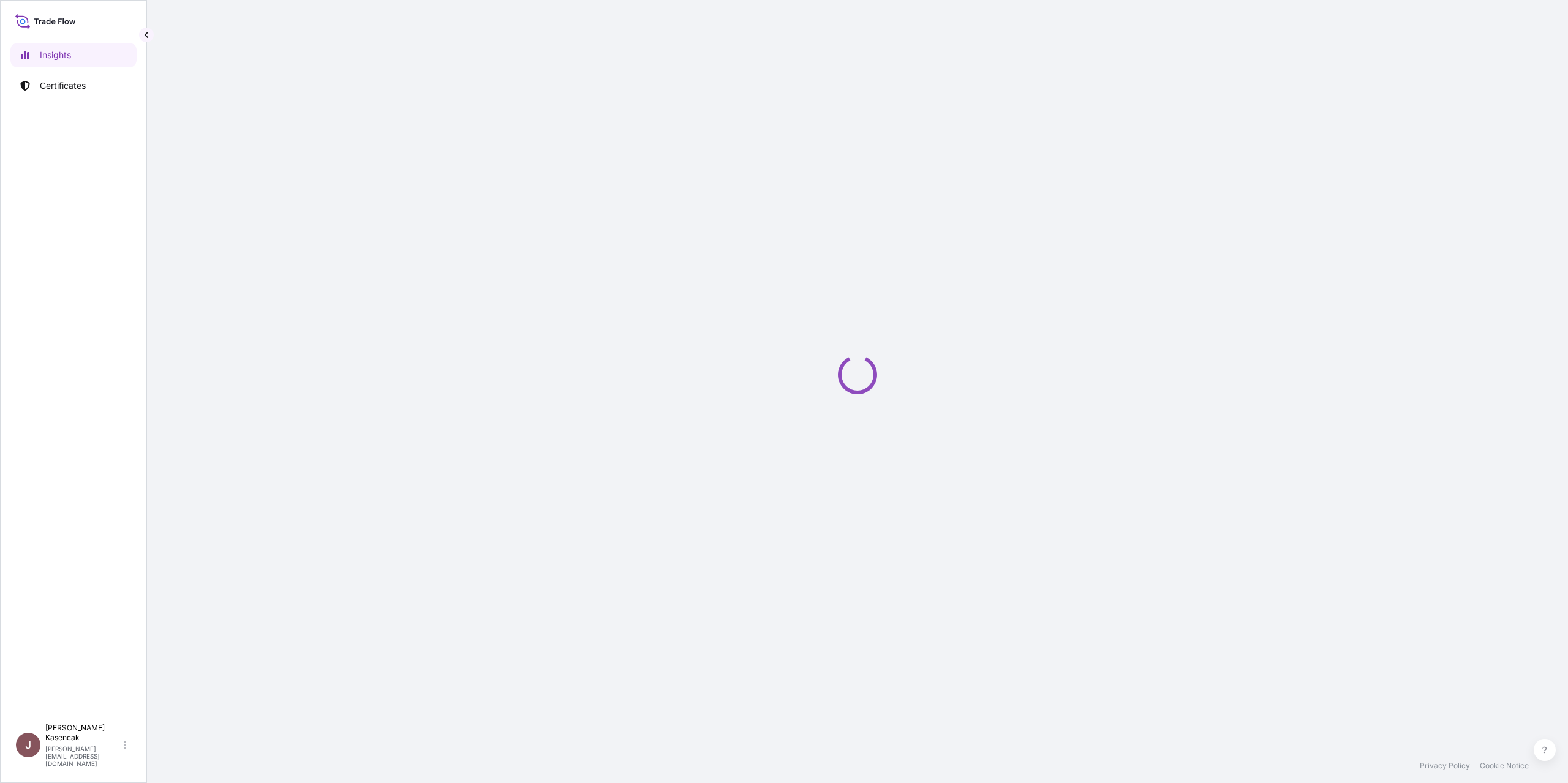
select select "2025"
